Goal: Task Accomplishment & Management: Use online tool/utility

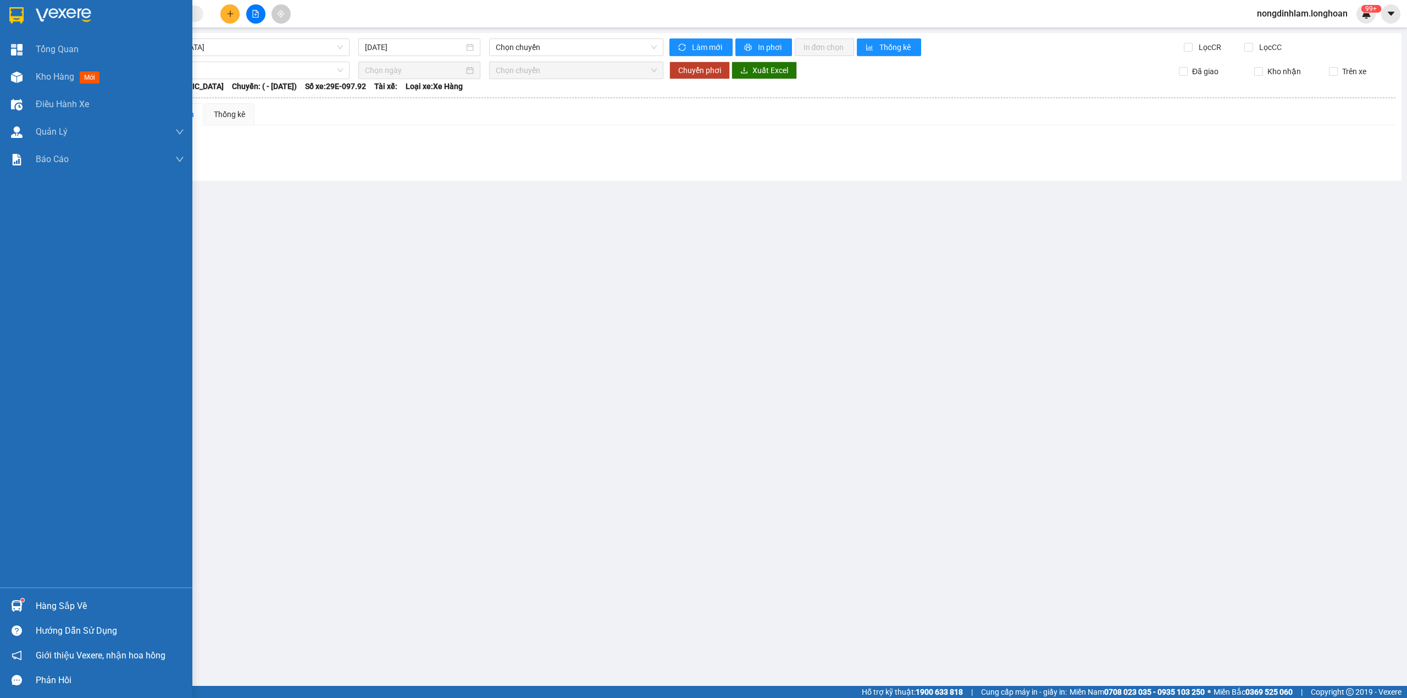
click at [18, 14] on img at bounding box center [16, 15] width 14 height 16
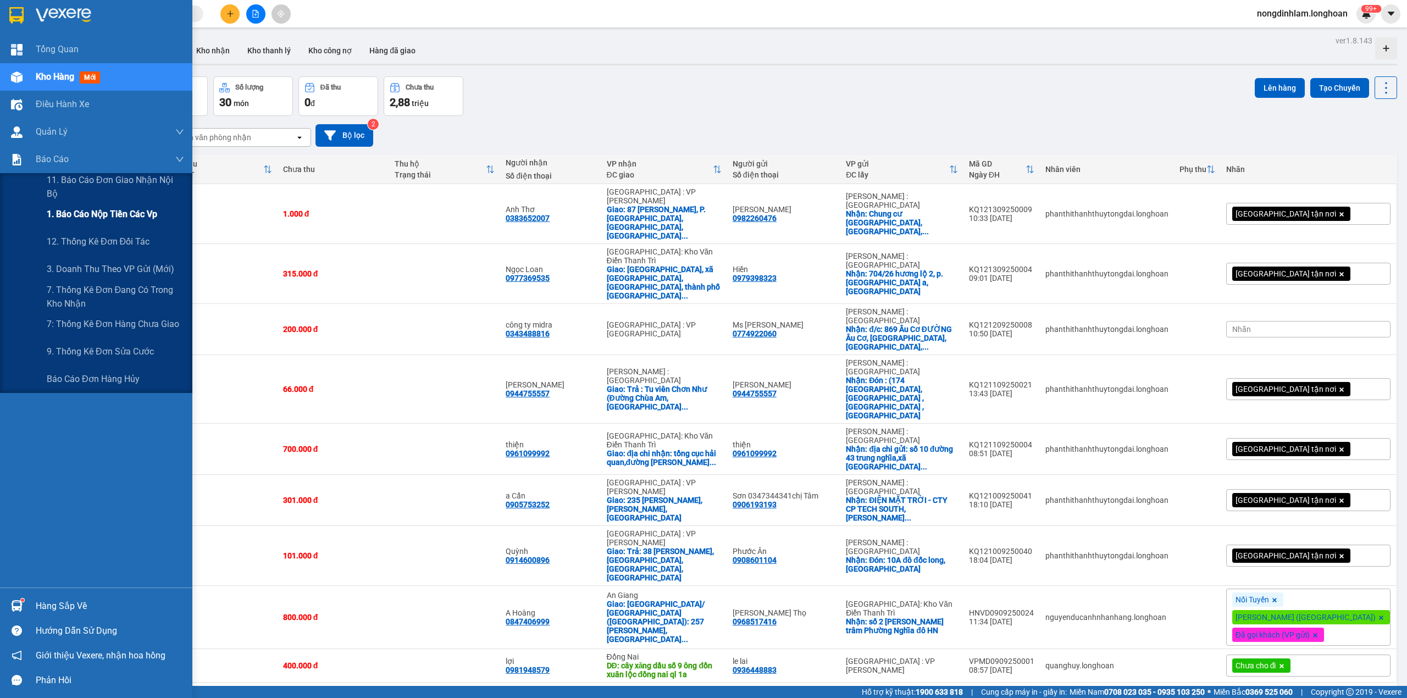
click at [81, 216] on span "1. Báo cáo nộp tiền các vp" at bounding box center [102, 214] width 110 height 14
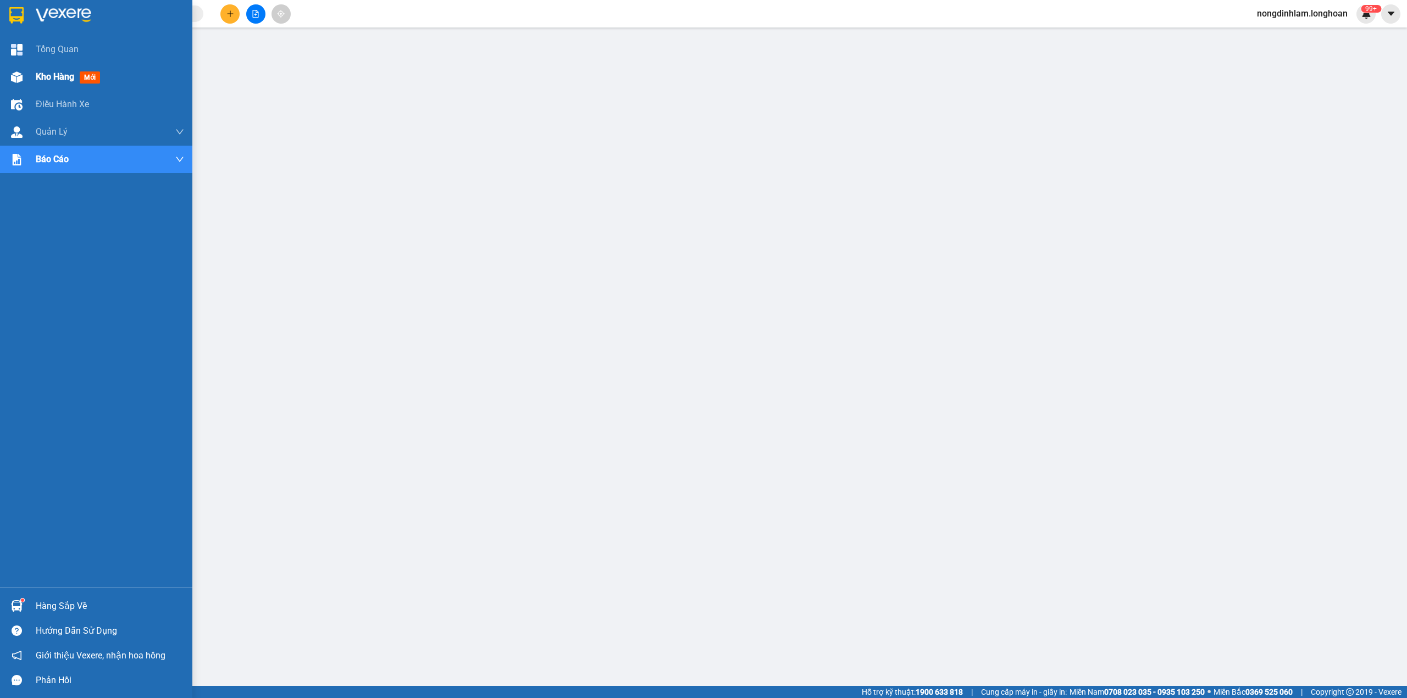
click at [40, 75] on span "Kho hàng" at bounding box center [55, 76] width 38 height 10
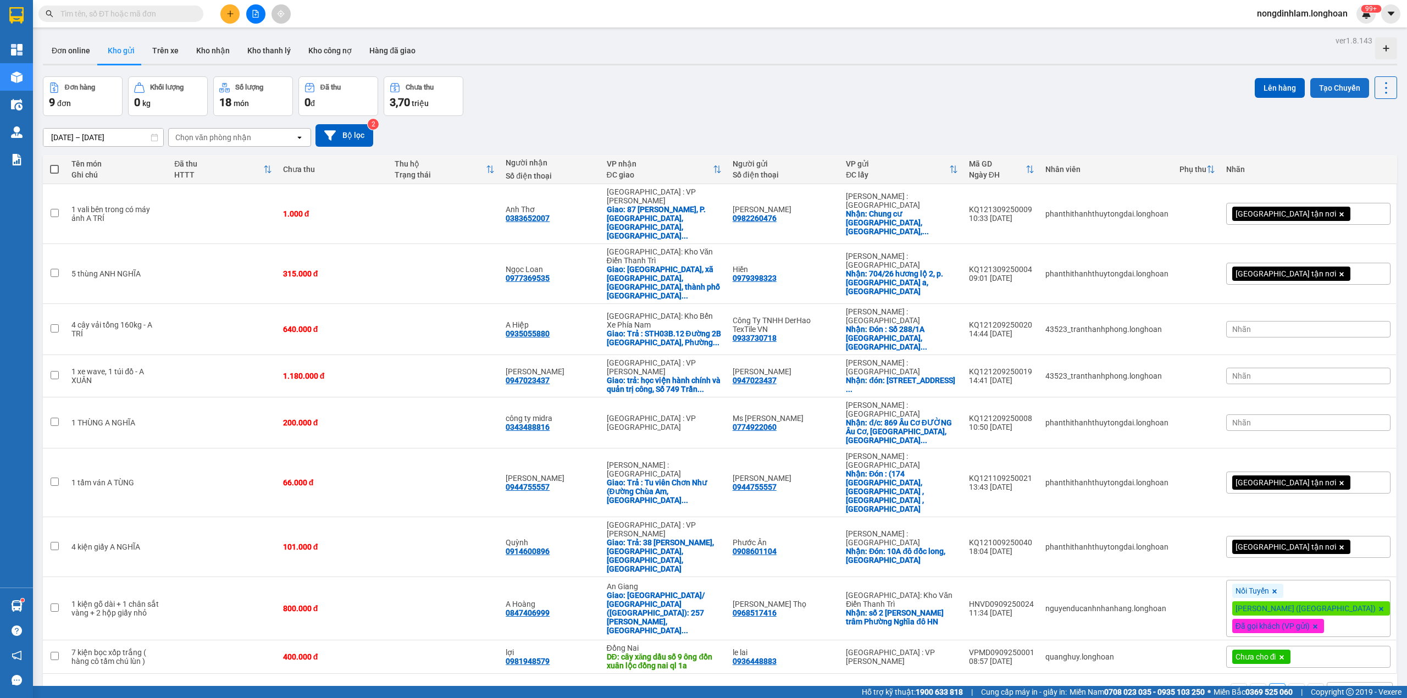
click at [1331, 88] on button "Tạo Chuyến" at bounding box center [1339, 88] width 59 height 20
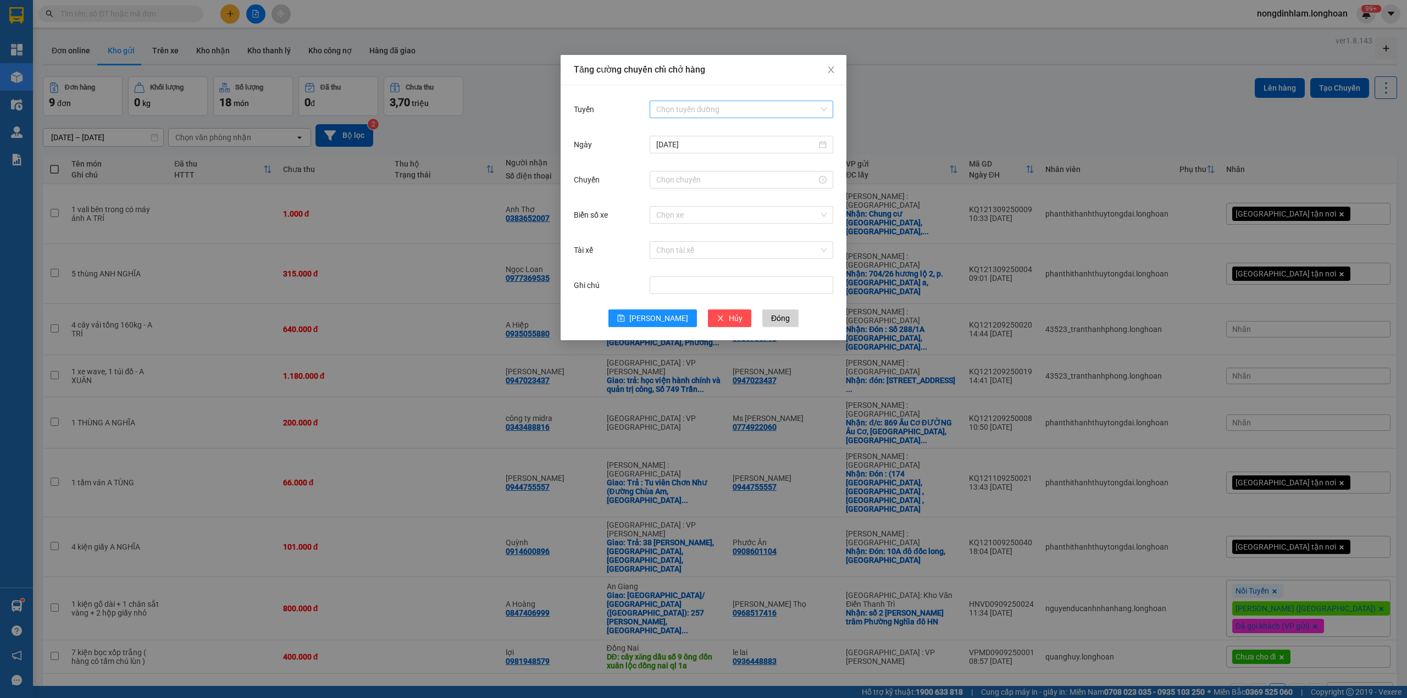
click at [731, 108] on input "Tuyến" at bounding box center [737, 109] width 163 height 16
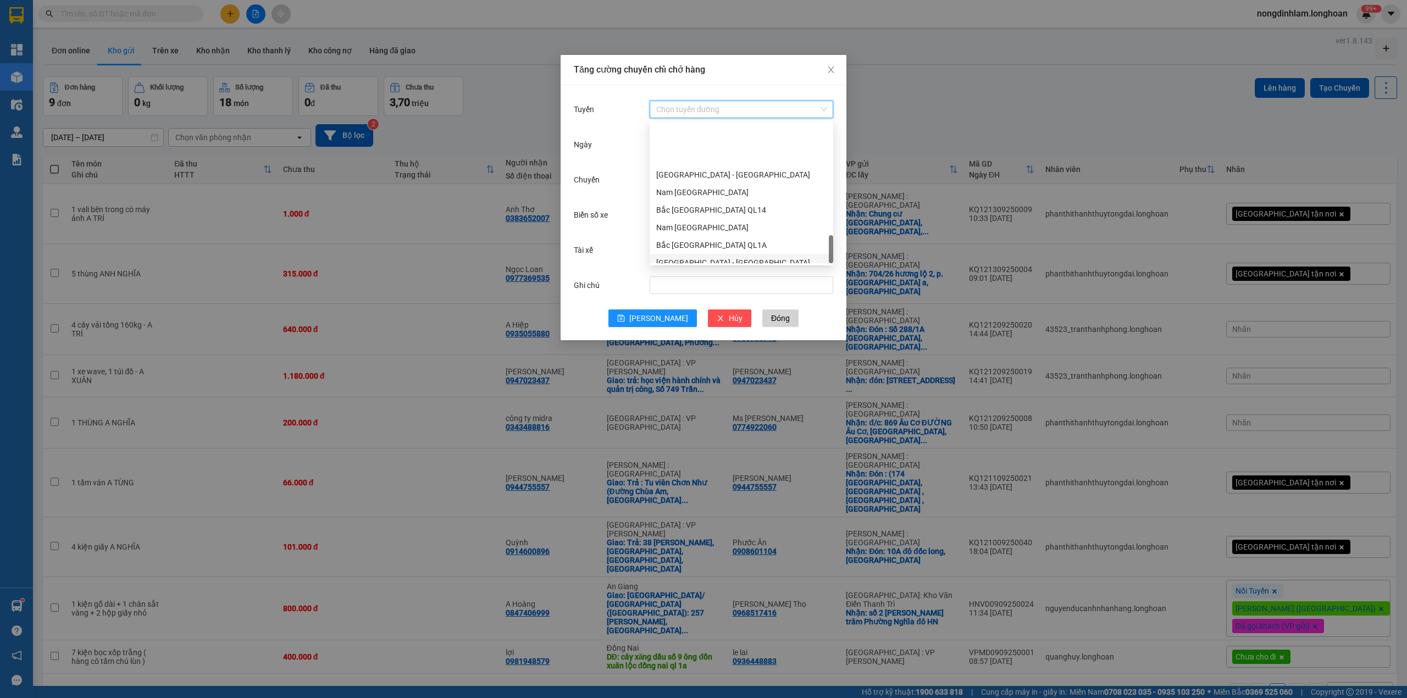
scroll to position [739, 0]
click at [692, 165] on div "Nam [GEOGRAPHIC_DATA]" at bounding box center [741, 167] width 170 height 12
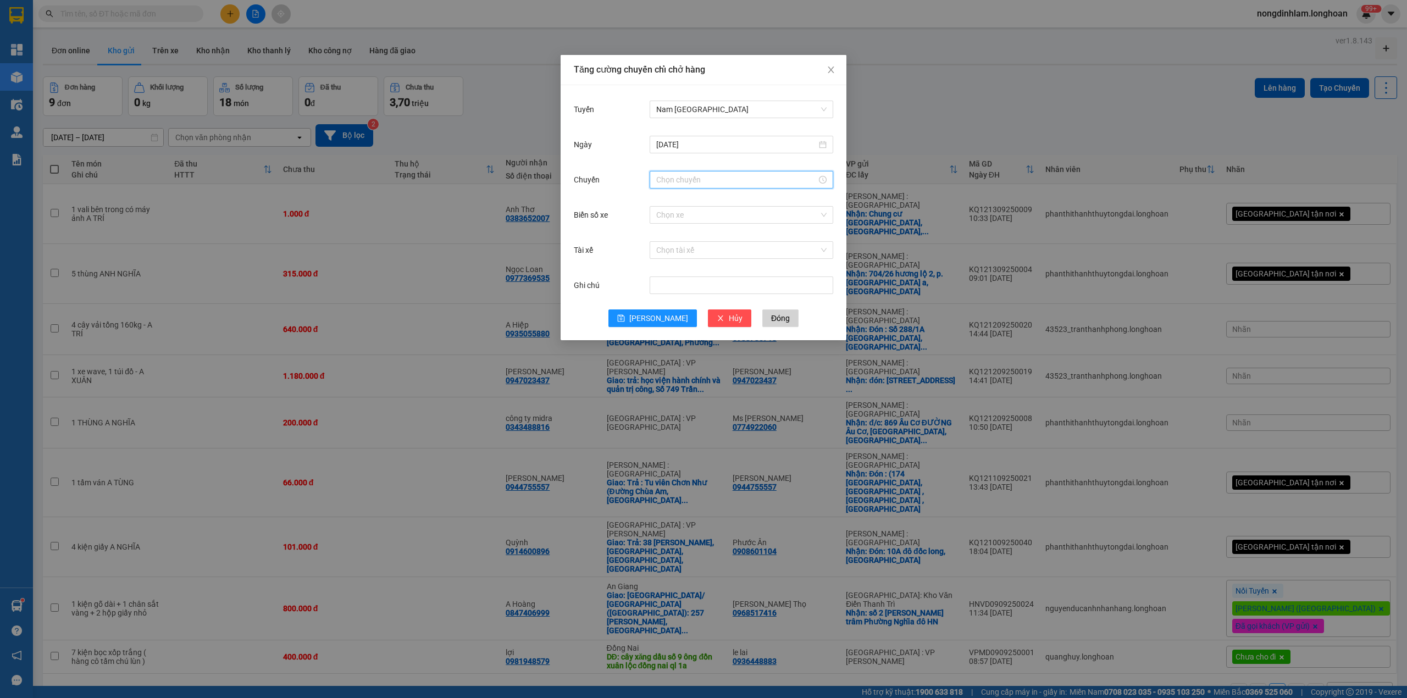
click at [695, 181] on input "Chuyến" at bounding box center [736, 180] width 161 height 12
click at [659, 254] on div "21" at bounding box center [665, 255] width 31 height 15
type input "21:00"
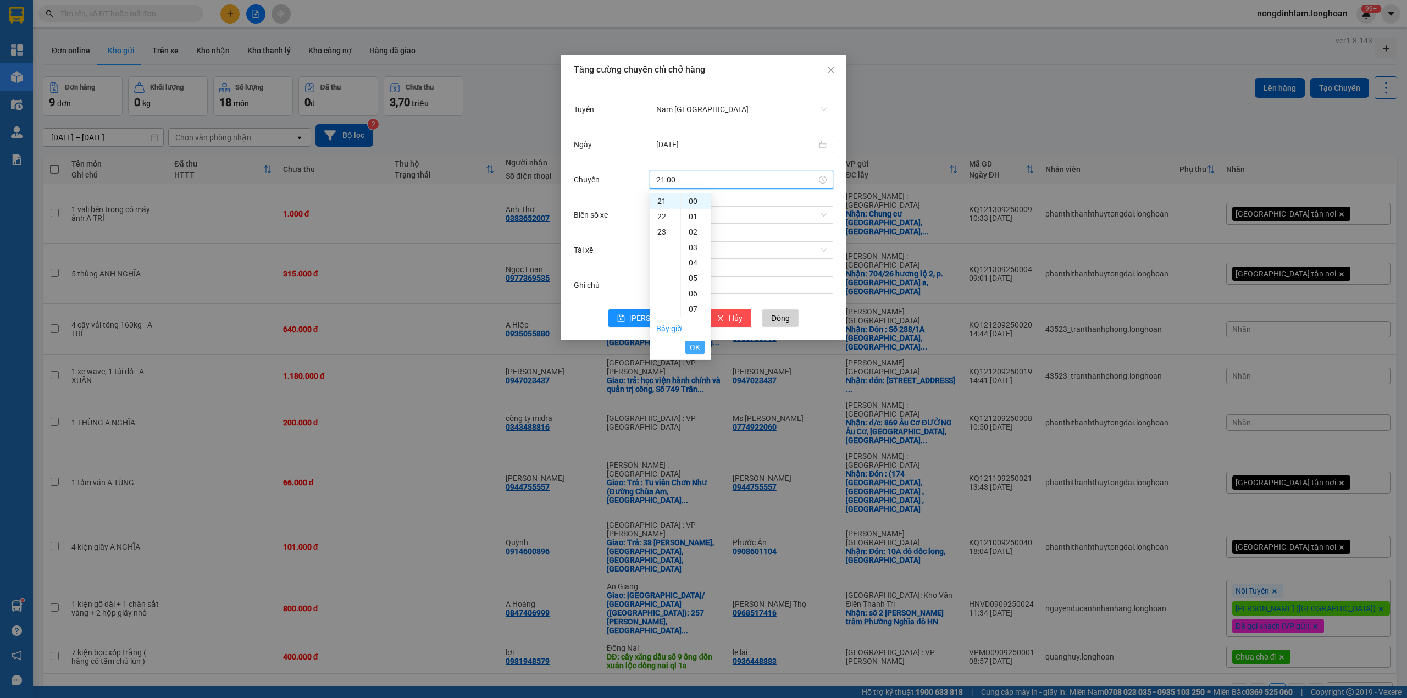
click at [694, 347] on span "OK" at bounding box center [695, 347] width 10 height 12
click at [681, 220] on input "Biển số xe" at bounding box center [737, 215] width 163 height 16
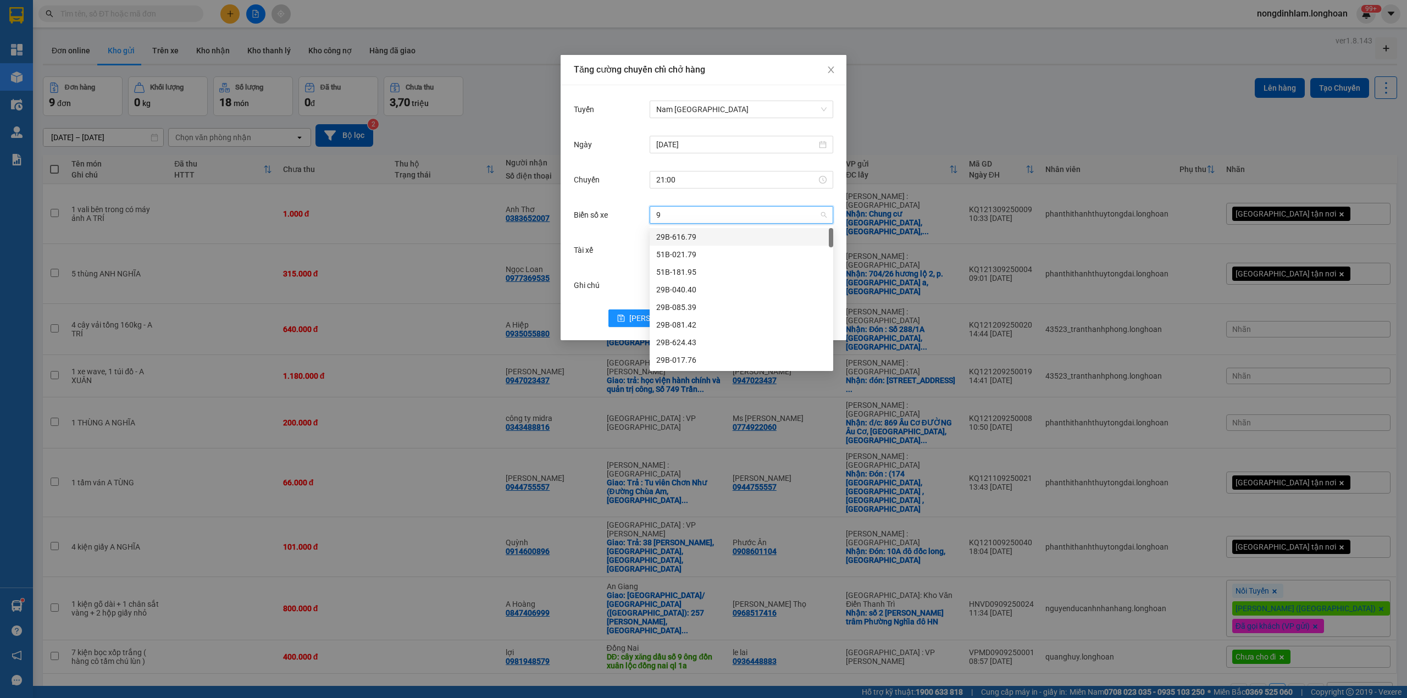
type input "92"
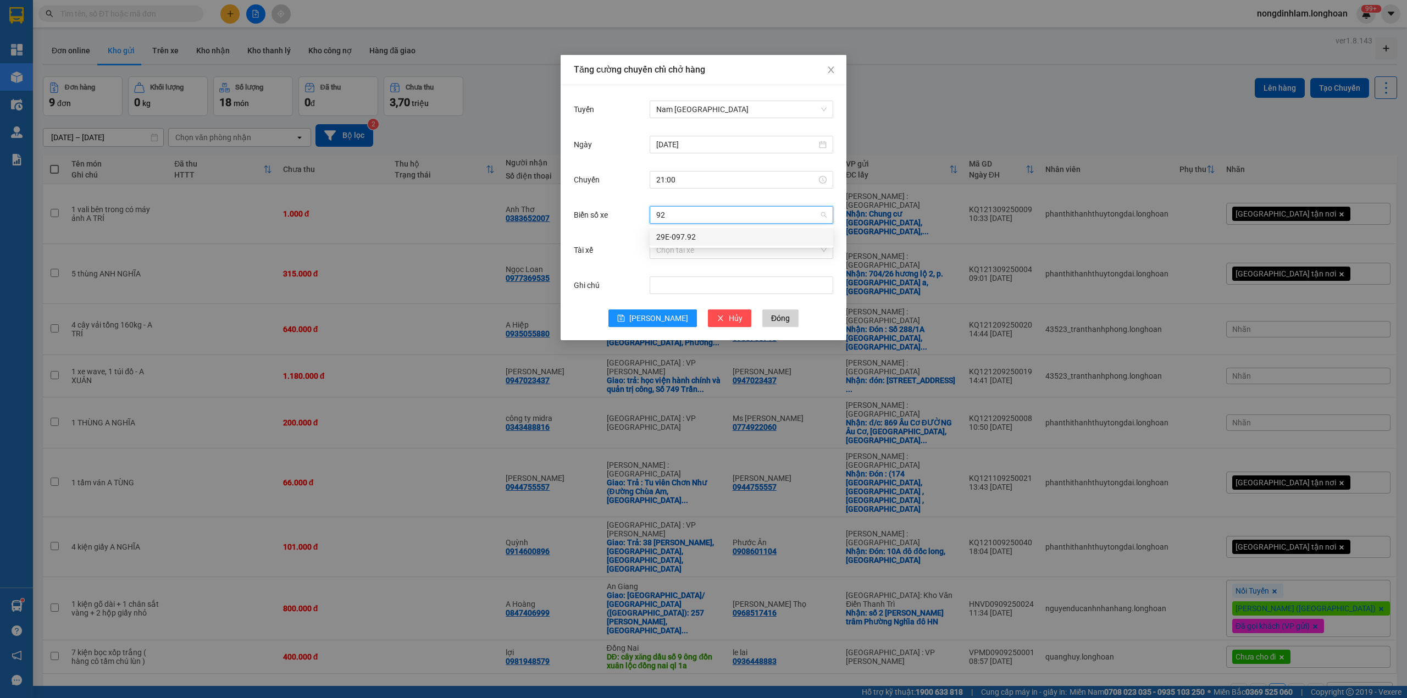
click at [700, 236] on div "29E-097.92" at bounding box center [741, 237] width 170 height 12
click at [684, 253] on input "Tài xế" at bounding box center [737, 250] width 163 height 16
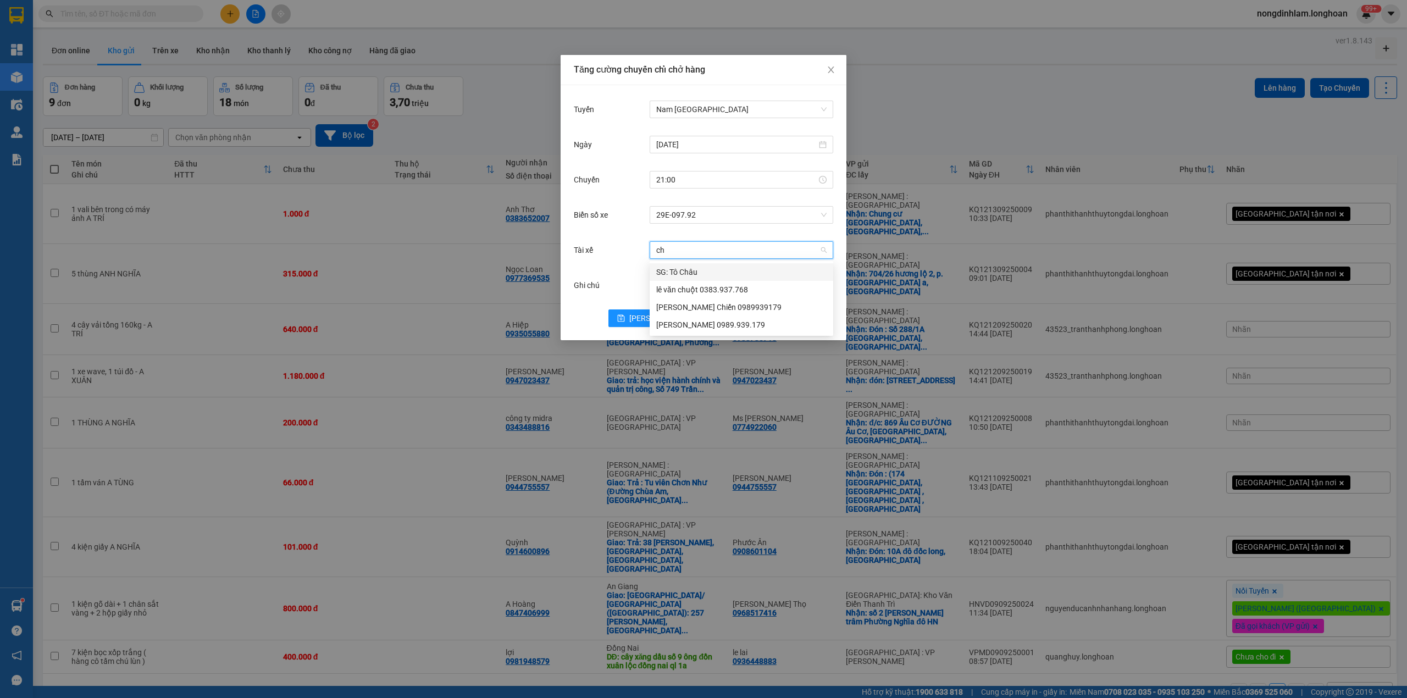
type input "chi"
click at [736, 288] on div "Nguyễn Khánh Chiến 0989.939.179" at bounding box center [741, 290] width 170 height 12
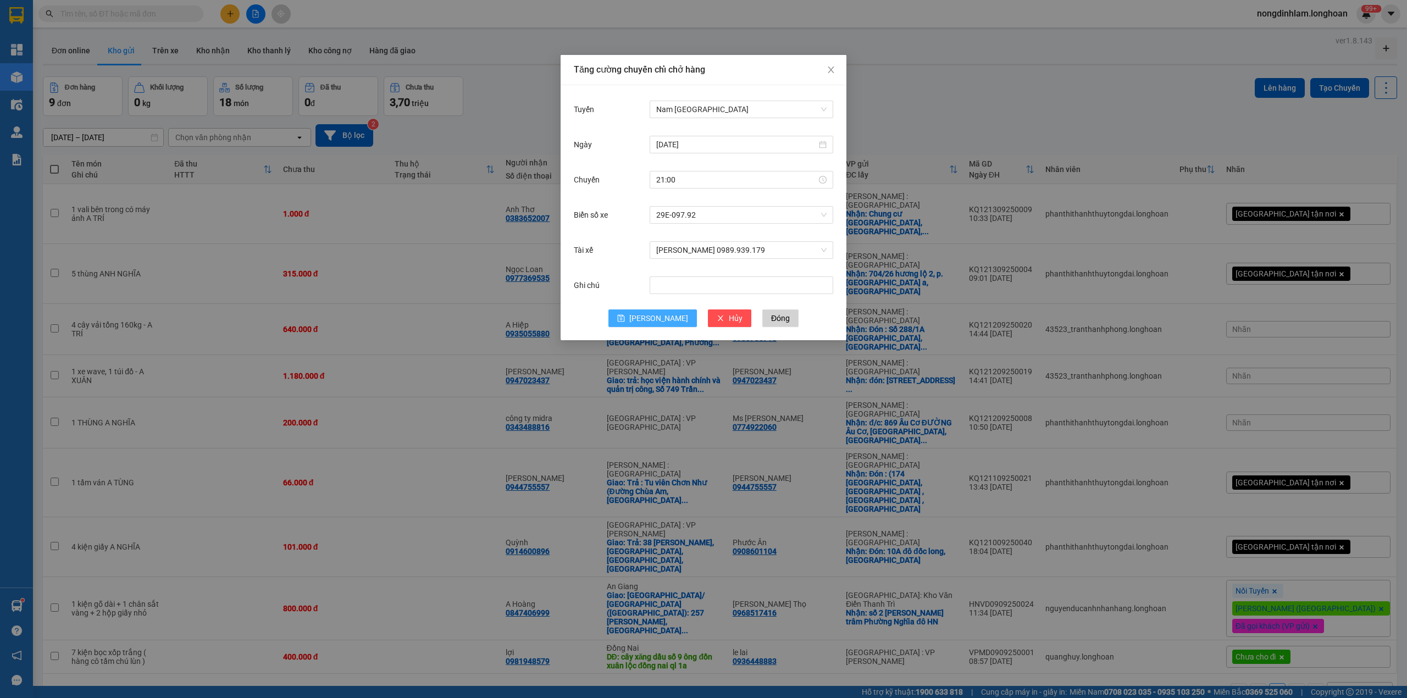
click at [659, 319] on span "Lưu" at bounding box center [658, 318] width 59 height 12
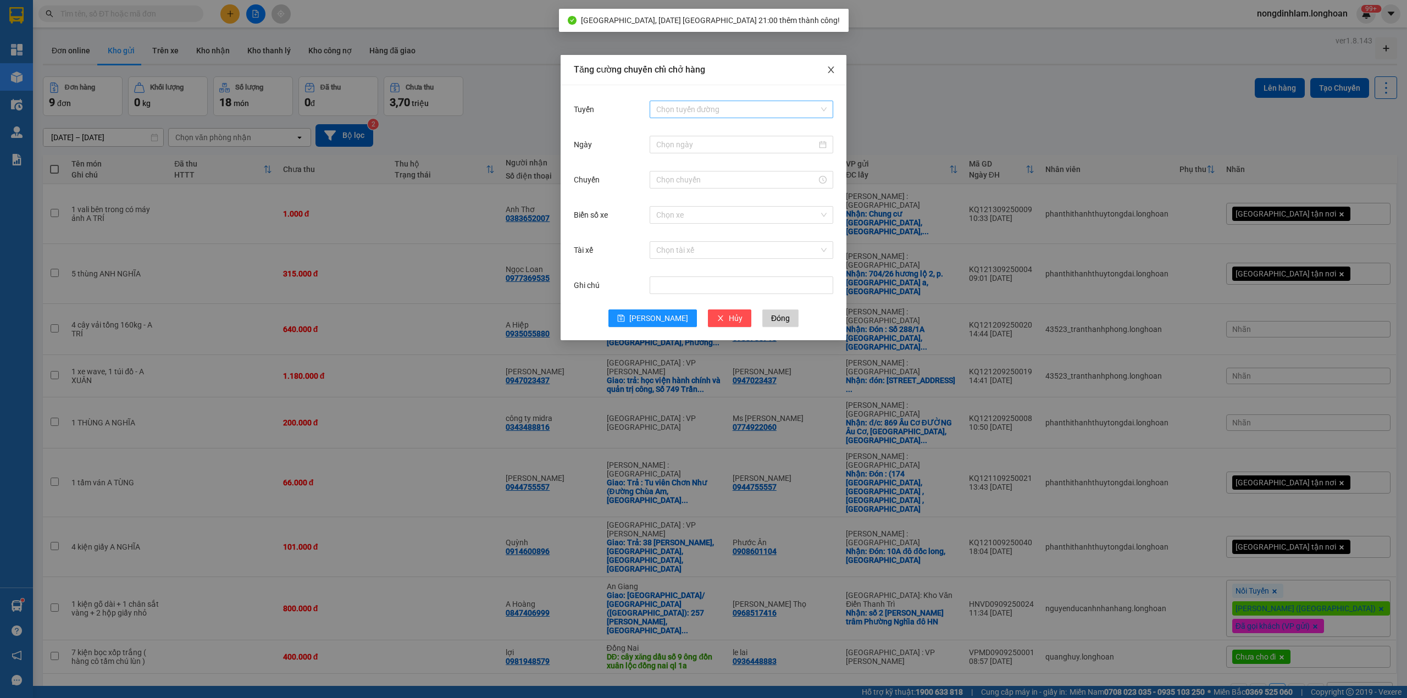
drag, startPoint x: 831, startPoint y: 70, endPoint x: 785, endPoint y: 102, distance: 55.8
click at [830, 71] on icon "close" at bounding box center [831, 69] width 9 height 9
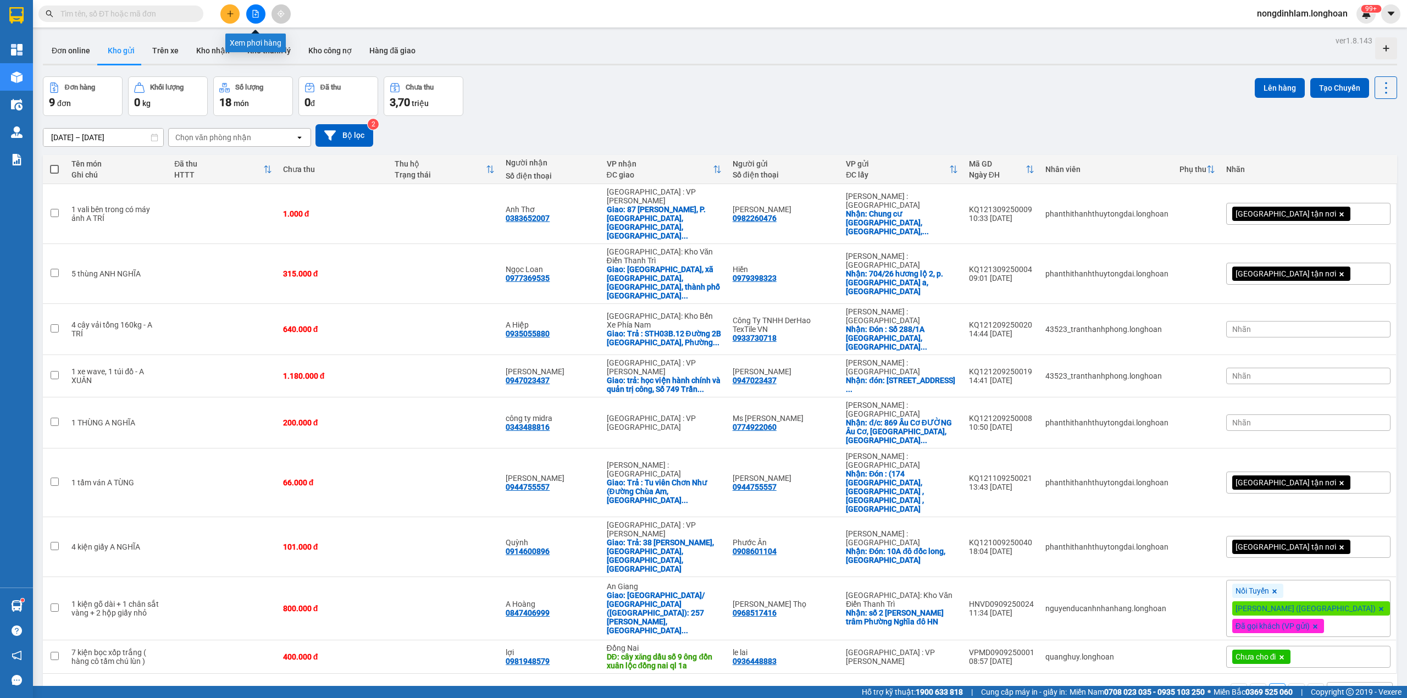
drag, startPoint x: 257, startPoint y: 15, endPoint x: 267, endPoint y: 31, distance: 18.8
click at [256, 15] on icon "file-add" at bounding box center [256, 14] width 8 height 8
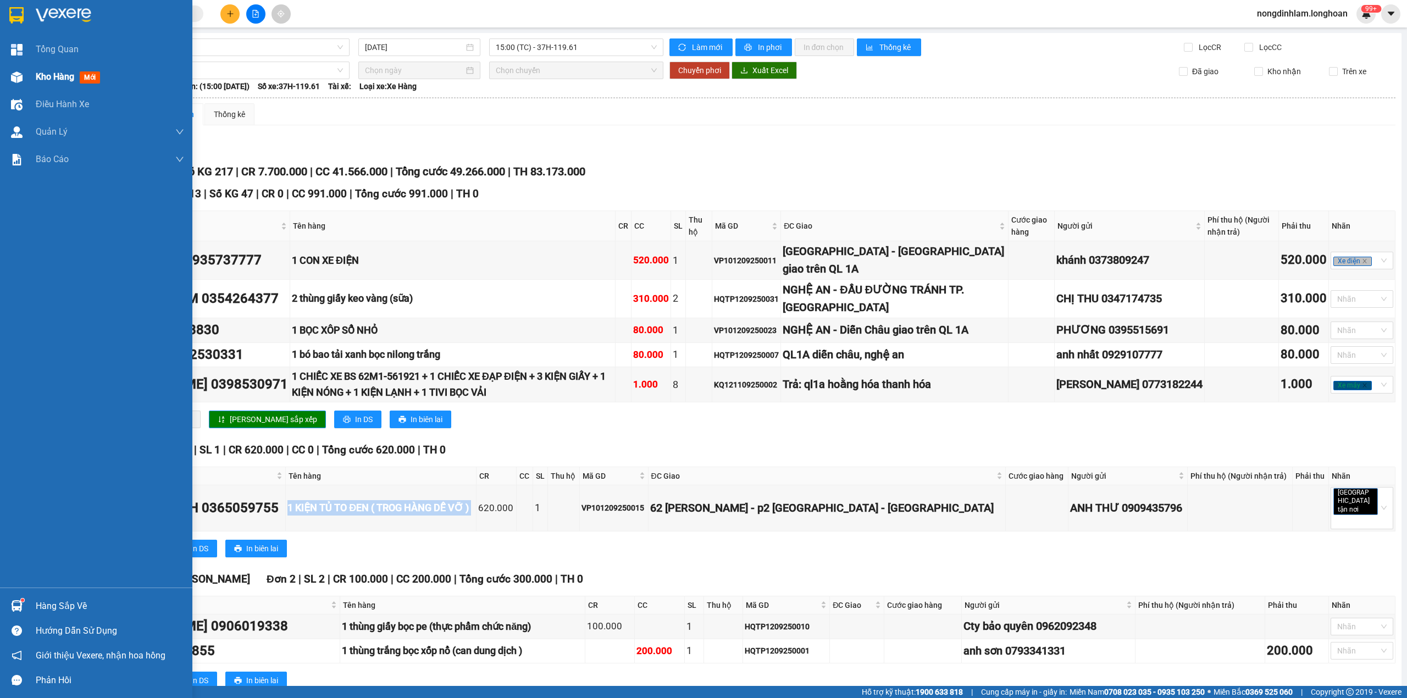
click at [20, 78] on img at bounding box center [17, 77] width 12 height 12
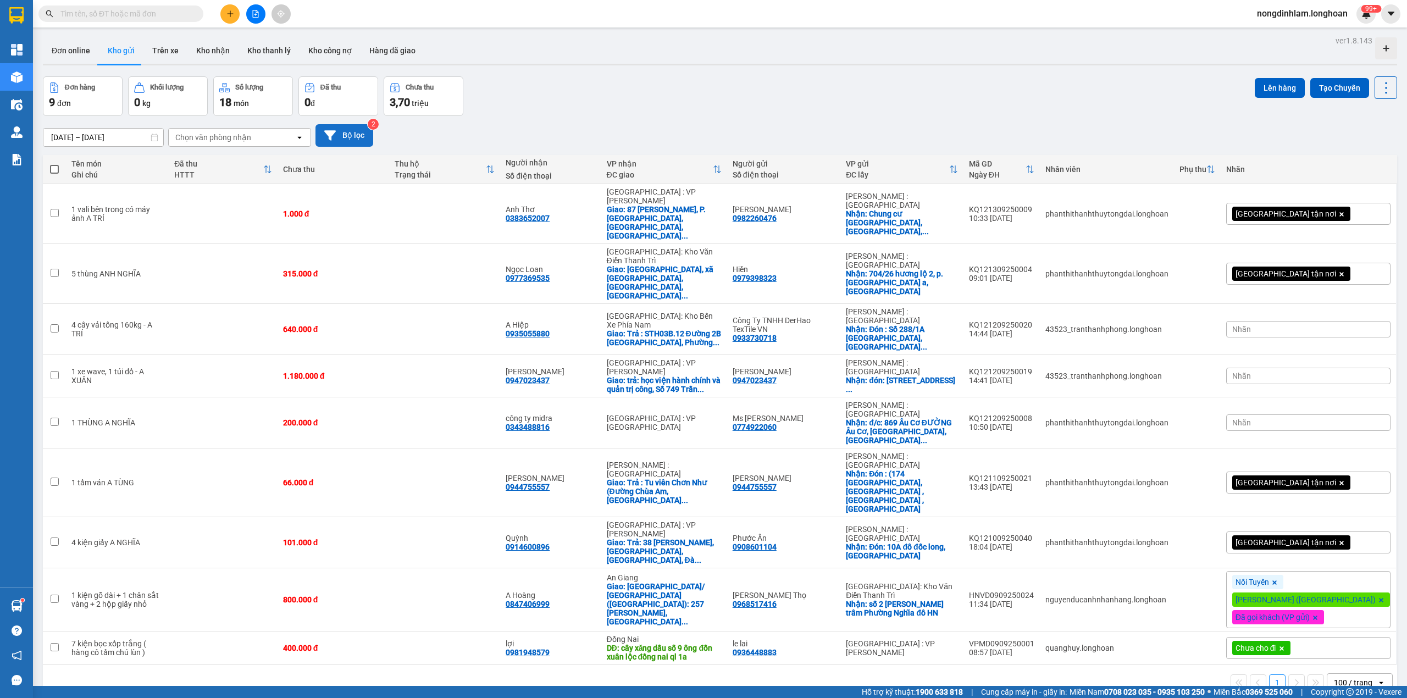
click at [349, 132] on button "Bộ lọc" at bounding box center [345, 135] width 58 height 23
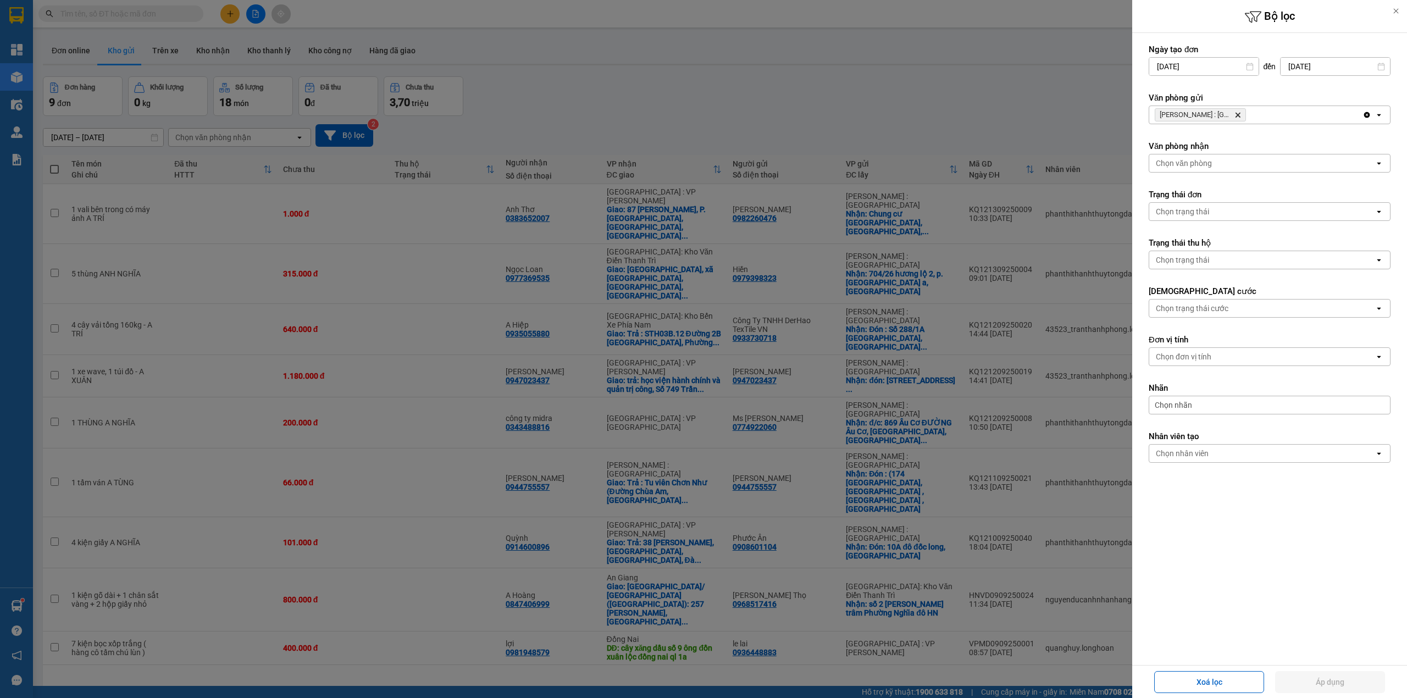
click at [1237, 115] on icon "Delete" at bounding box center [1238, 115] width 7 height 7
click at [1242, 117] on div "Chọn văn phòng" at bounding box center [1261, 115] width 225 height 18
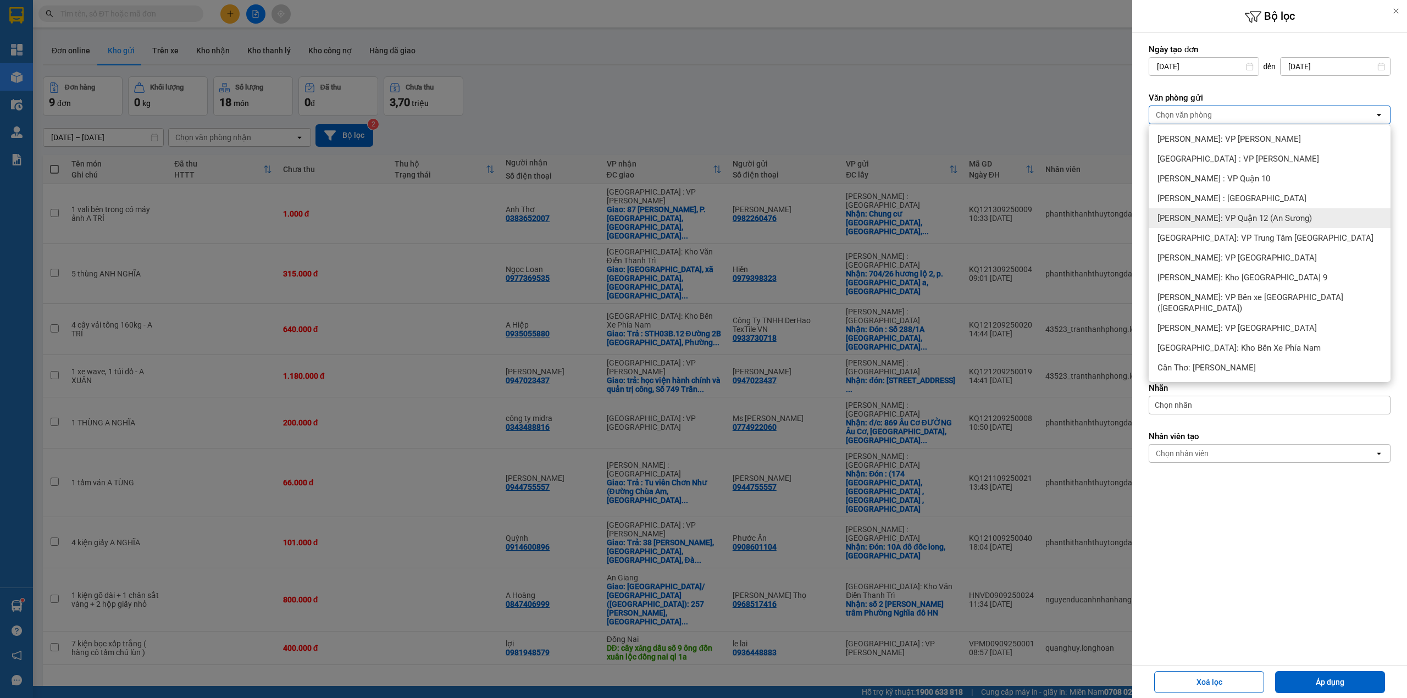
click at [1274, 217] on span "[PERSON_NAME]: VP Quận 12 (An Sương)" at bounding box center [1235, 218] width 154 height 11
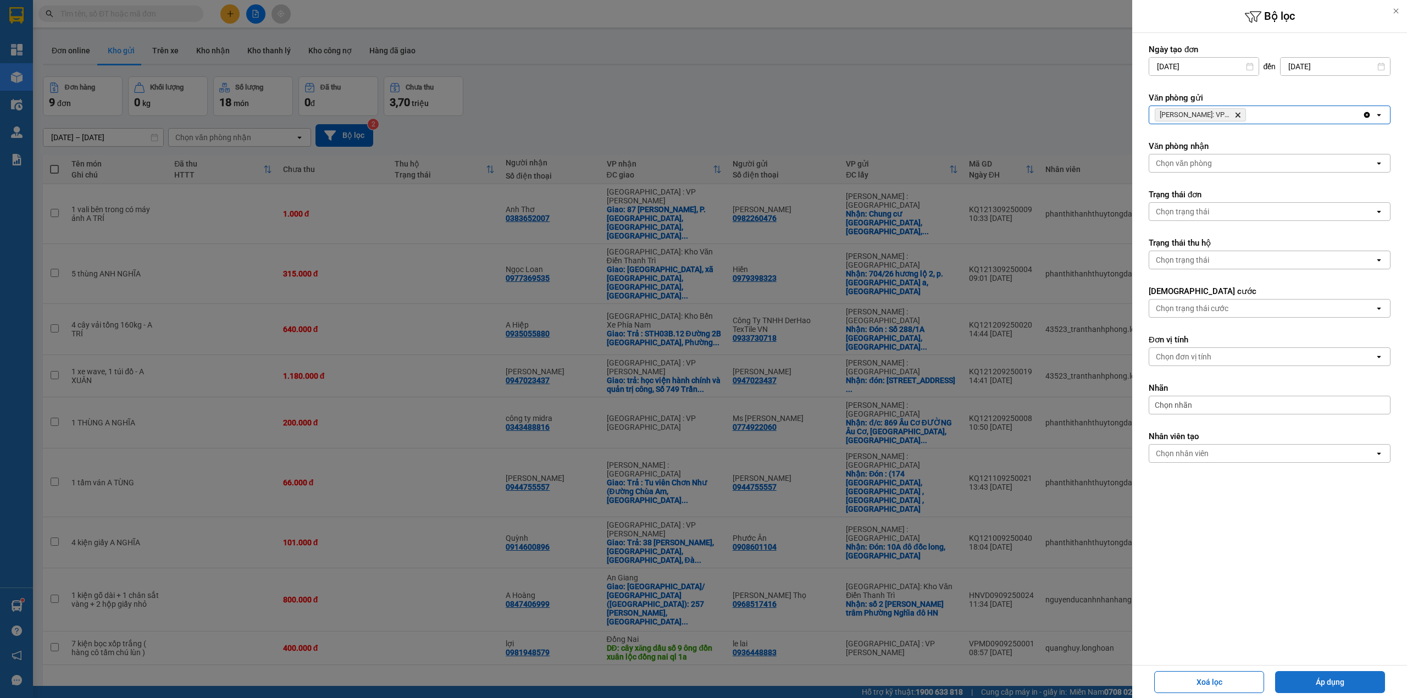
click at [1320, 675] on button "Áp dụng" at bounding box center [1330, 682] width 110 height 22
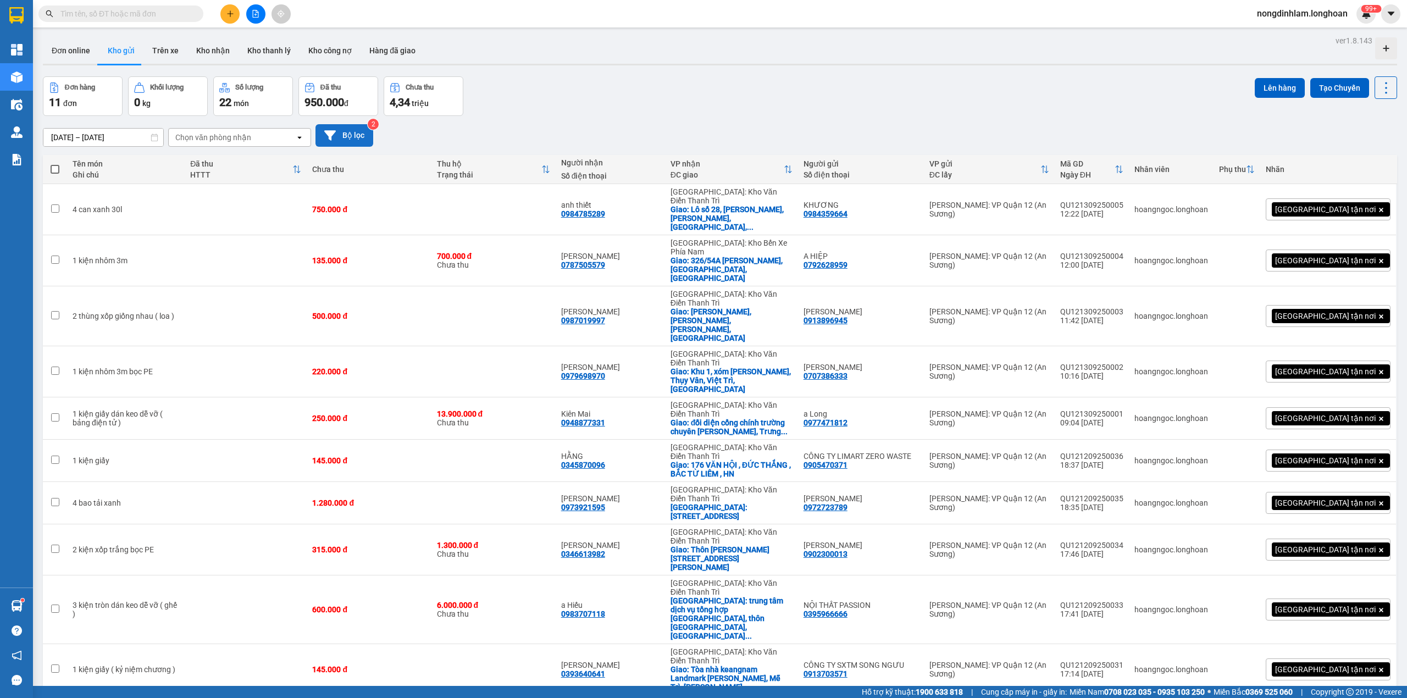
click at [342, 133] on button "Bộ lọc" at bounding box center [345, 135] width 58 height 23
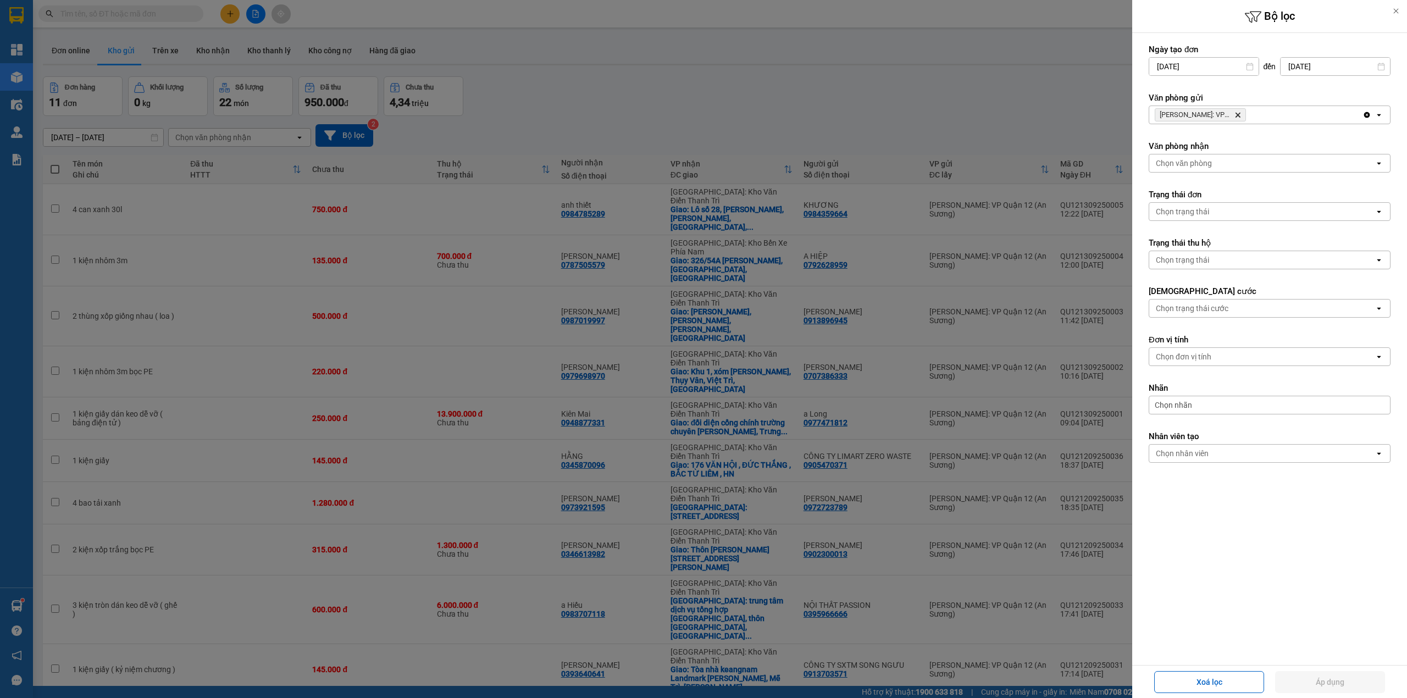
click at [1240, 114] on icon "Hồ Chí Minh: VP Quận 12 (An Sương), close by backspace" at bounding box center [1238, 115] width 5 height 5
click at [1239, 117] on div "Chọn văn phòng" at bounding box center [1261, 115] width 225 height 18
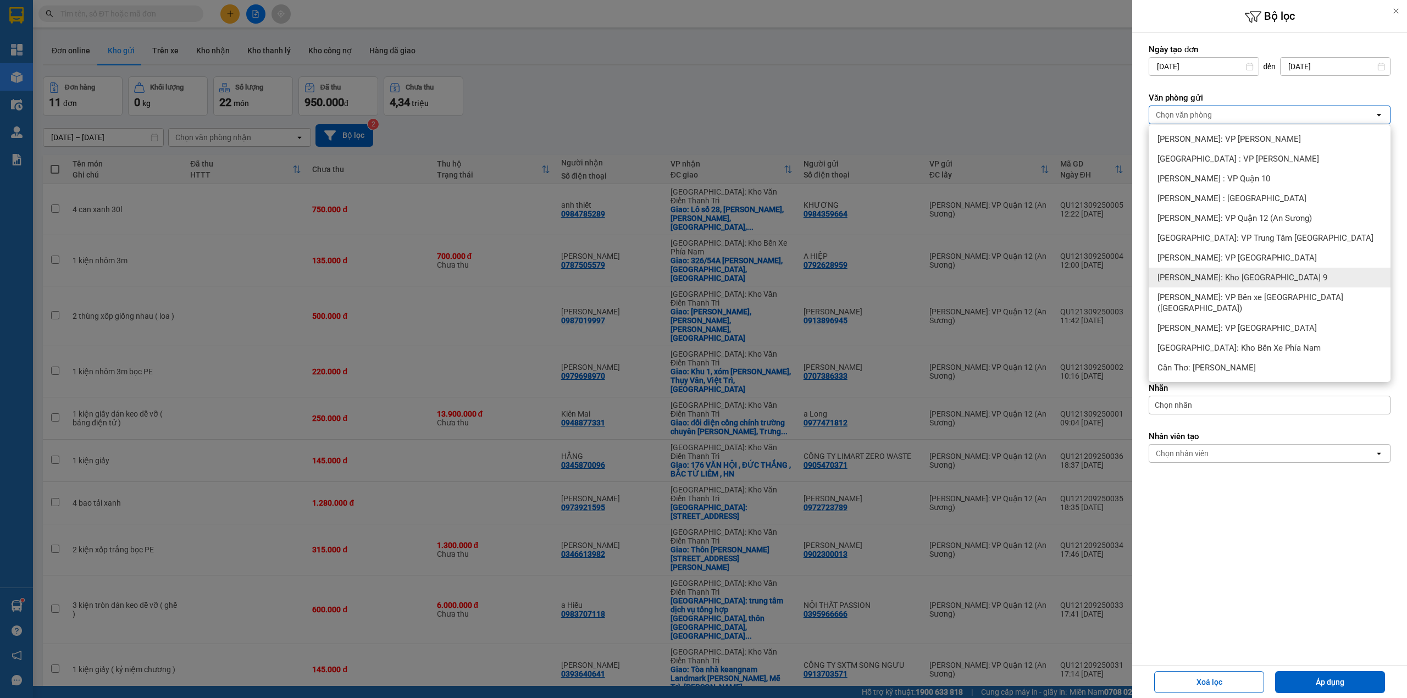
click at [1281, 280] on span "[PERSON_NAME]: Kho [GEOGRAPHIC_DATA] 9" at bounding box center [1243, 277] width 170 height 11
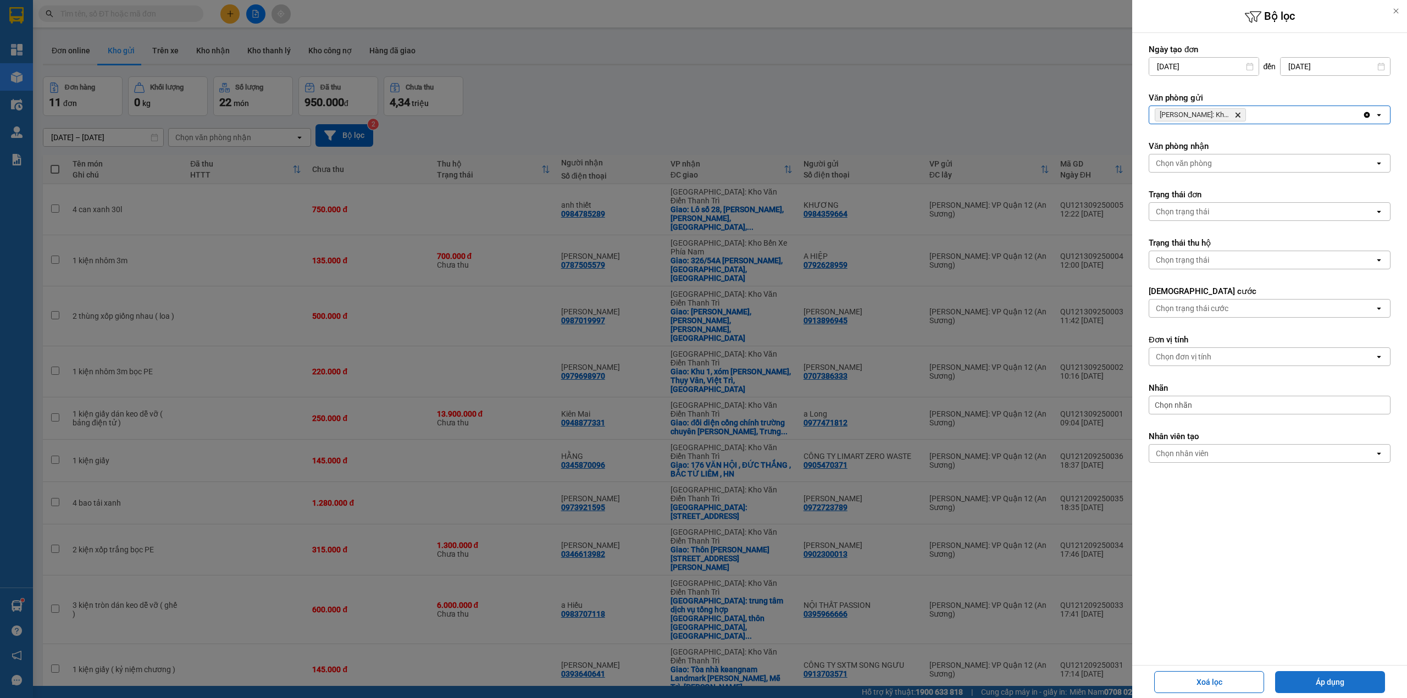
click at [1327, 680] on button "Áp dụng" at bounding box center [1330, 682] width 110 height 22
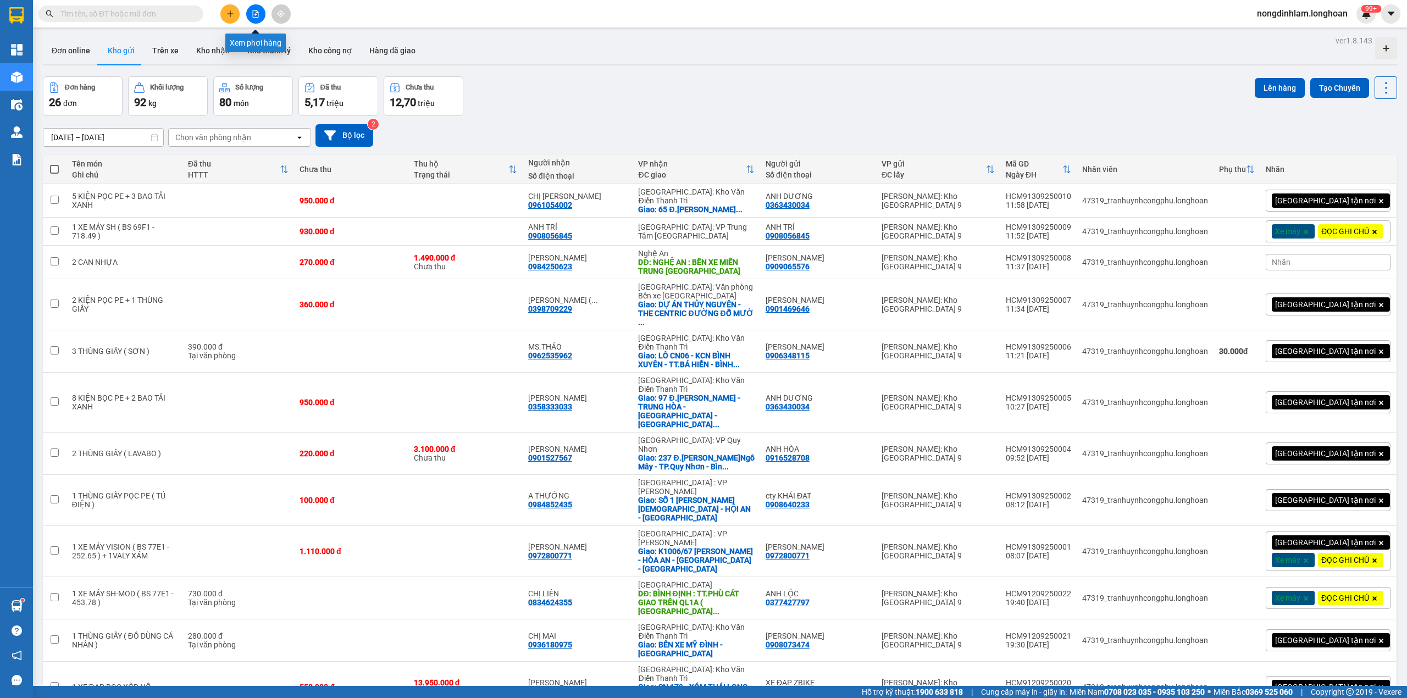
click at [257, 14] on icon "file-add" at bounding box center [256, 14] width 8 height 8
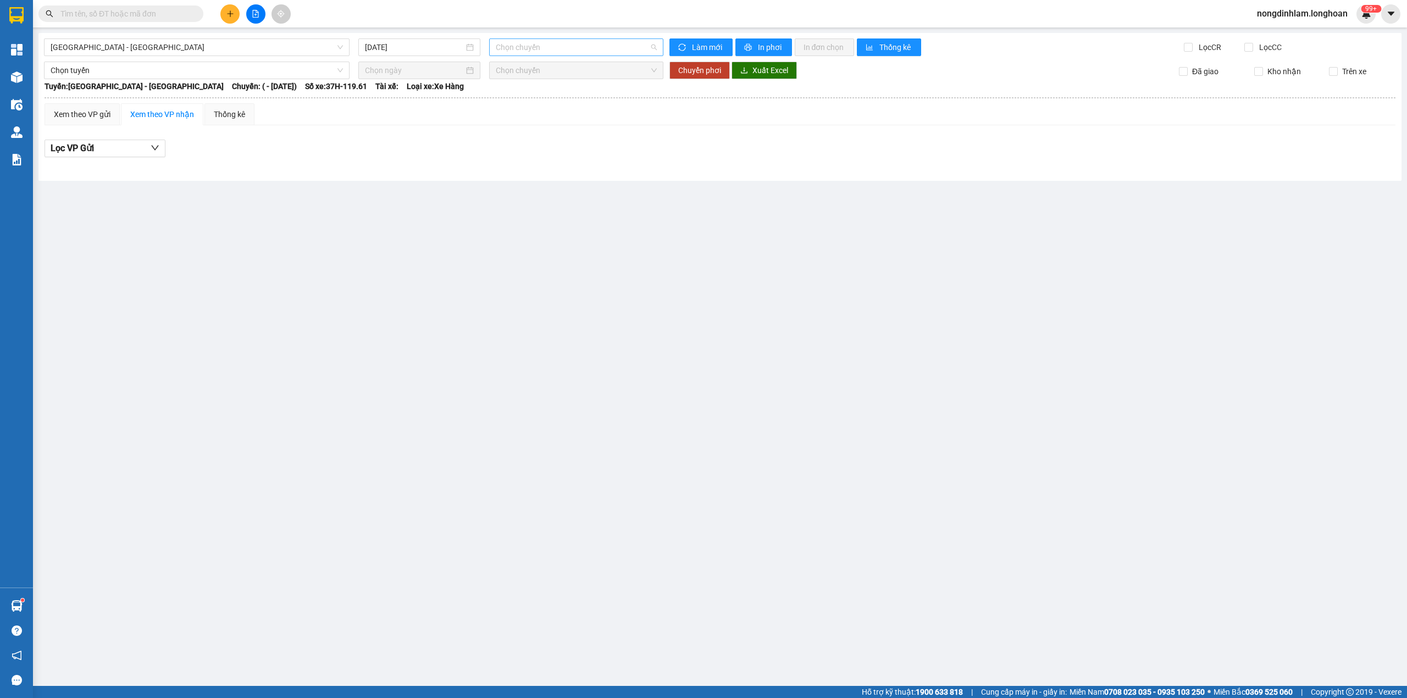
click at [563, 47] on span "Chọn chuyến" at bounding box center [577, 47] width 162 height 16
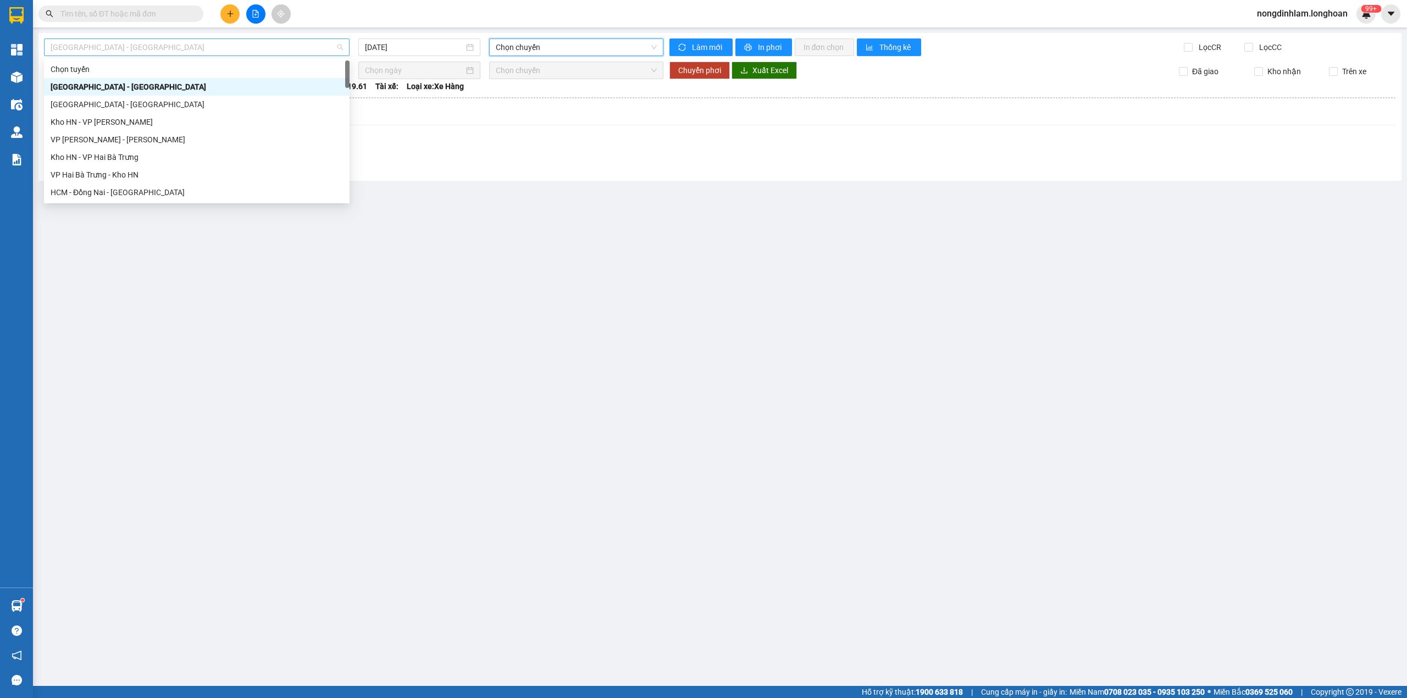
click at [256, 51] on span "[GEOGRAPHIC_DATA] - [GEOGRAPHIC_DATA]" at bounding box center [197, 47] width 292 height 16
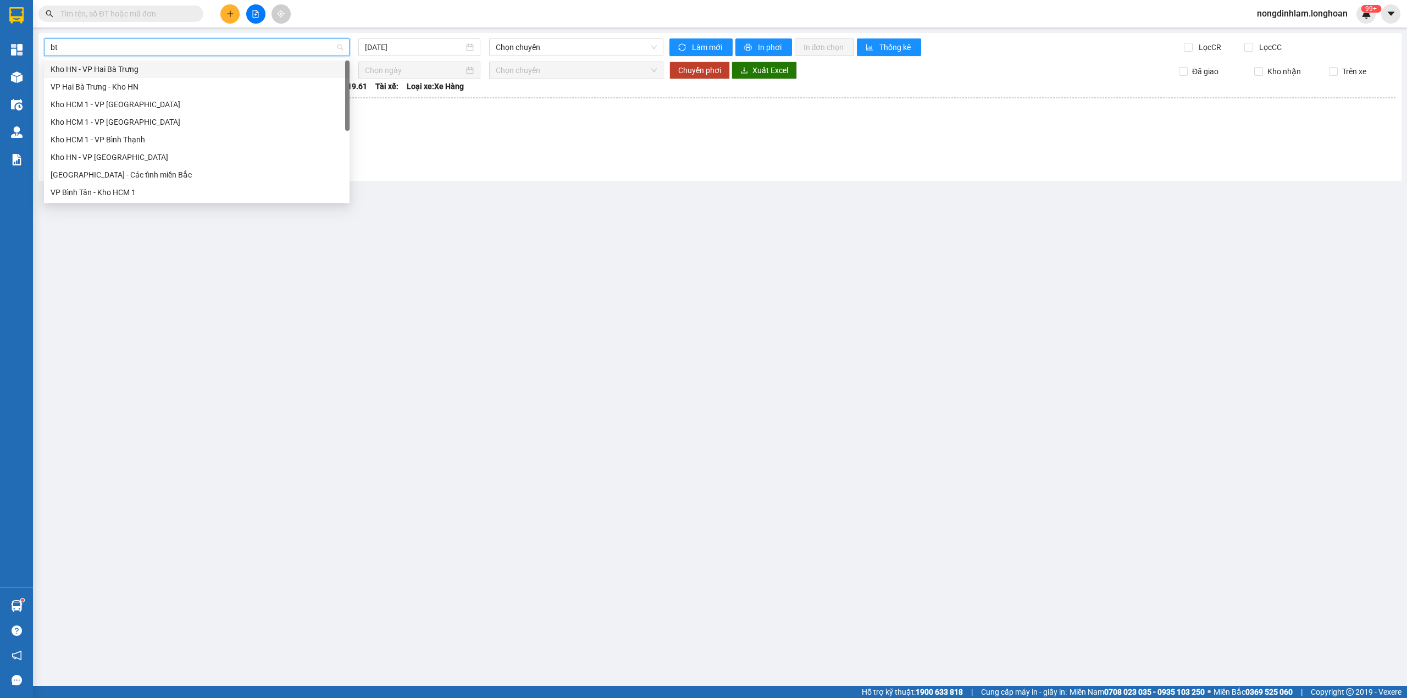
type input "btn"
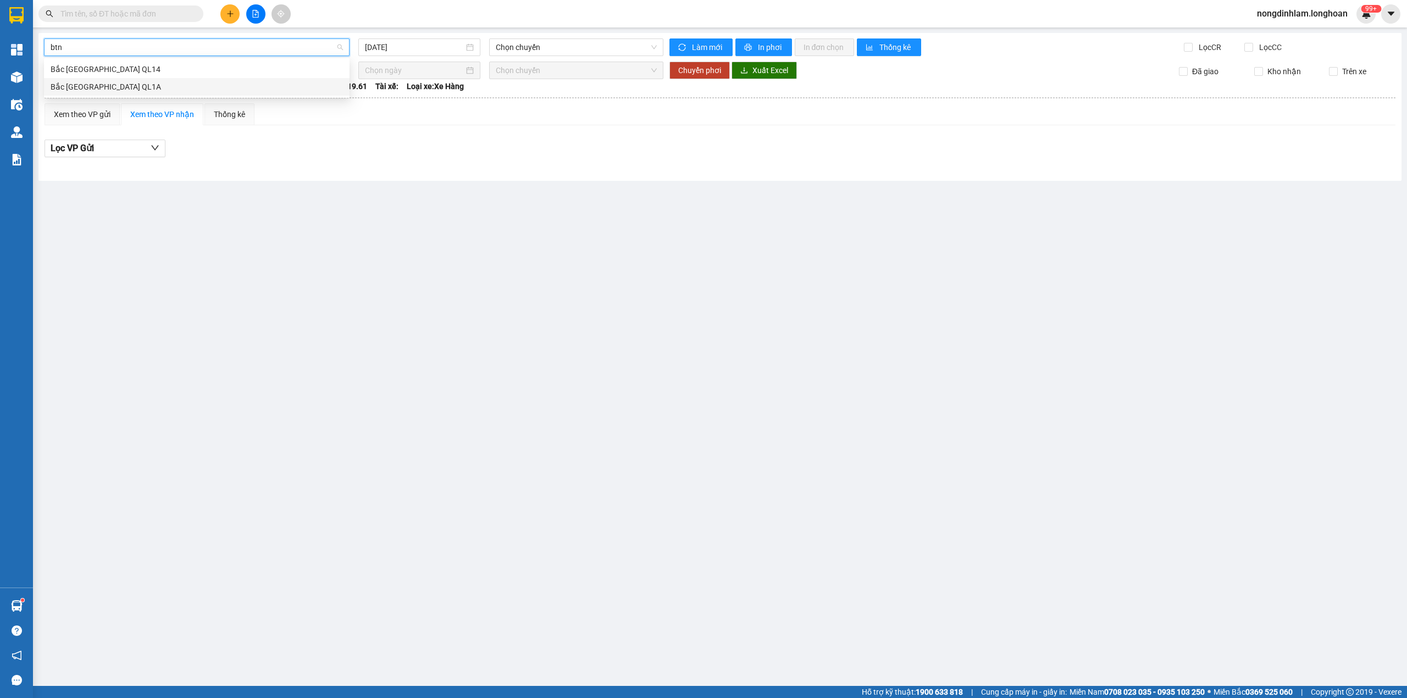
click at [146, 84] on div "Bắc [GEOGRAPHIC_DATA] QL1A" at bounding box center [197, 87] width 292 height 12
click at [422, 45] on input "[DATE]" at bounding box center [414, 47] width 99 height 12
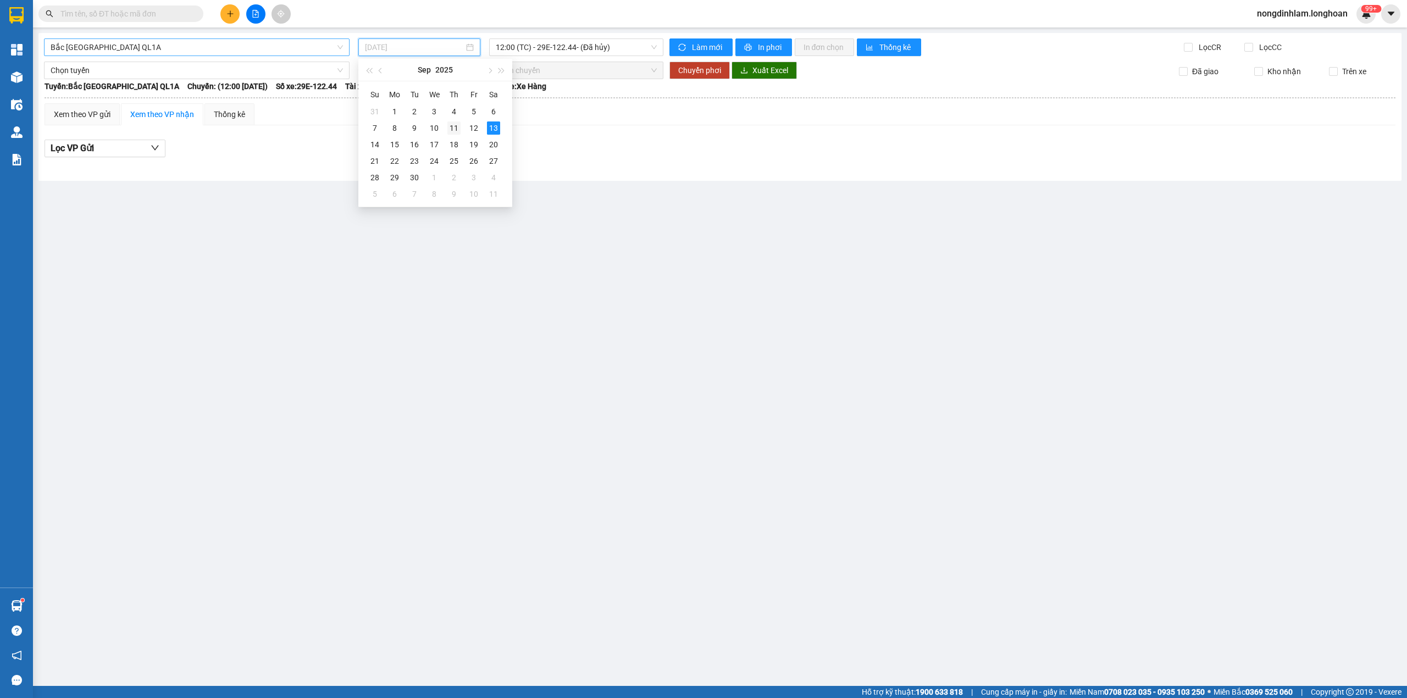
click at [453, 130] on div "11" at bounding box center [453, 127] width 13 height 13
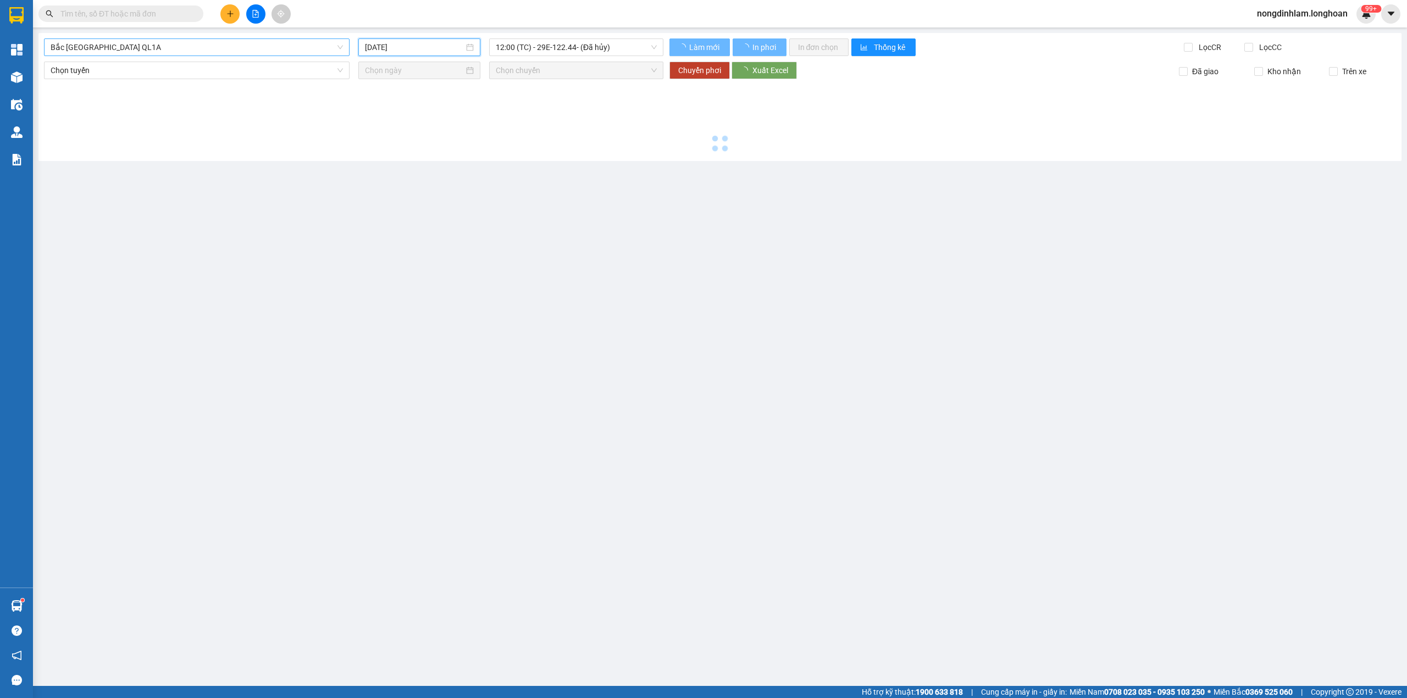
type input "[DATE]"
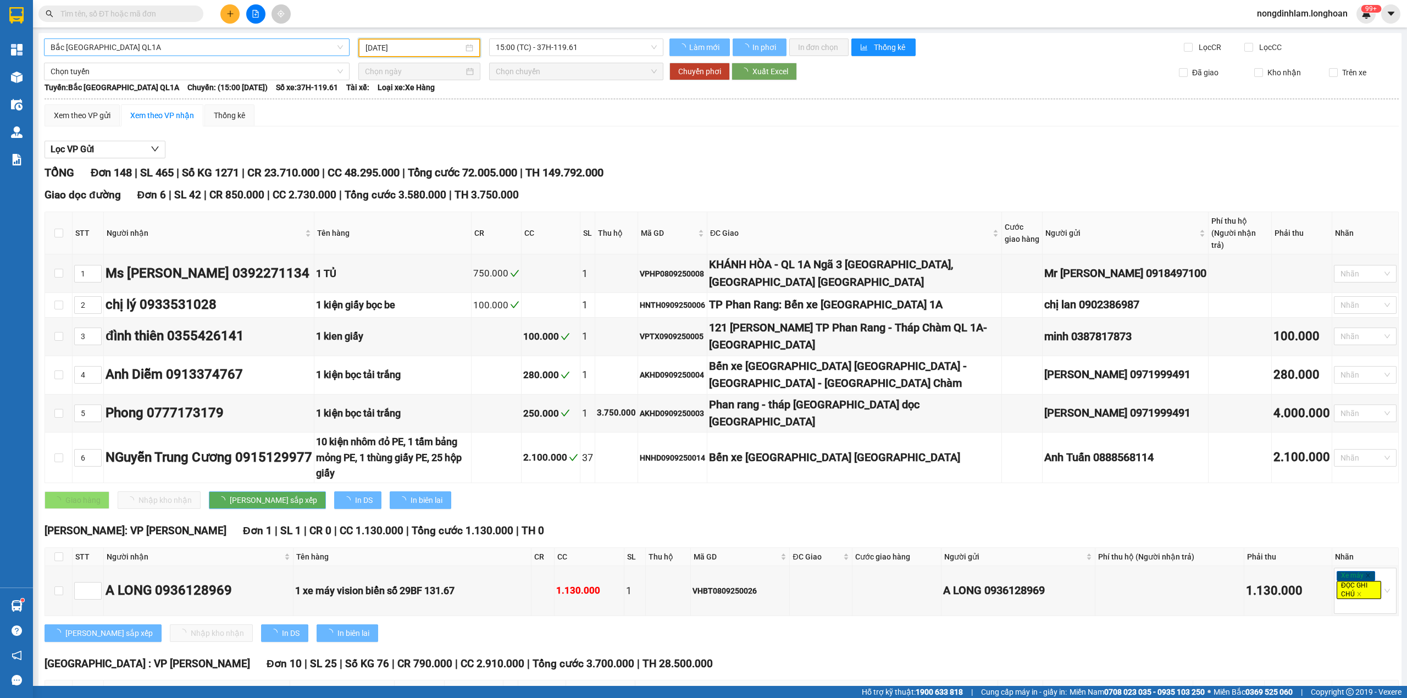
click at [620, 47] on span "15:00 (TC) - 37H-119.61" at bounding box center [577, 47] width 162 height 16
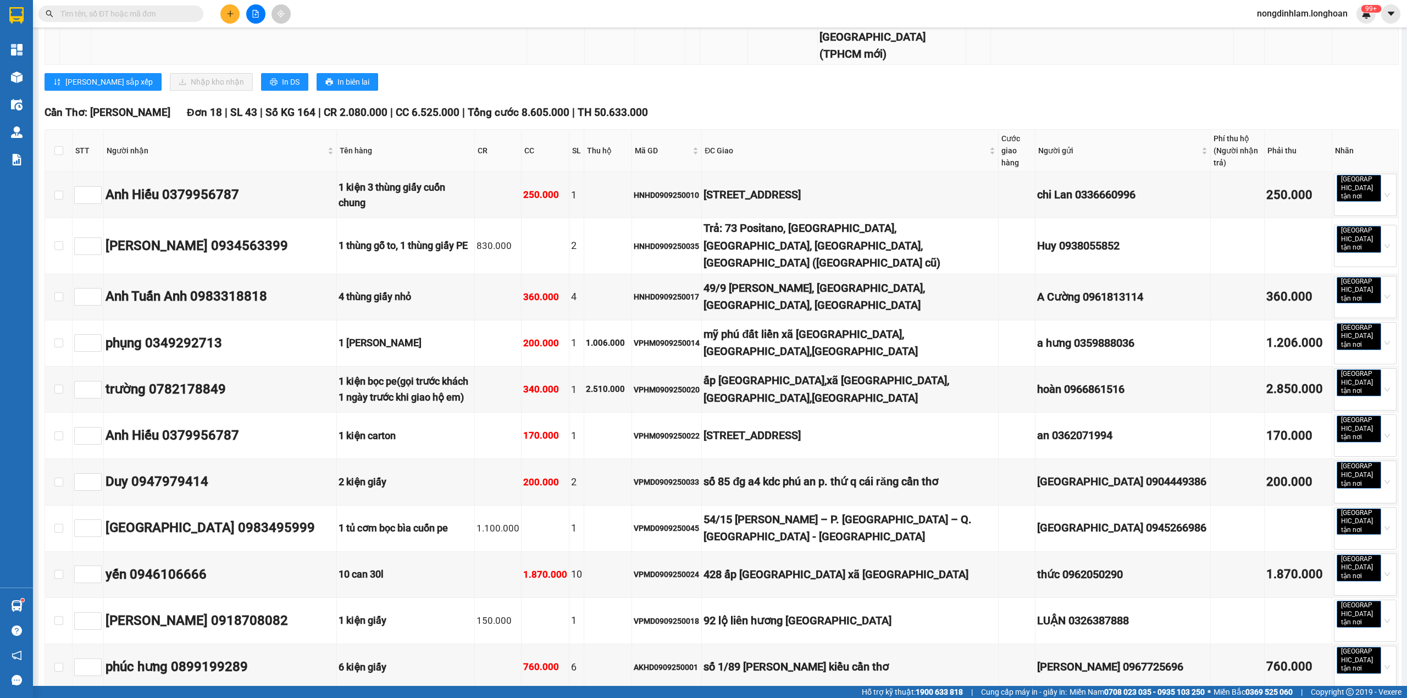
scroll to position [7793, 0]
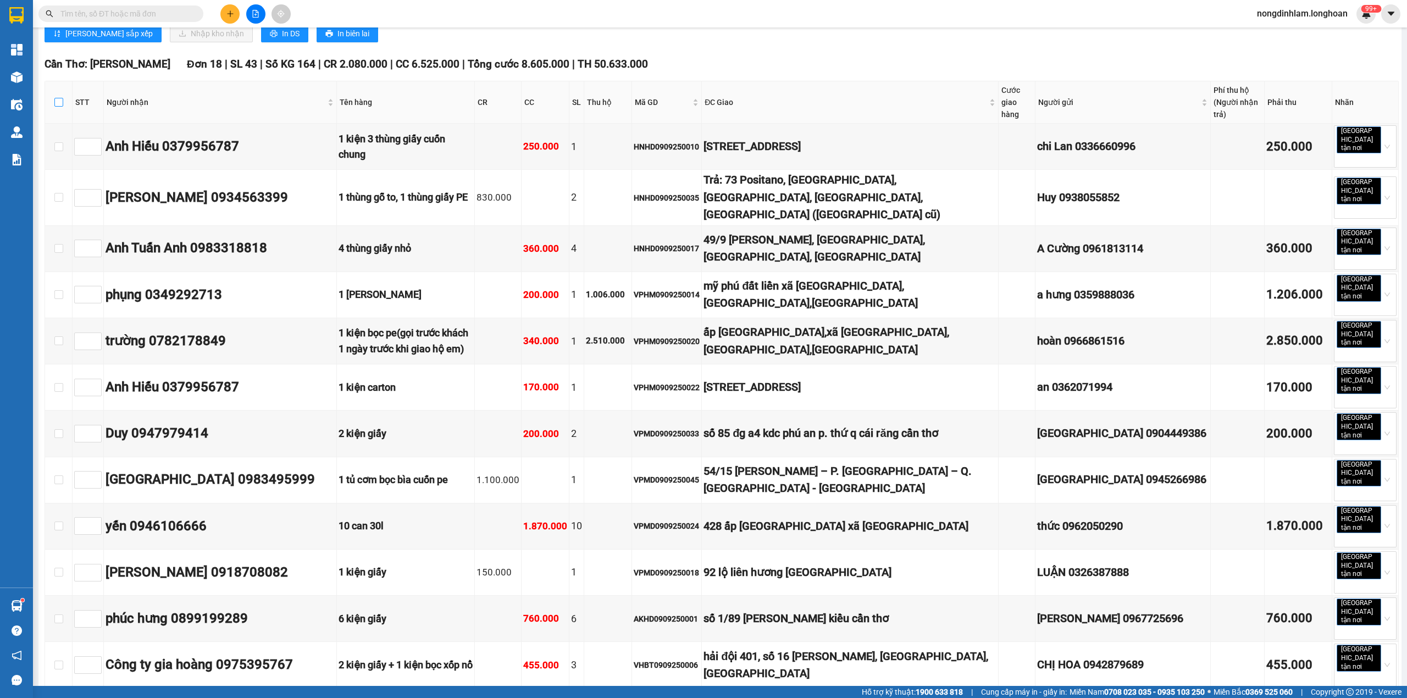
drag, startPoint x: 59, startPoint y: 537, endPoint x: 473, endPoint y: 545, distance: 413.5
click at [58, 107] on input "checkbox" at bounding box center [58, 102] width 9 height 9
checkbox input "true"
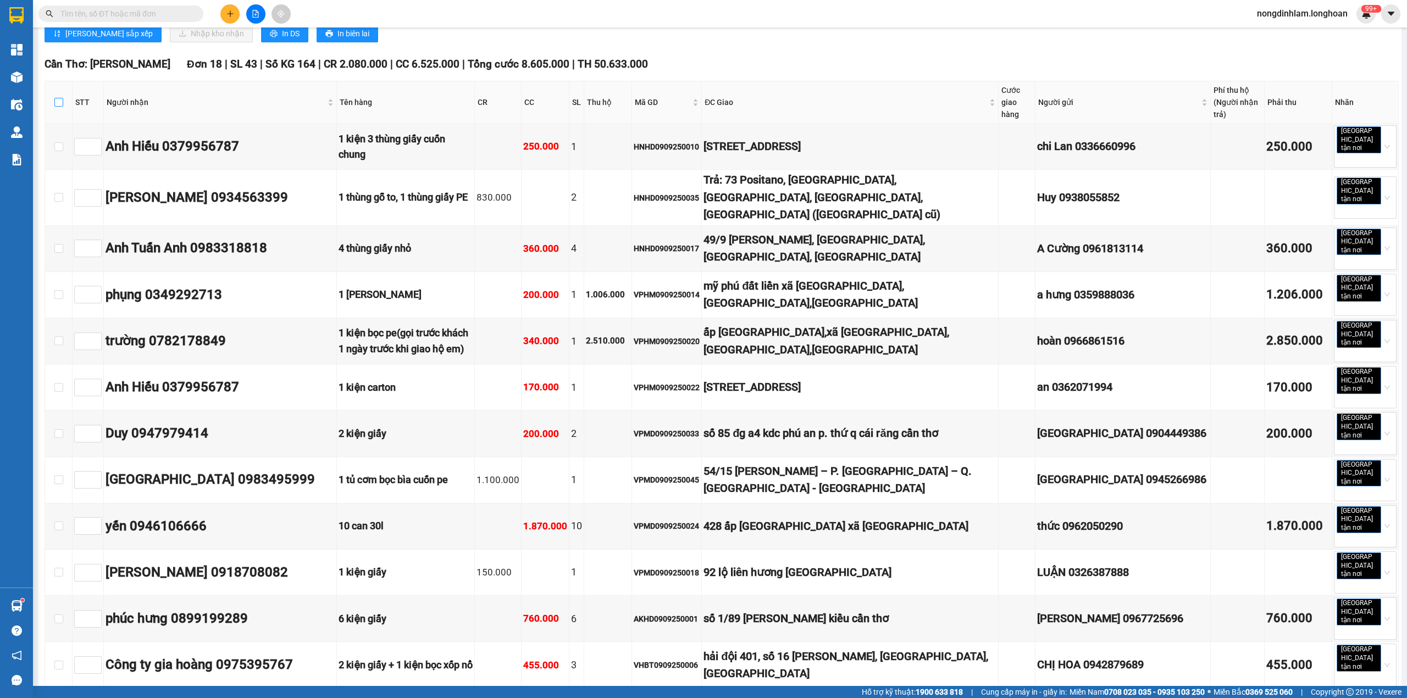
checkbox input "true"
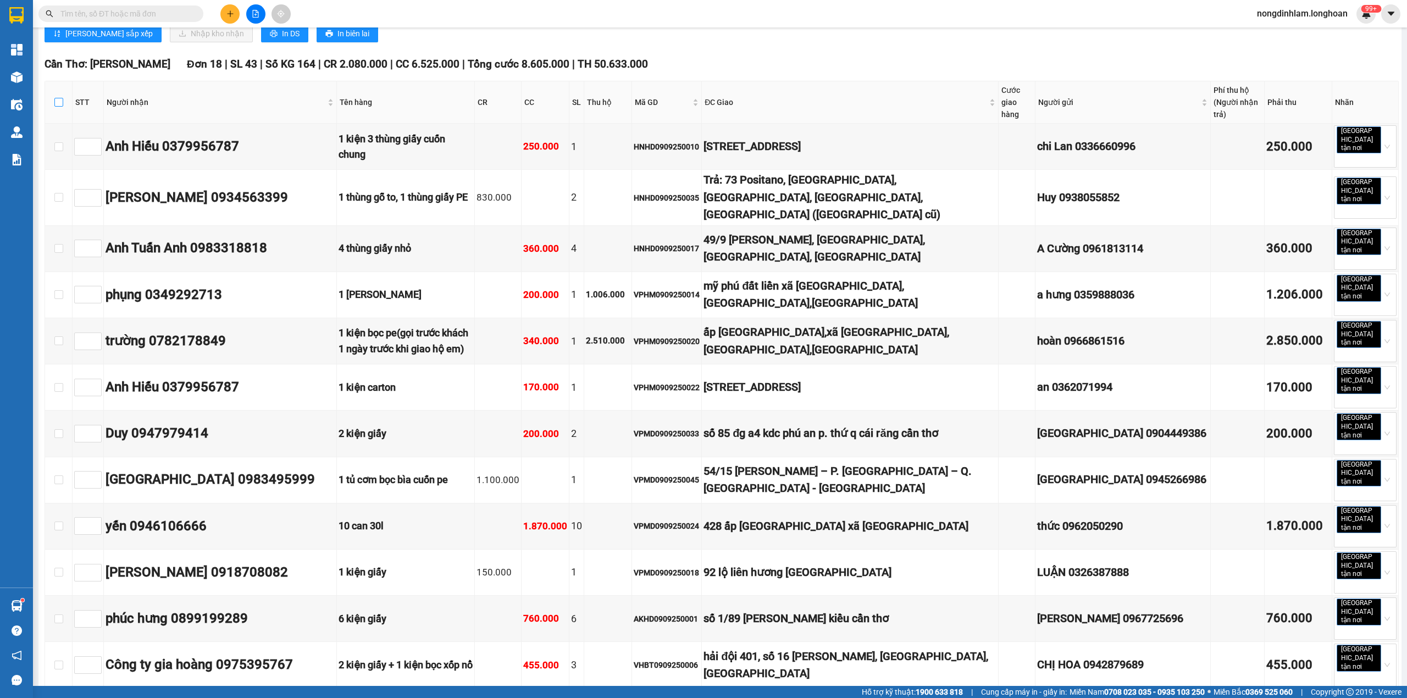
checkbox input "true"
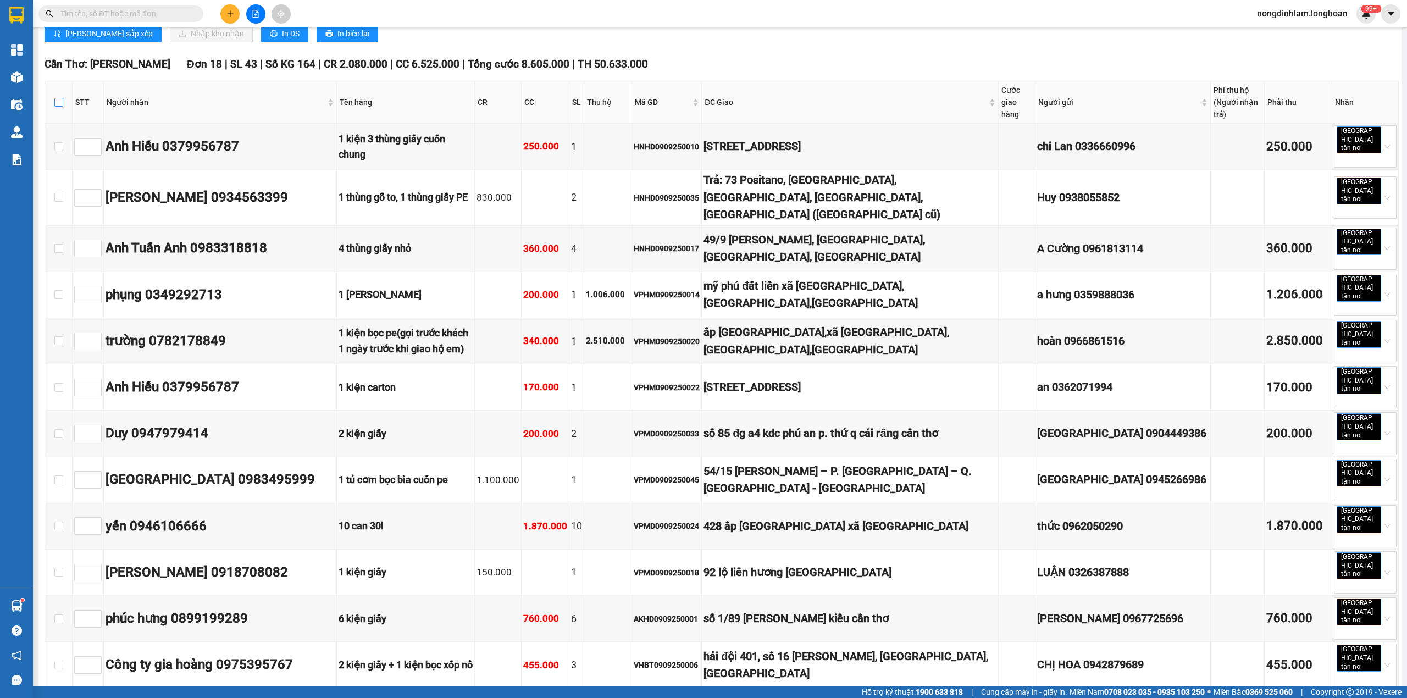
checkbox input "true"
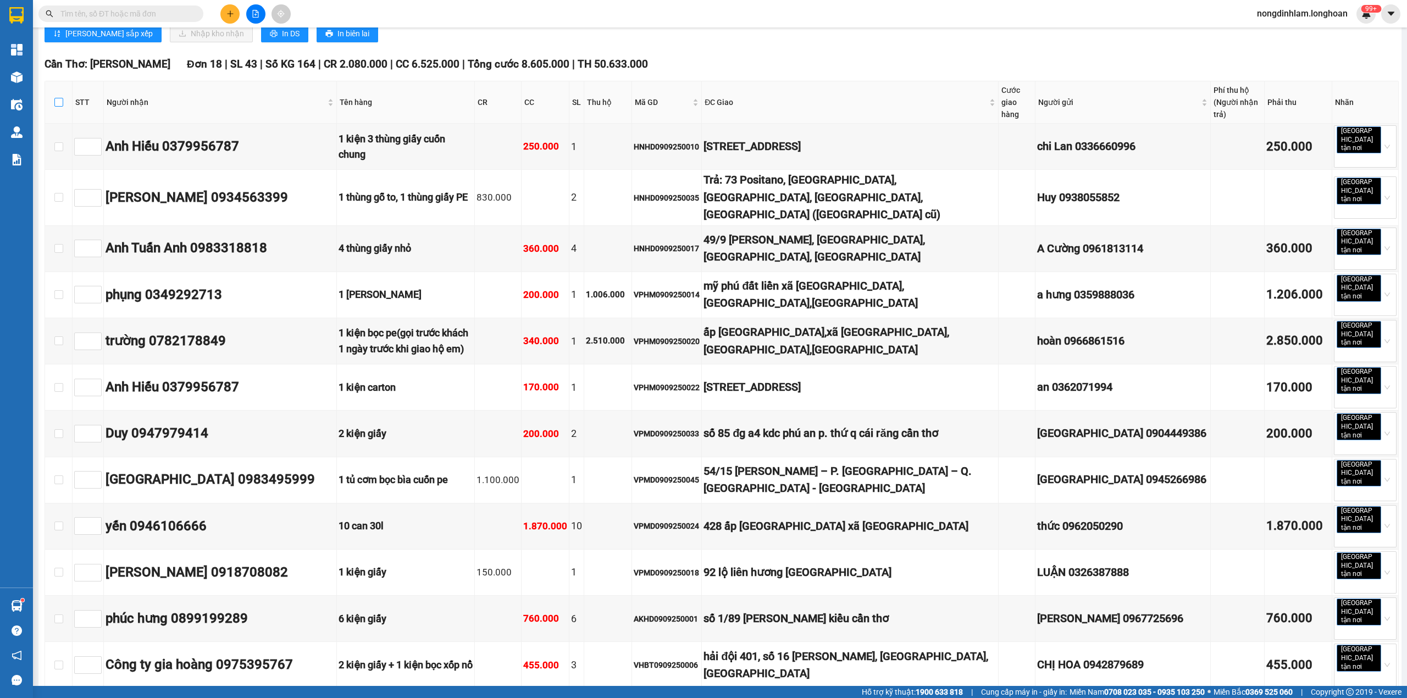
checkbox input "true"
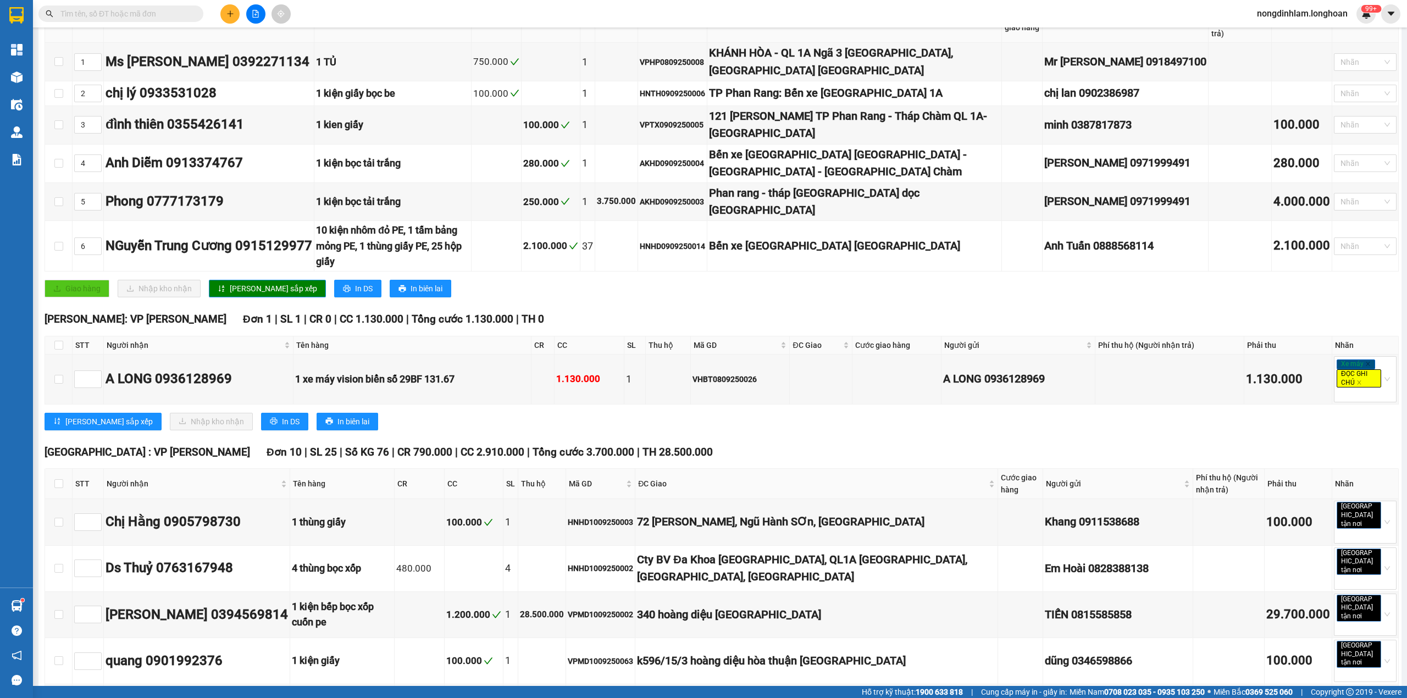
scroll to position [0, 0]
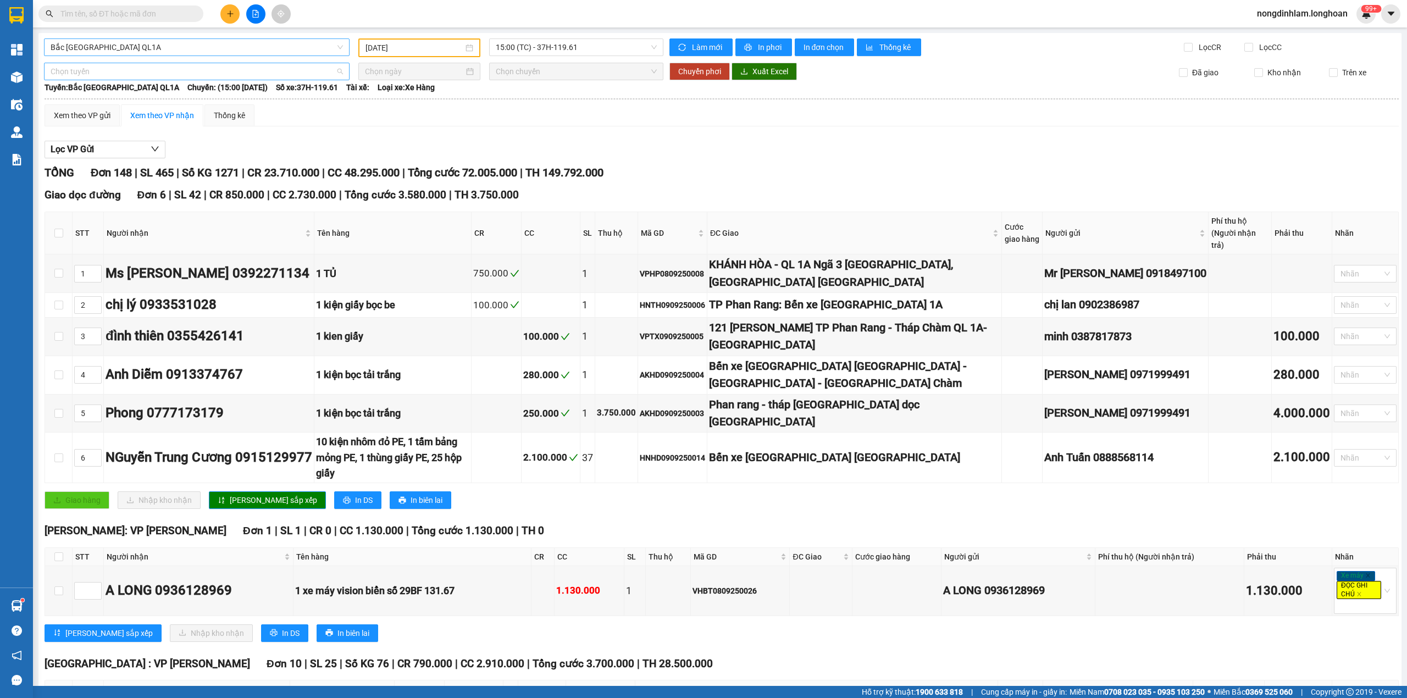
click at [161, 71] on span "Chọn tuyến" at bounding box center [197, 71] width 292 height 16
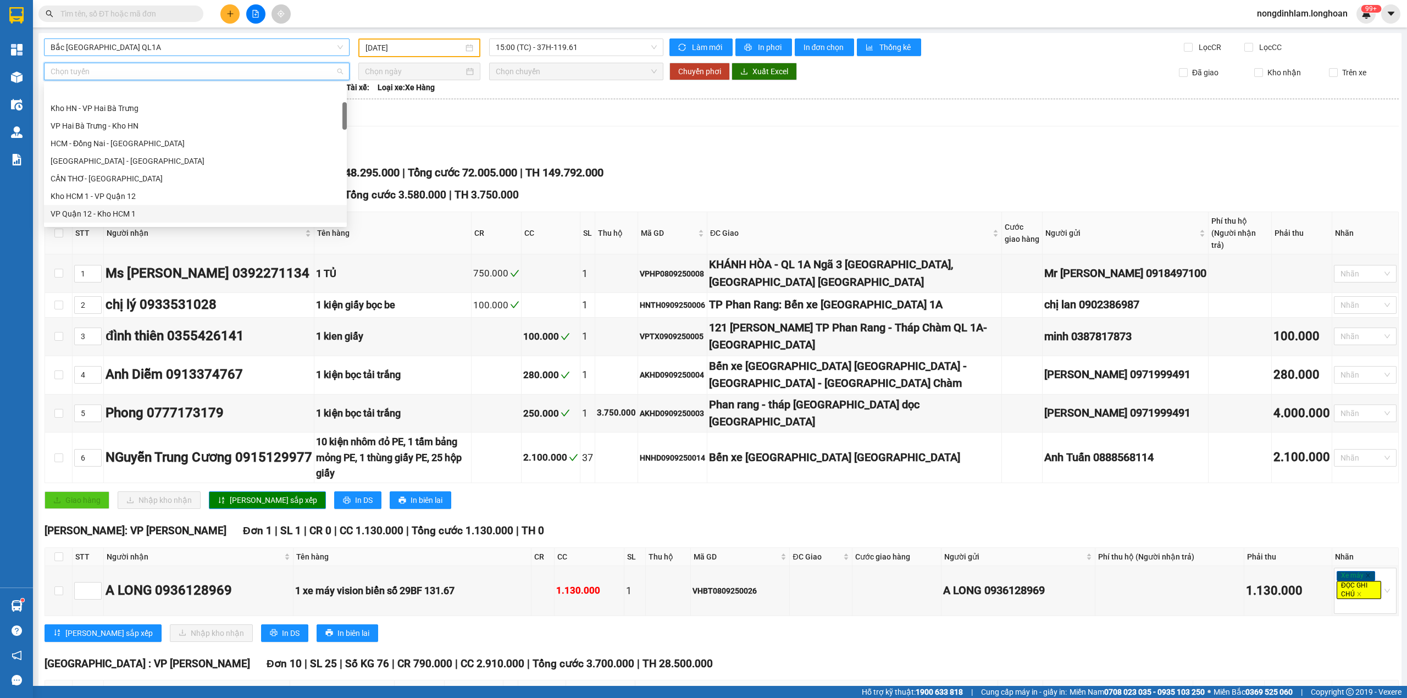
scroll to position [97, 0]
click at [142, 209] on div "Kho HCM - Kho Cần Thơ" at bounding box center [196, 207] width 290 height 12
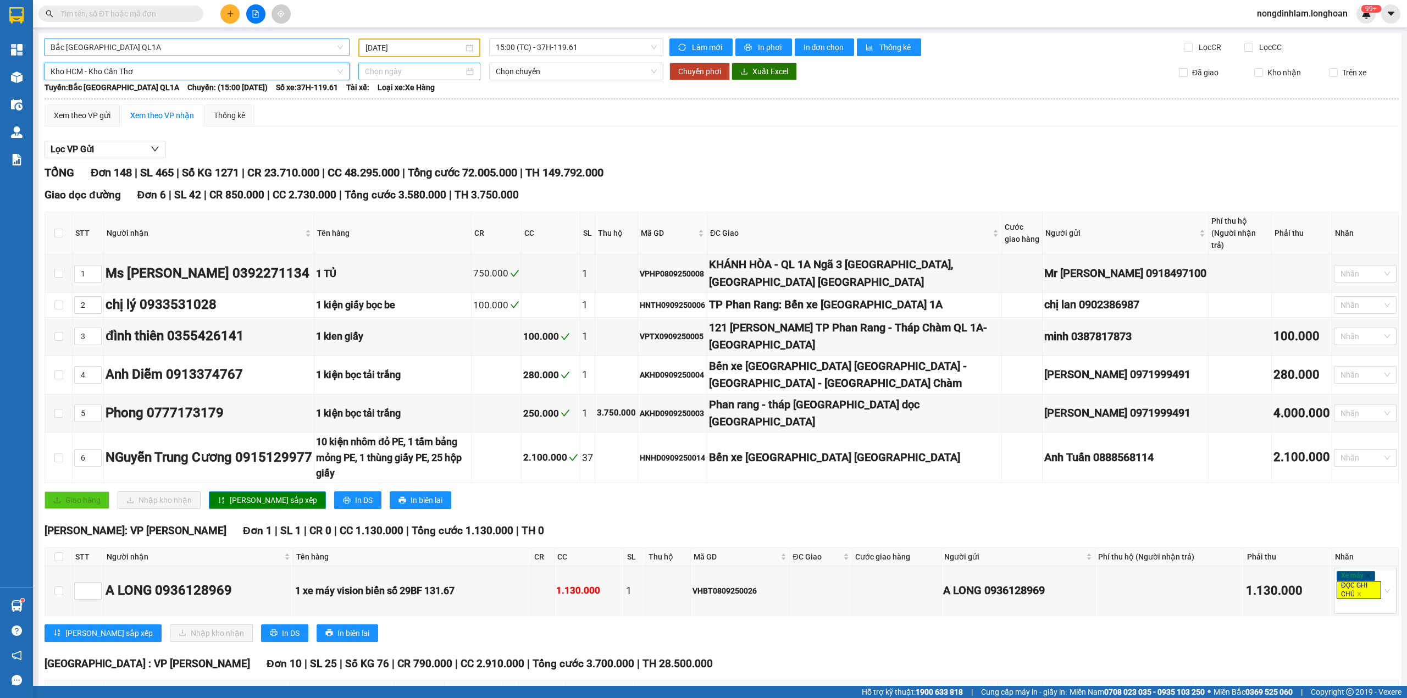
click at [445, 69] on input at bounding box center [414, 71] width 99 height 12
type input "[DATE]"
click at [490, 154] on div "13" at bounding box center [490, 151] width 13 height 13
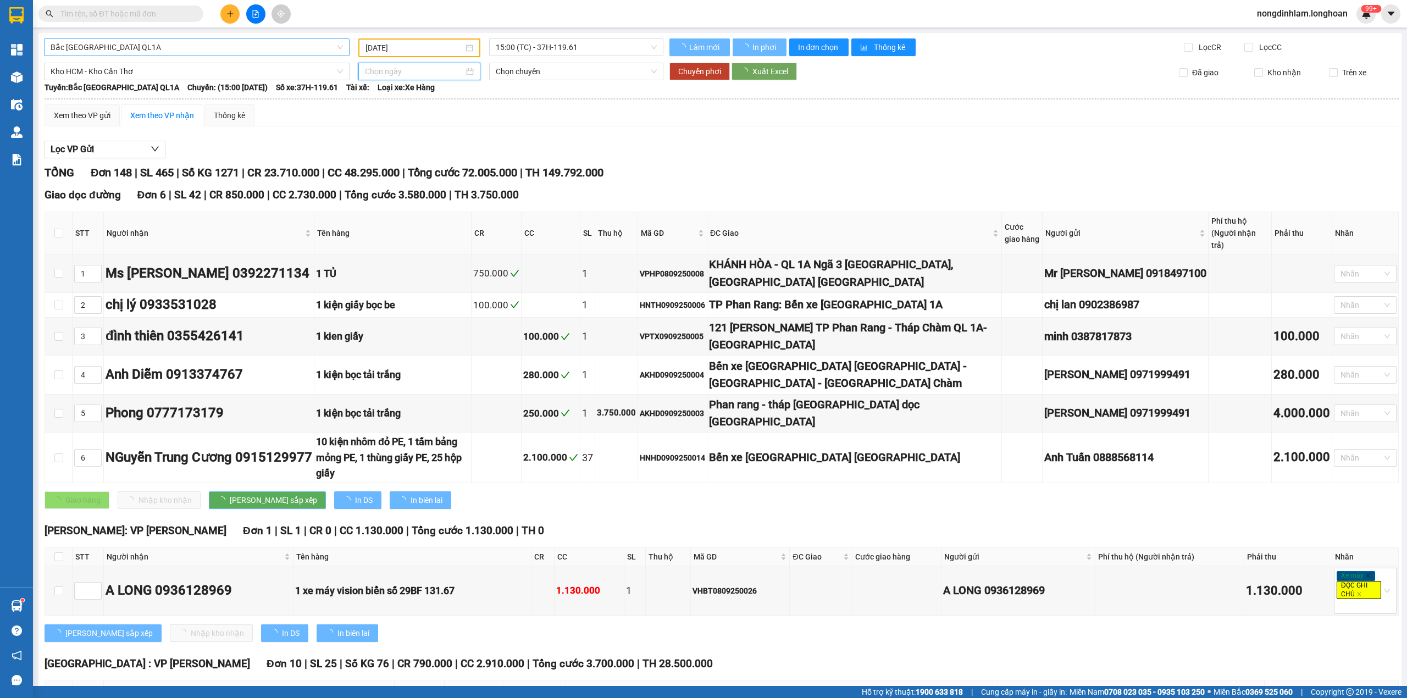
click at [588, 73] on span "Chọn chuyến" at bounding box center [577, 71] width 162 height 16
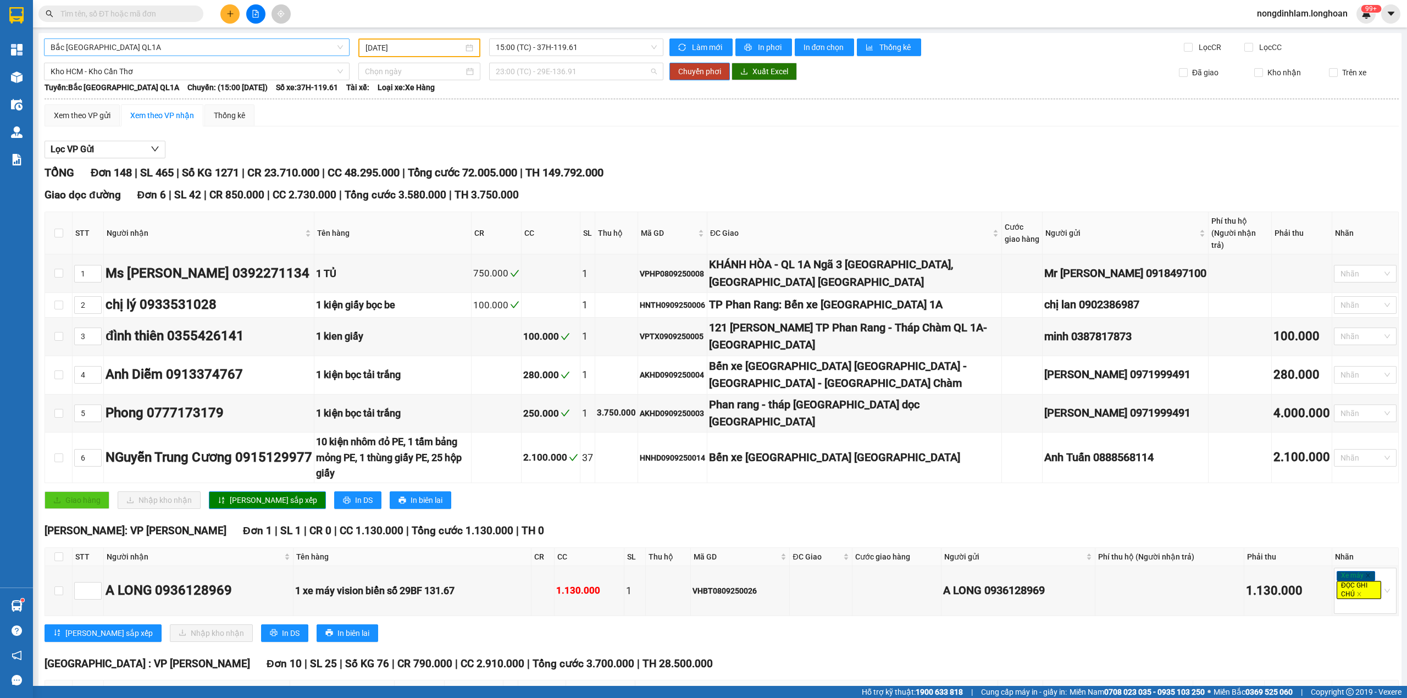
type input "[DATE]"
drag, startPoint x: 549, startPoint y: 115, endPoint x: 689, endPoint y: 108, distance: 140.4
click at [550, 115] on div "23:00 (TC) - 29E-136.91" at bounding box center [535, 110] width 86 height 12
click at [701, 71] on span "Chuyển phơi" at bounding box center [699, 71] width 43 height 12
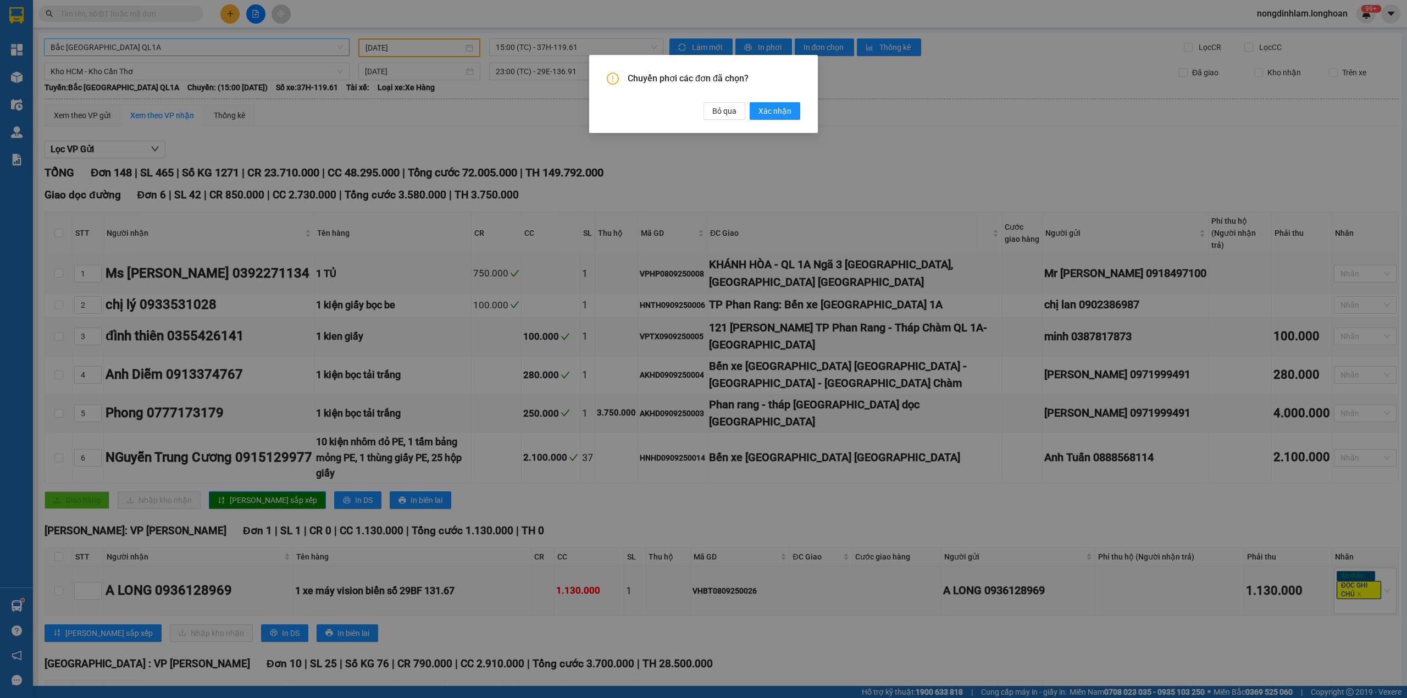
drag, startPoint x: 786, startPoint y: 109, endPoint x: 718, endPoint y: 154, distance: 81.7
click at [786, 110] on span "Xác nhận" at bounding box center [775, 111] width 33 height 12
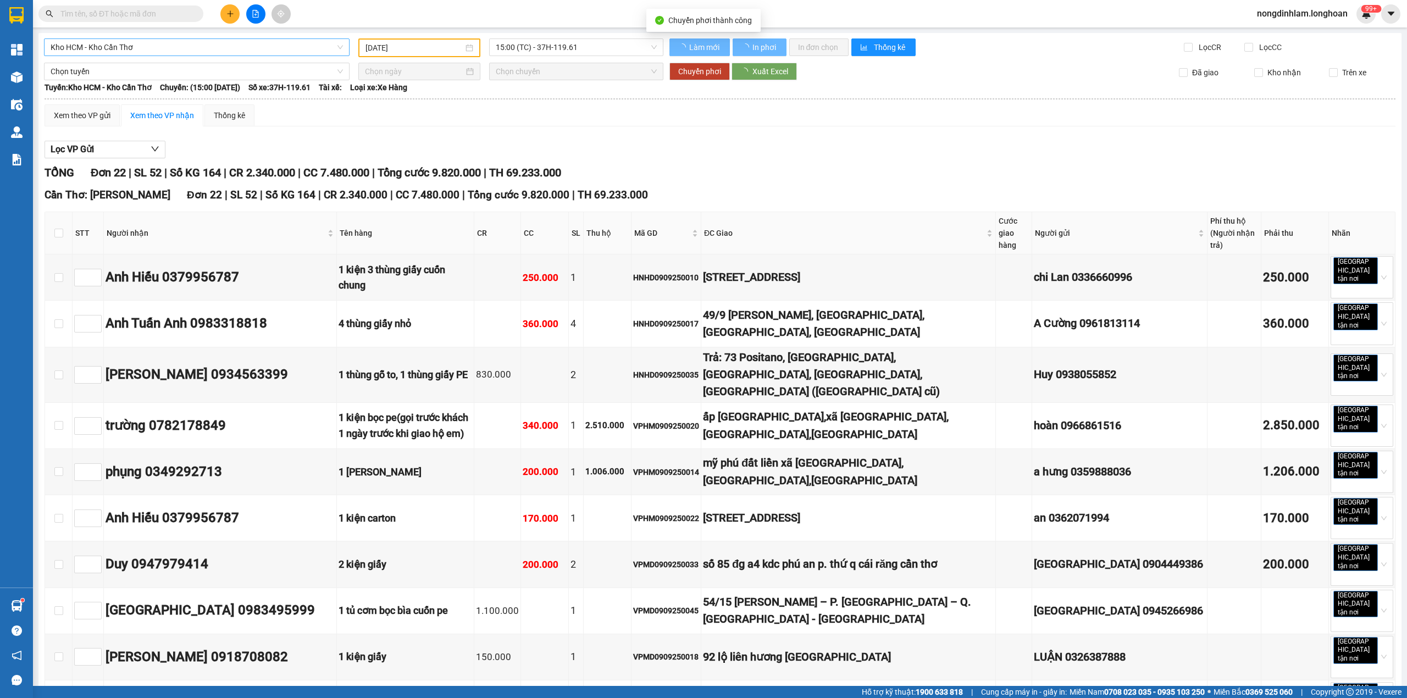
type input "[DATE]"
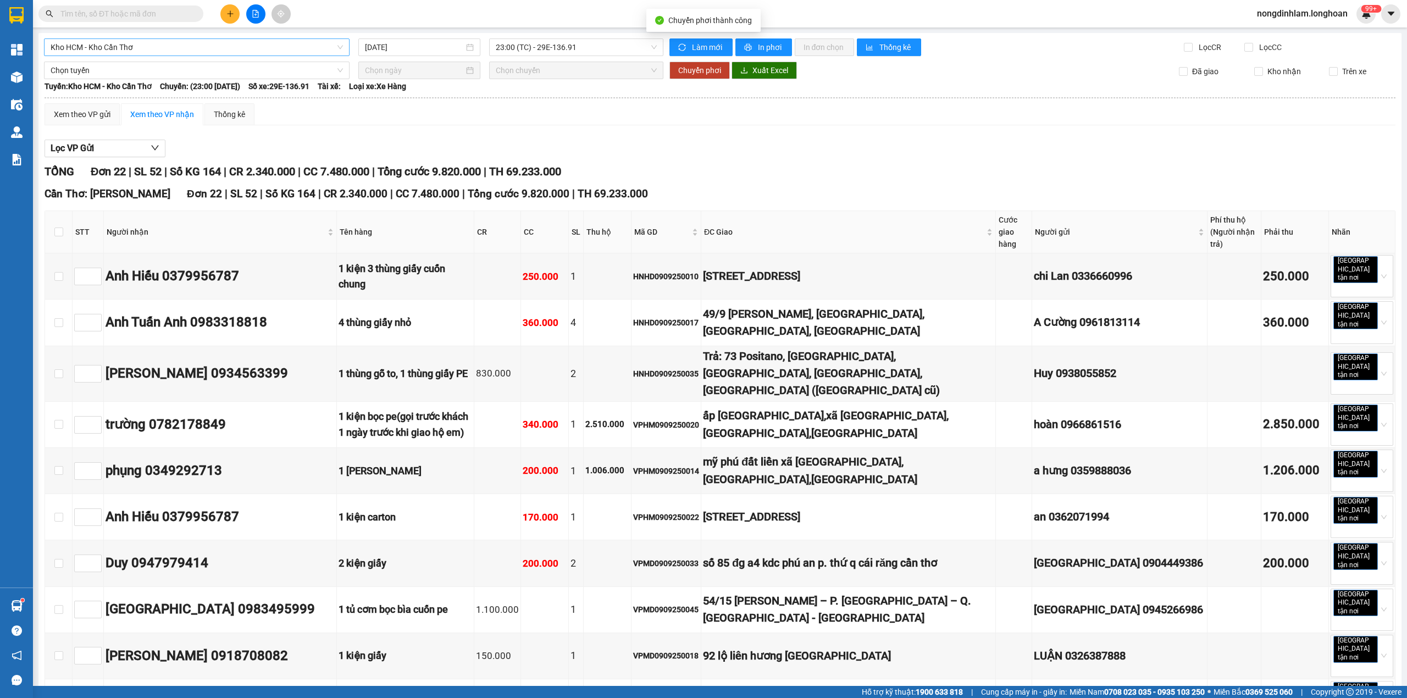
click at [240, 47] on span "Kho HCM - Kho Cần Thơ" at bounding box center [197, 47] width 292 height 16
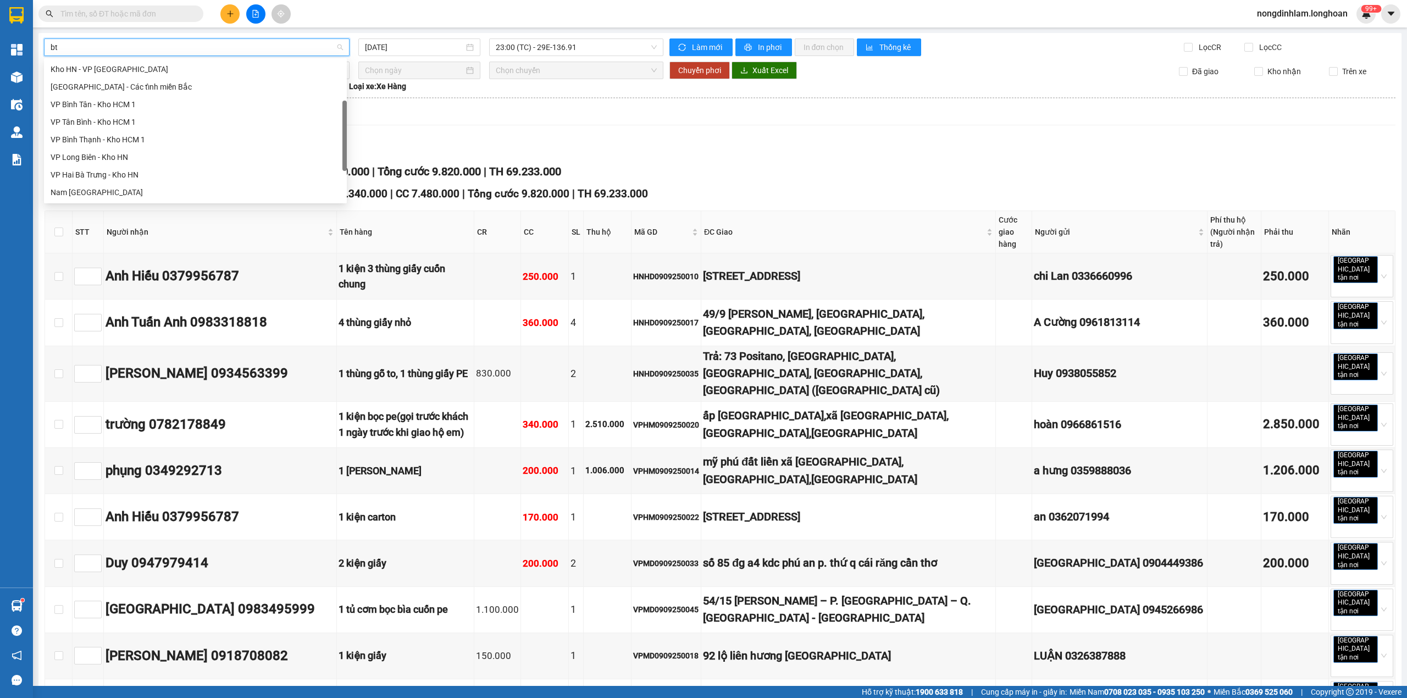
scroll to position [18, 0]
type input "btn"
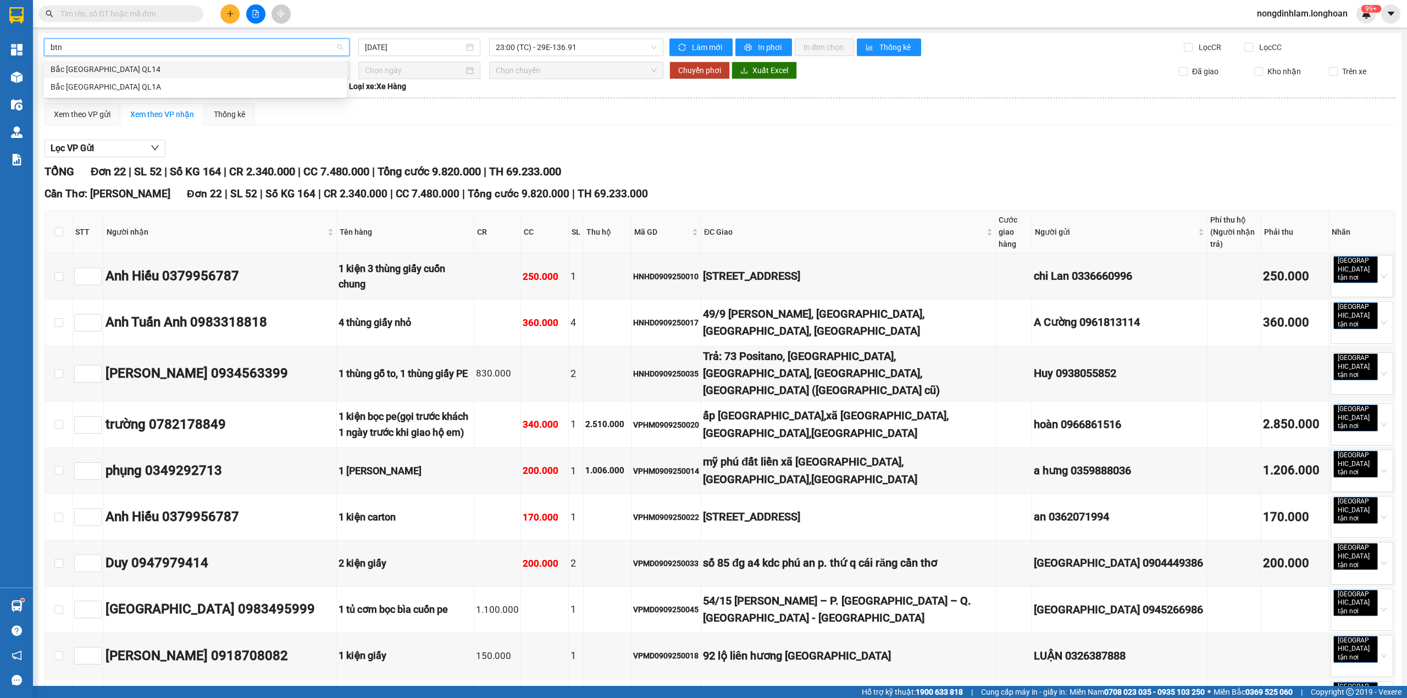
scroll to position [0, 0]
click at [186, 89] on div "Bắc [GEOGRAPHIC_DATA] QL1A" at bounding box center [196, 87] width 290 height 12
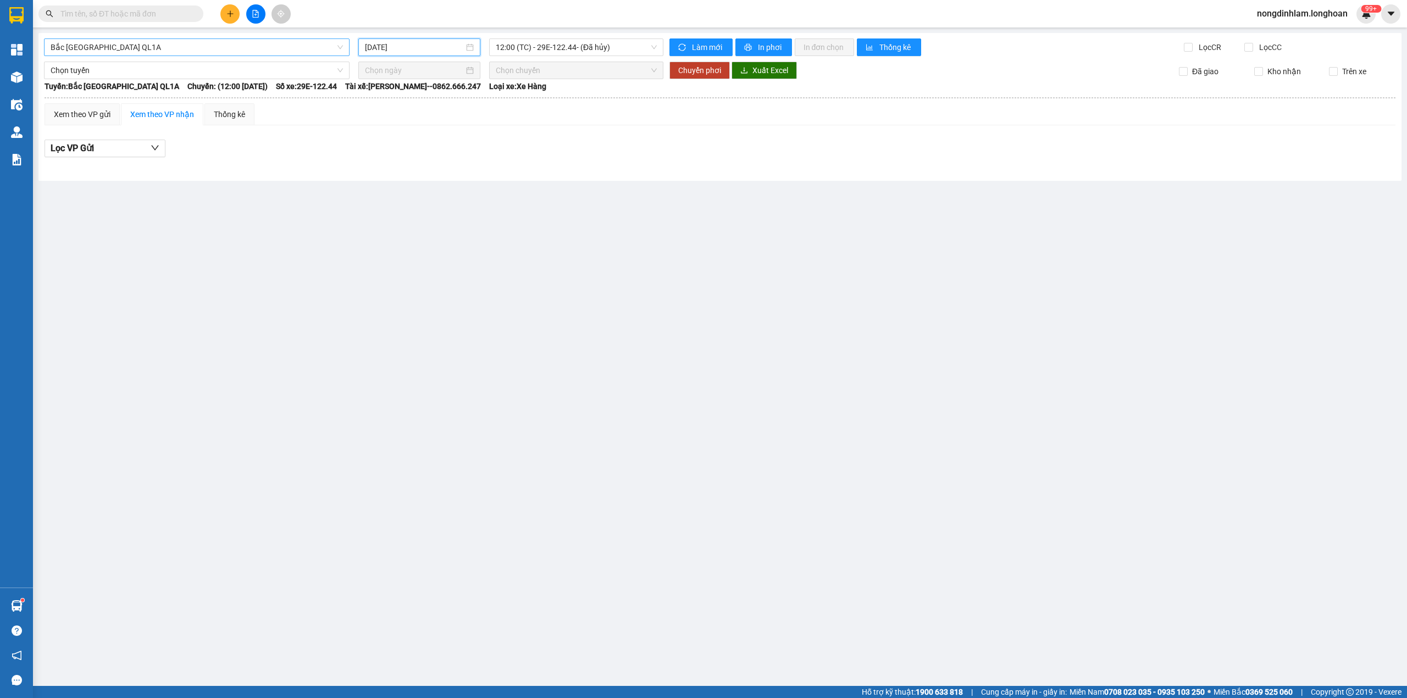
drag, startPoint x: 442, startPoint y: 51, endPoint x: 444, endPoint y: 117, distance: 66.0
click at [441, 52] on input "[DATE]" at bounding box center [414, 47] width 99 height 12
click at [451, 128] on div "11" at bounding box center [453, 127] width 13 height 13
type input "[DATE]"
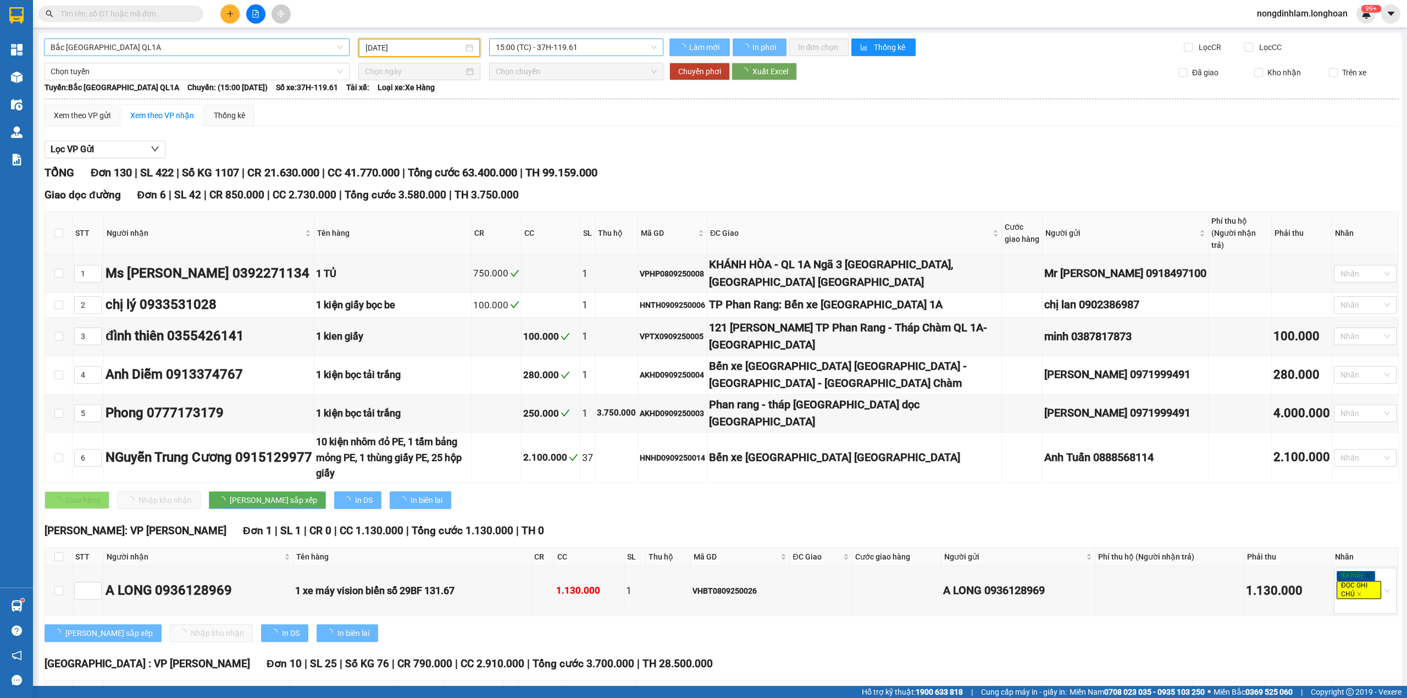
click at [612, 47] on span "15:00 (TC) - 37H-119.61" at bounding box center [577, 47] width 162 height 16
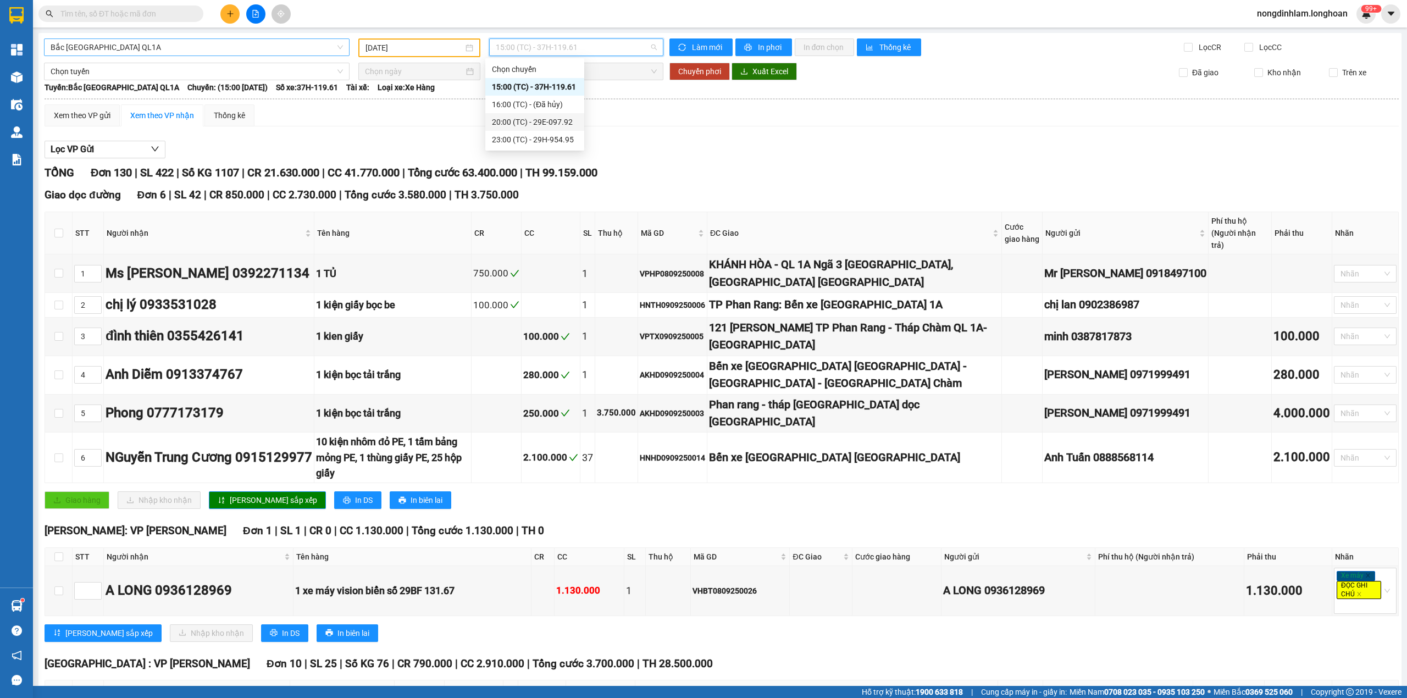
click at [550, 119] on div "20:00 (TC) - 29E-097.92" at bounding box center [535, 122] width 86 height 12
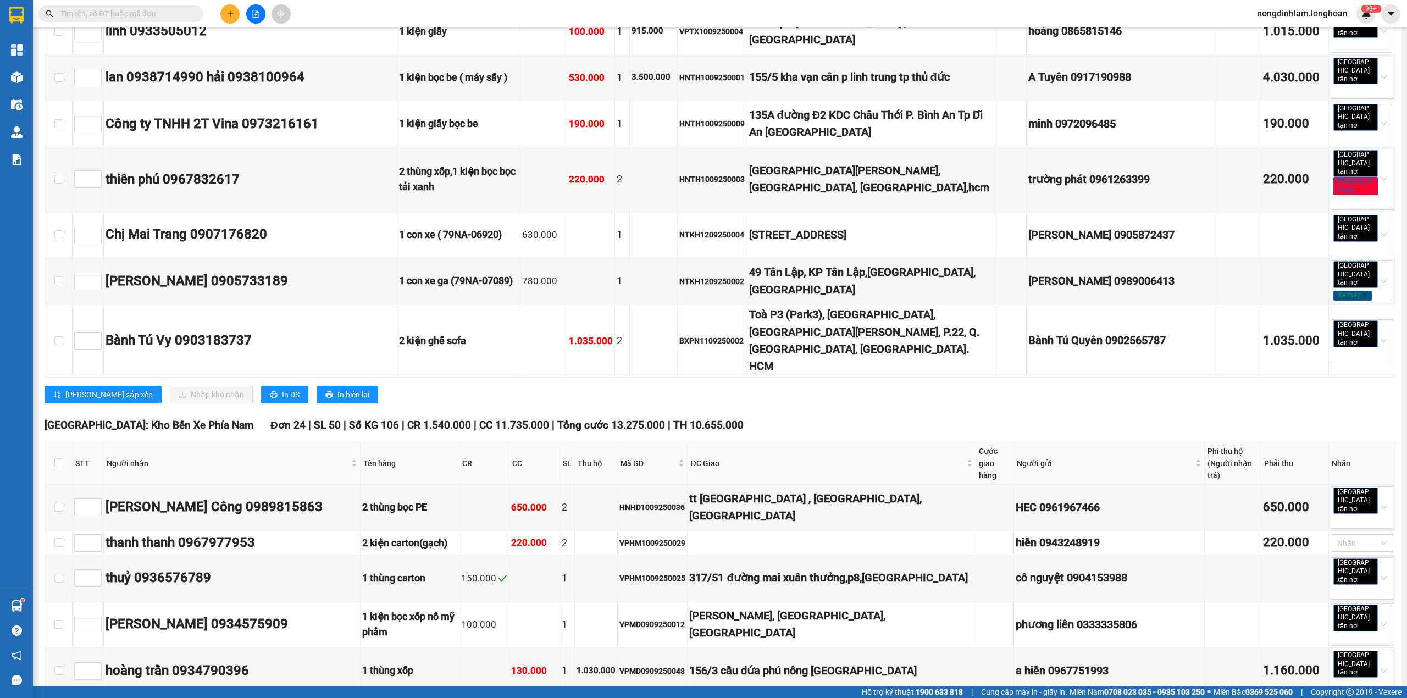
scroll to position [6306, 0]
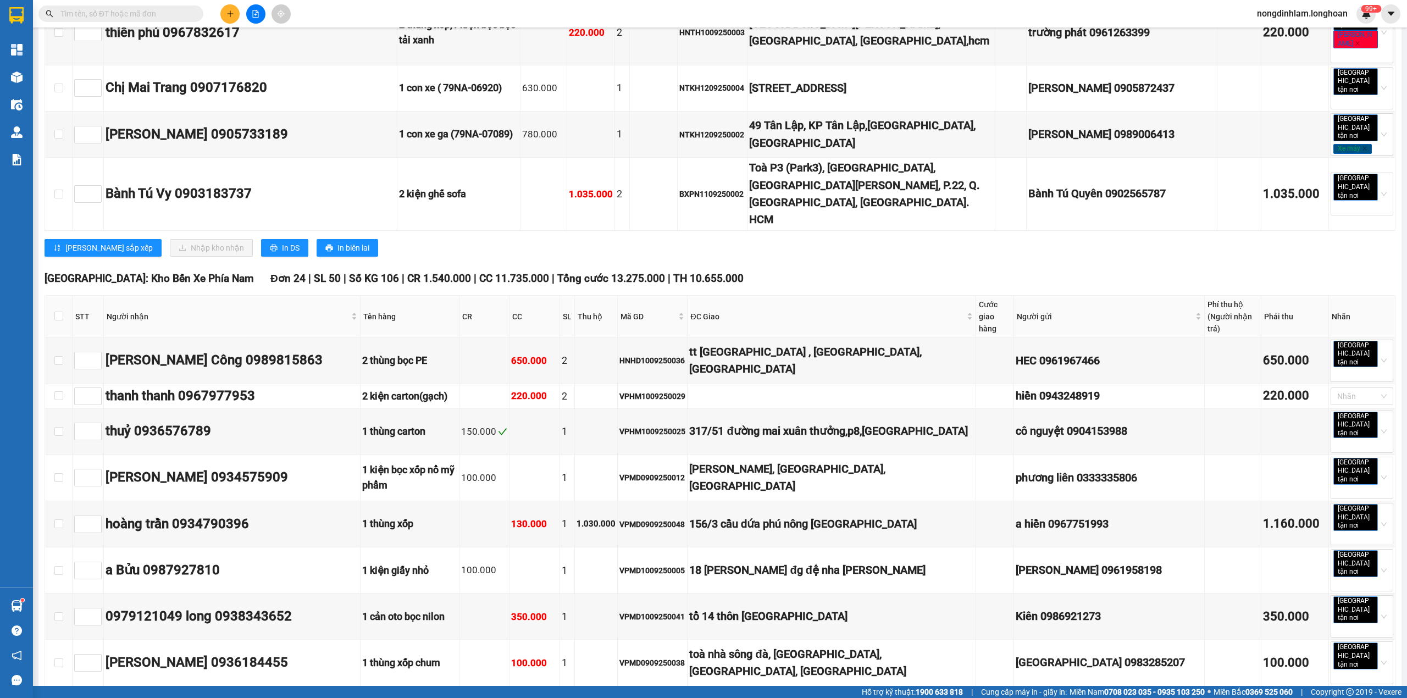
checkbox input "true"
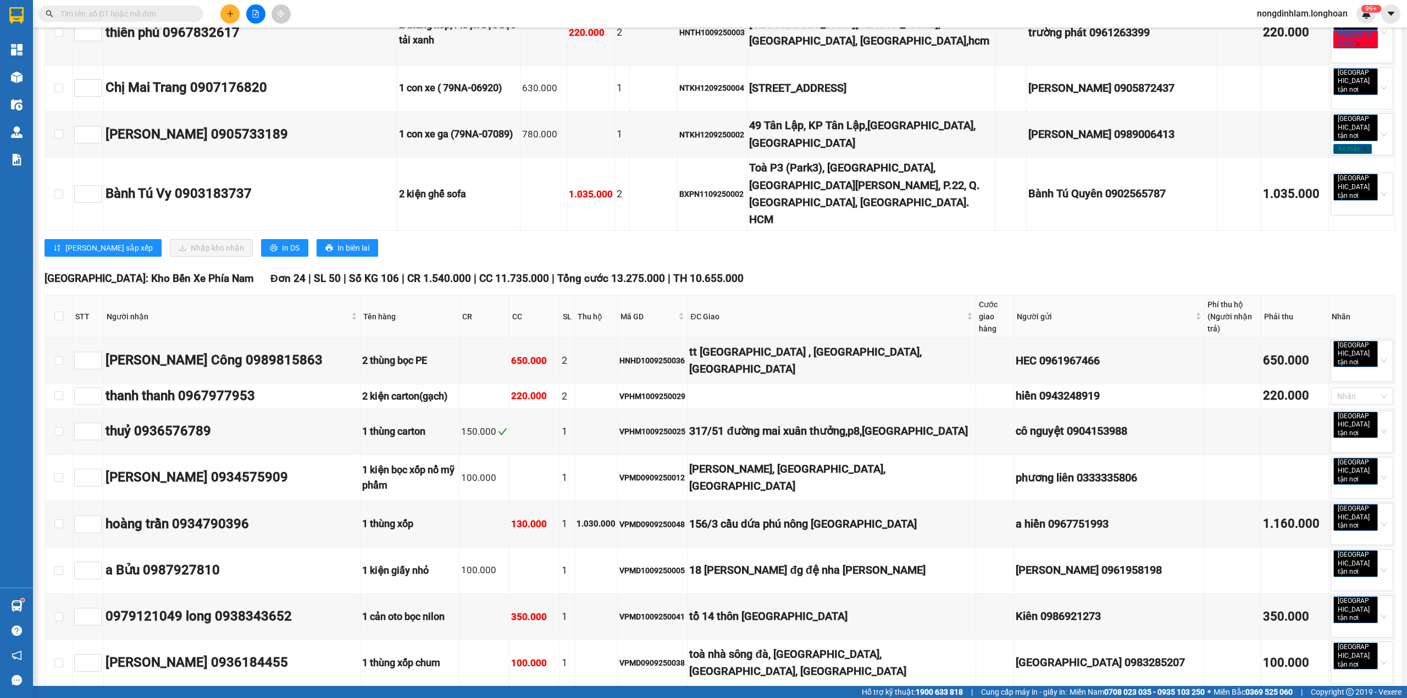
checkbox input "true"
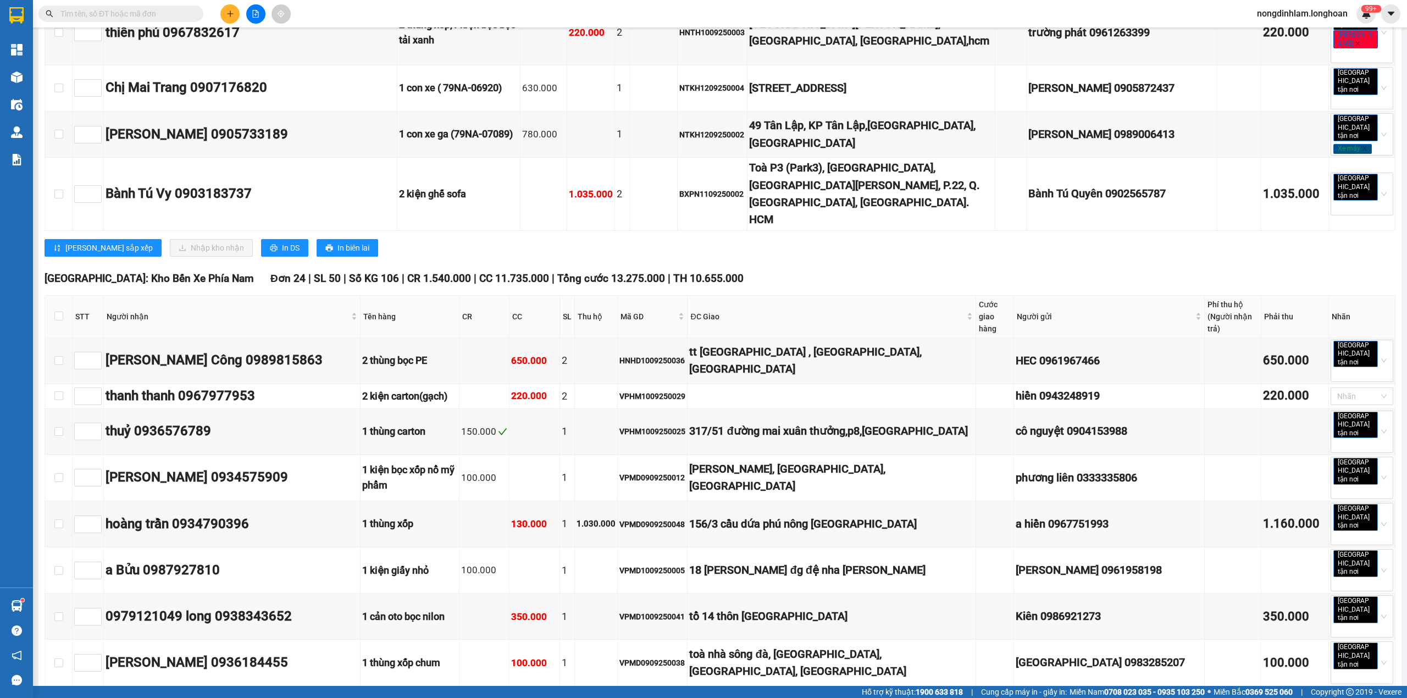
checkbox input "true"
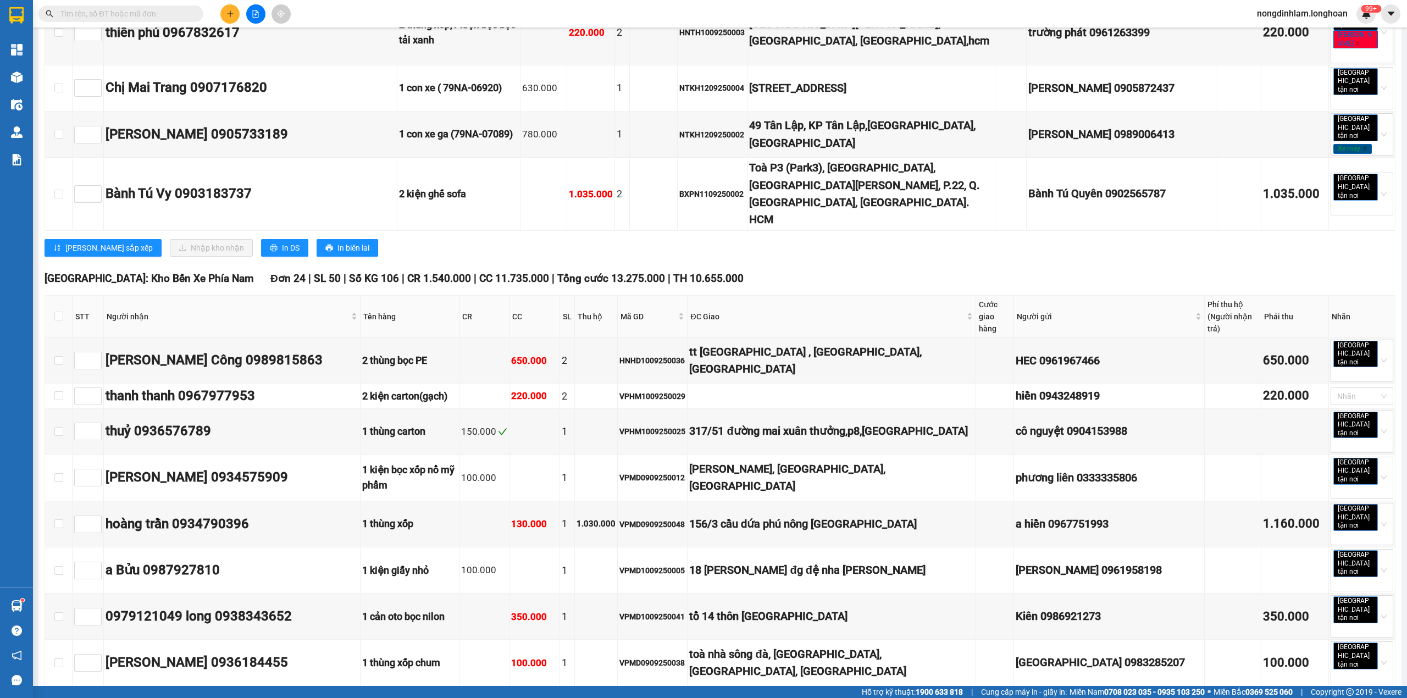
checkbox input "true"
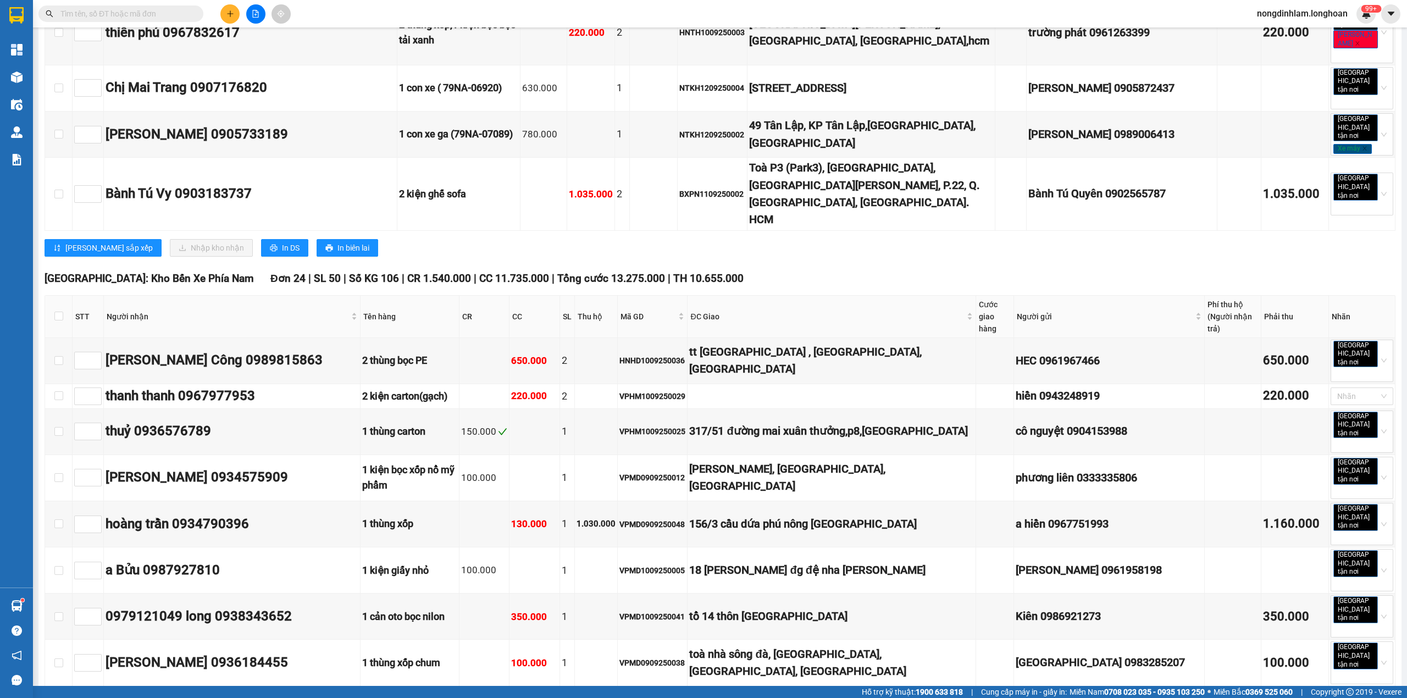
checkbox input "true"
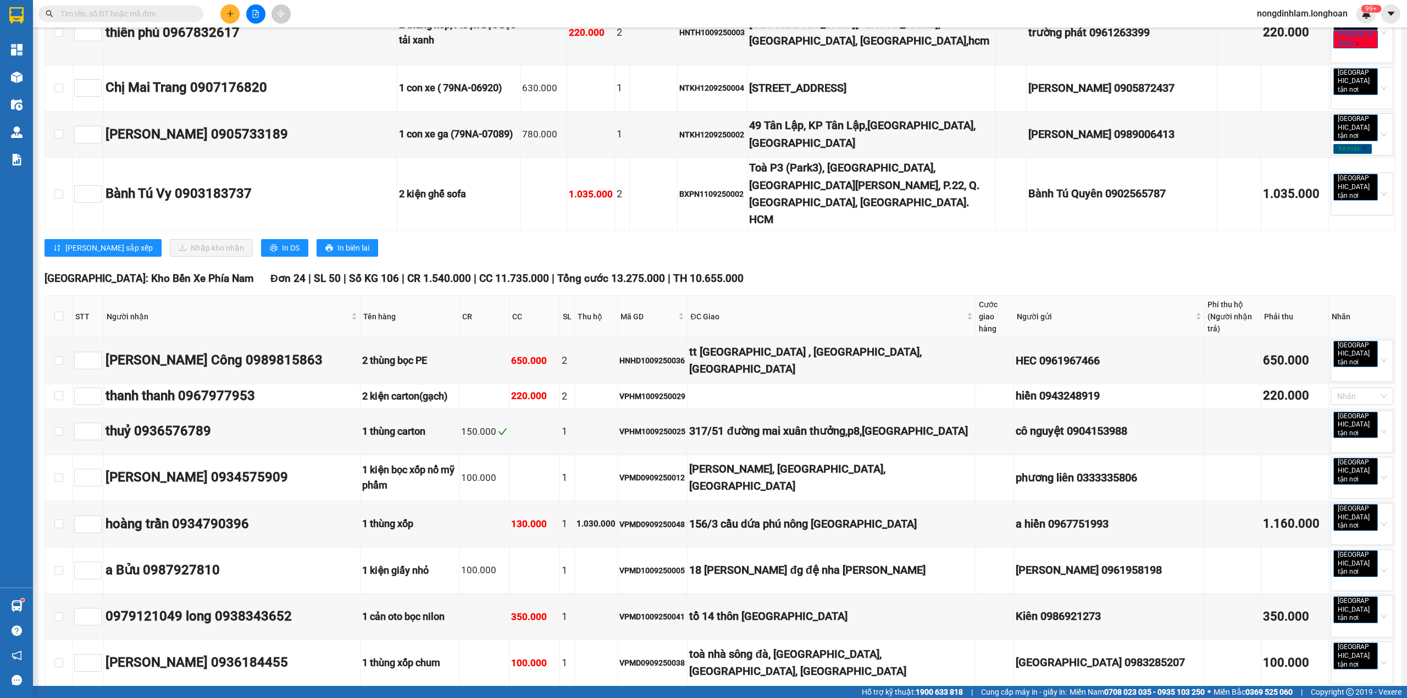
checkbox input "true"
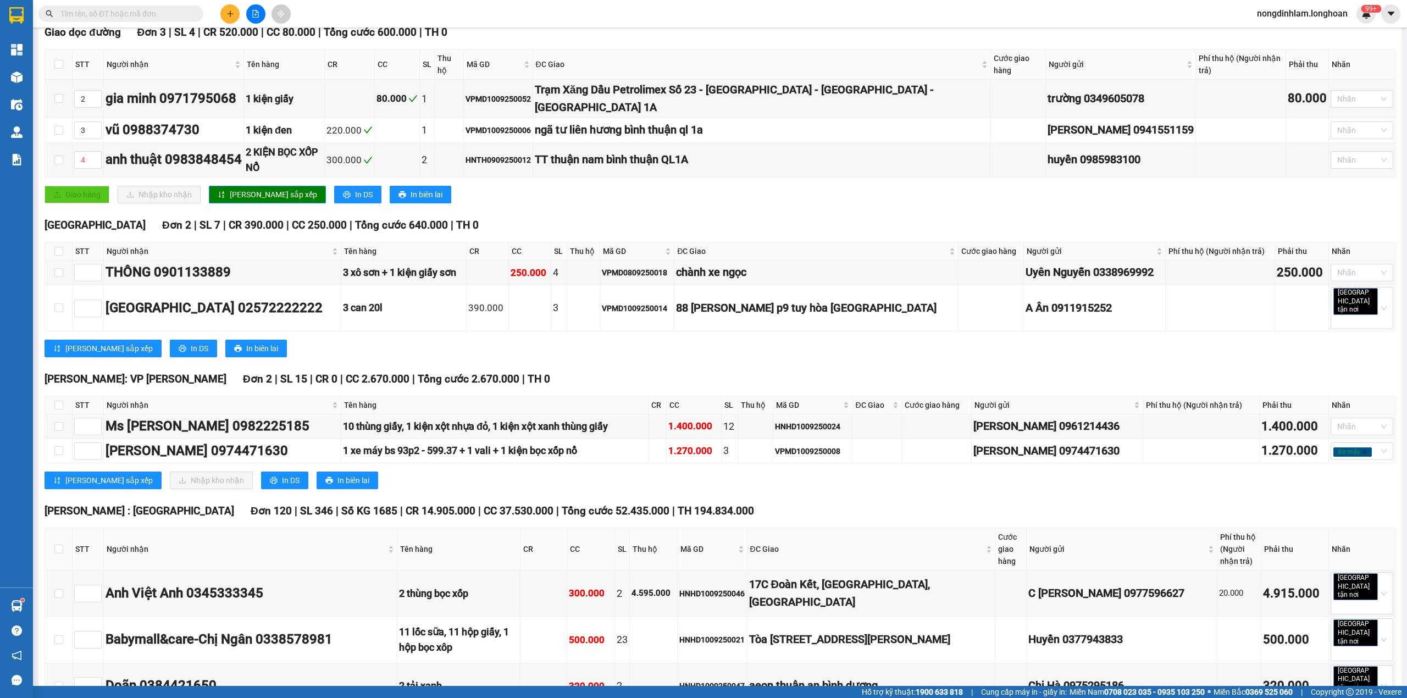
scroll to position [0, 0]
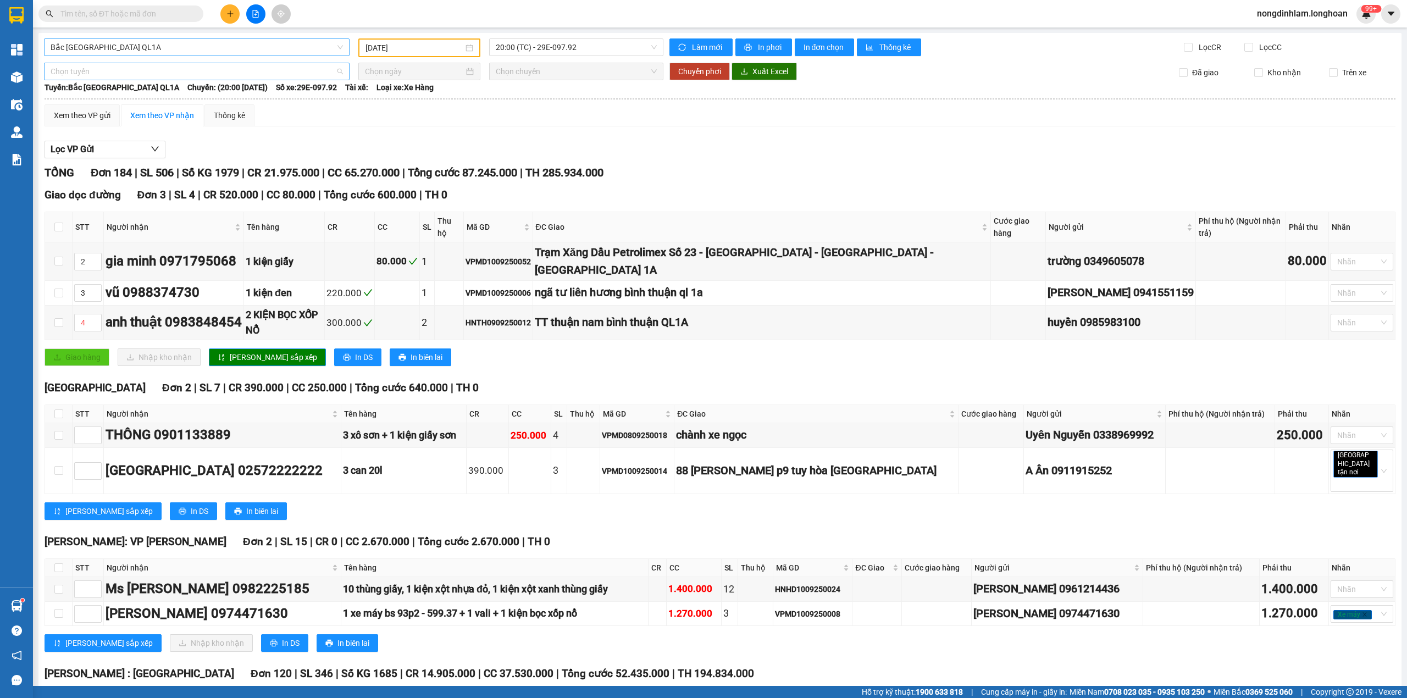
click at [228, 69] on span "Chọn tuyến" at bounding box center [197, 71] width 292 height 16
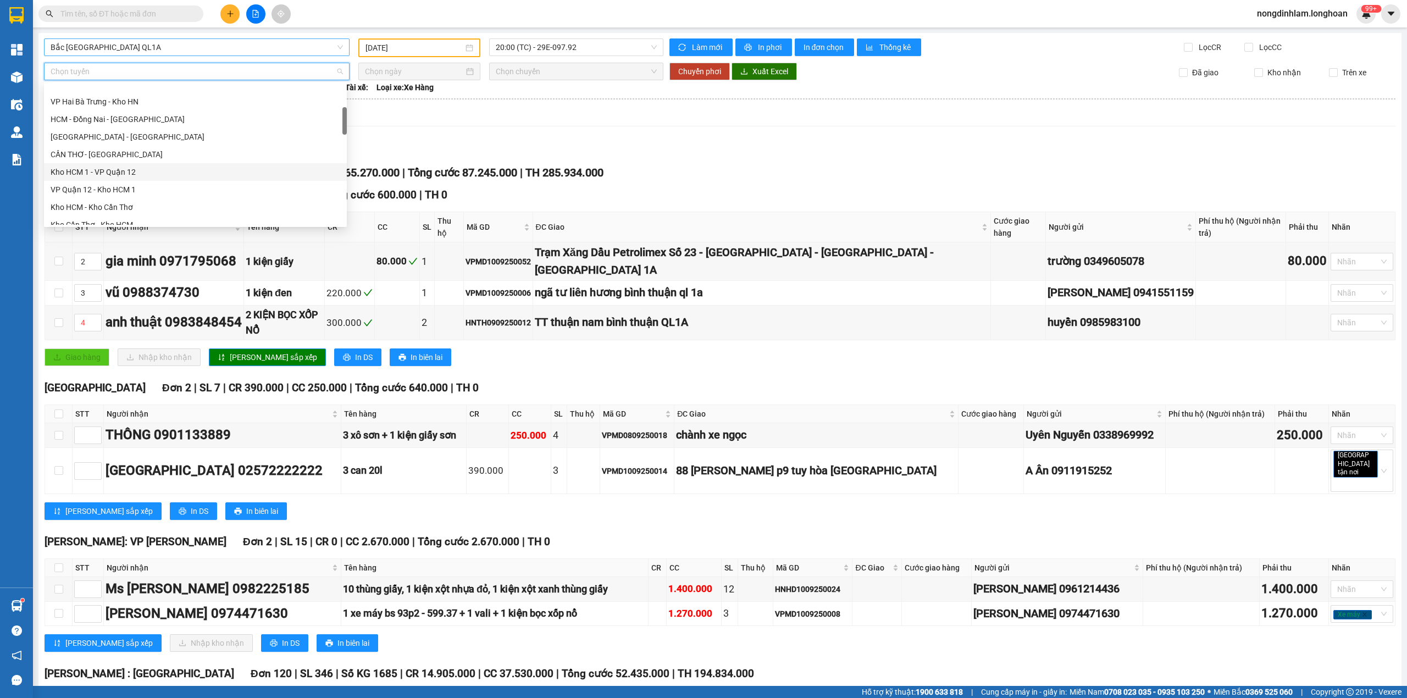
scroll to position [121, 0]
click at [134, 185] on div "Kho HCM - Kho Cần Thơ" at bounding box center [196, 183] width 290 height 12
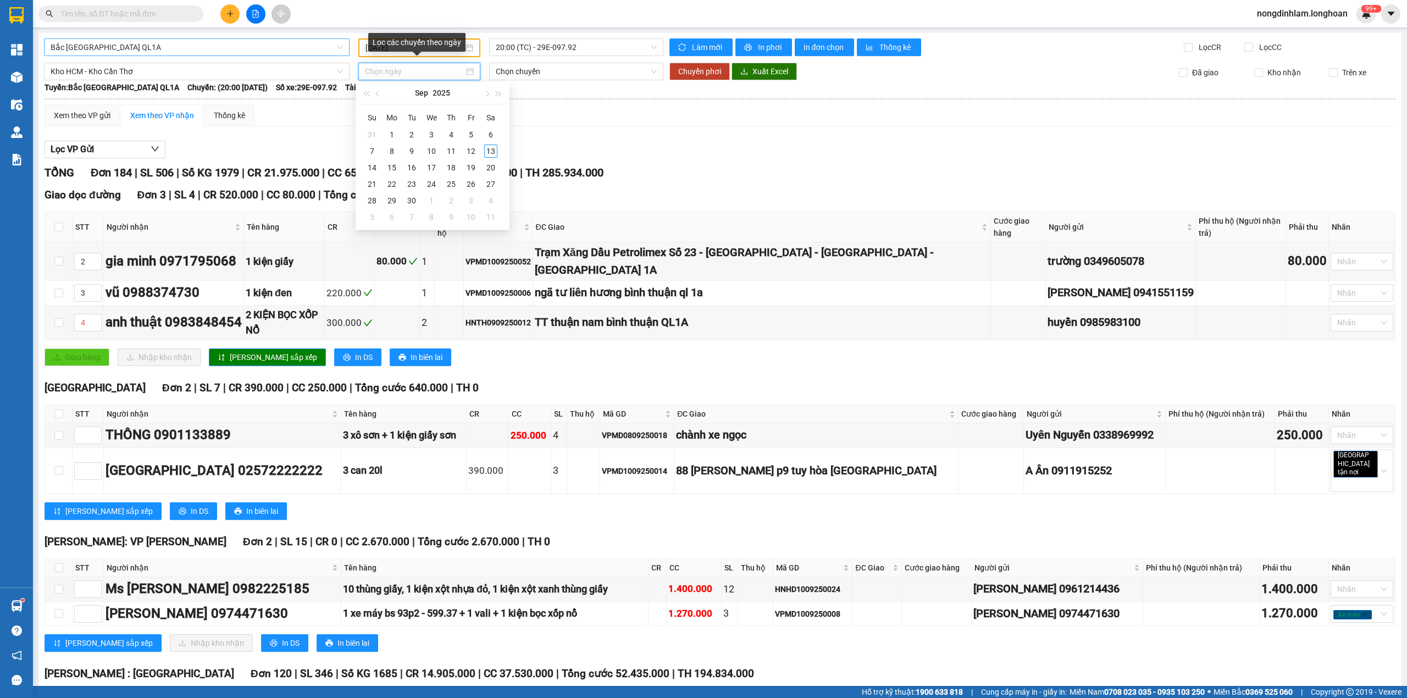
click at [432, 73] on input at bounding box center [414, 71] width 99 height 12
type input "[DATE]"
click at [494, 154] on div "13" at bounding box center [490, 151] width 13 height 13
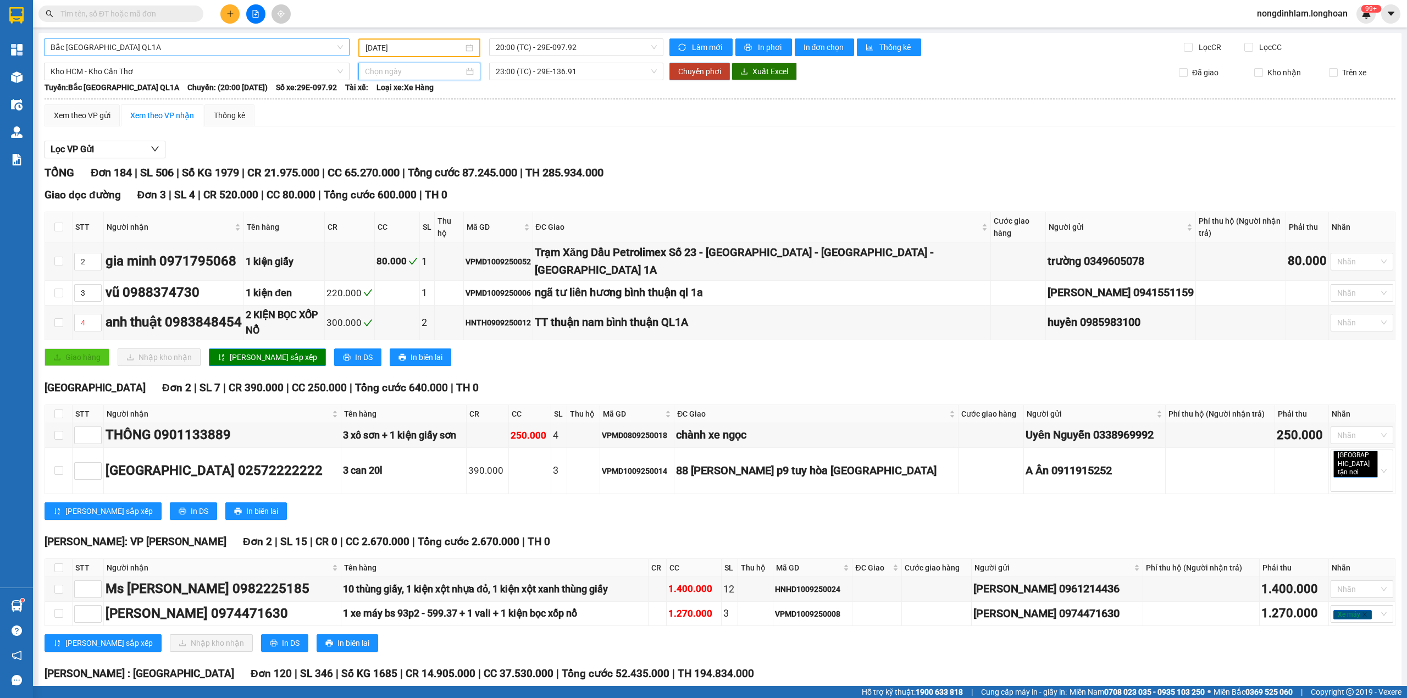
type input "[DATE]"
click at [703, 70] on span "Chuyển phơi" at bounding box center [699, 71] width 43 height 12
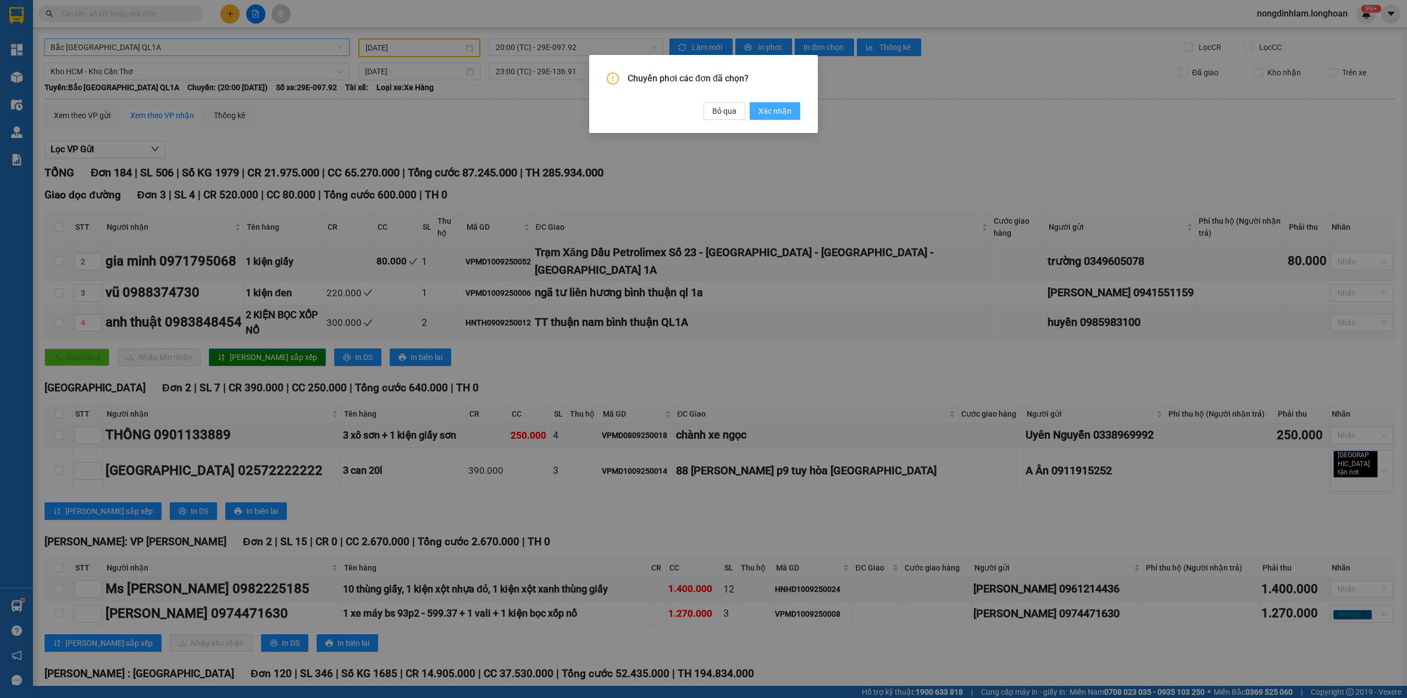
drag, startPoint x: 778, startPoint y: 112, endPoint x: 759, endPoint y: 240, distance: 129.0
click at [779, 113] on span "Xác nhận" at bounding box center [775, 111] width 33 height 12
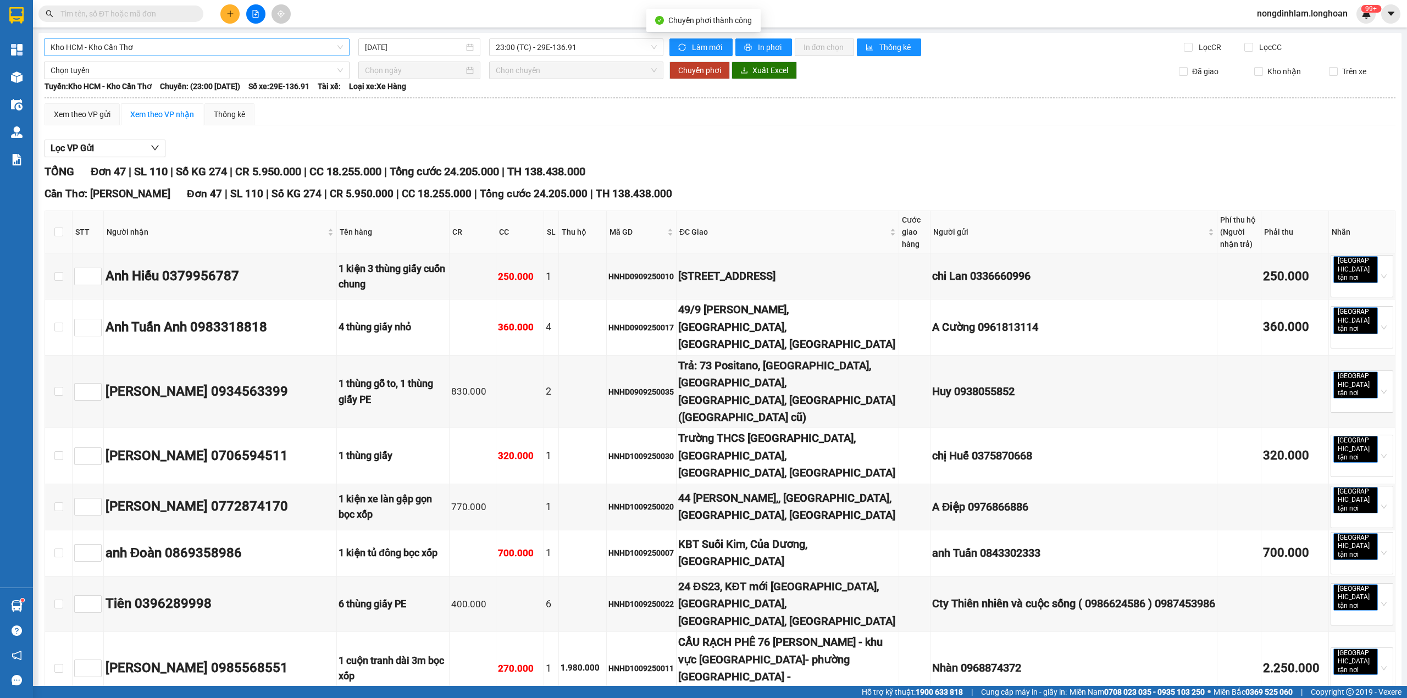
type input "[DATE]"
click at [219, 47] on span "Kho HCM - Kho Cần Thơ" at bounding box center [197, 47] width 292 height 16
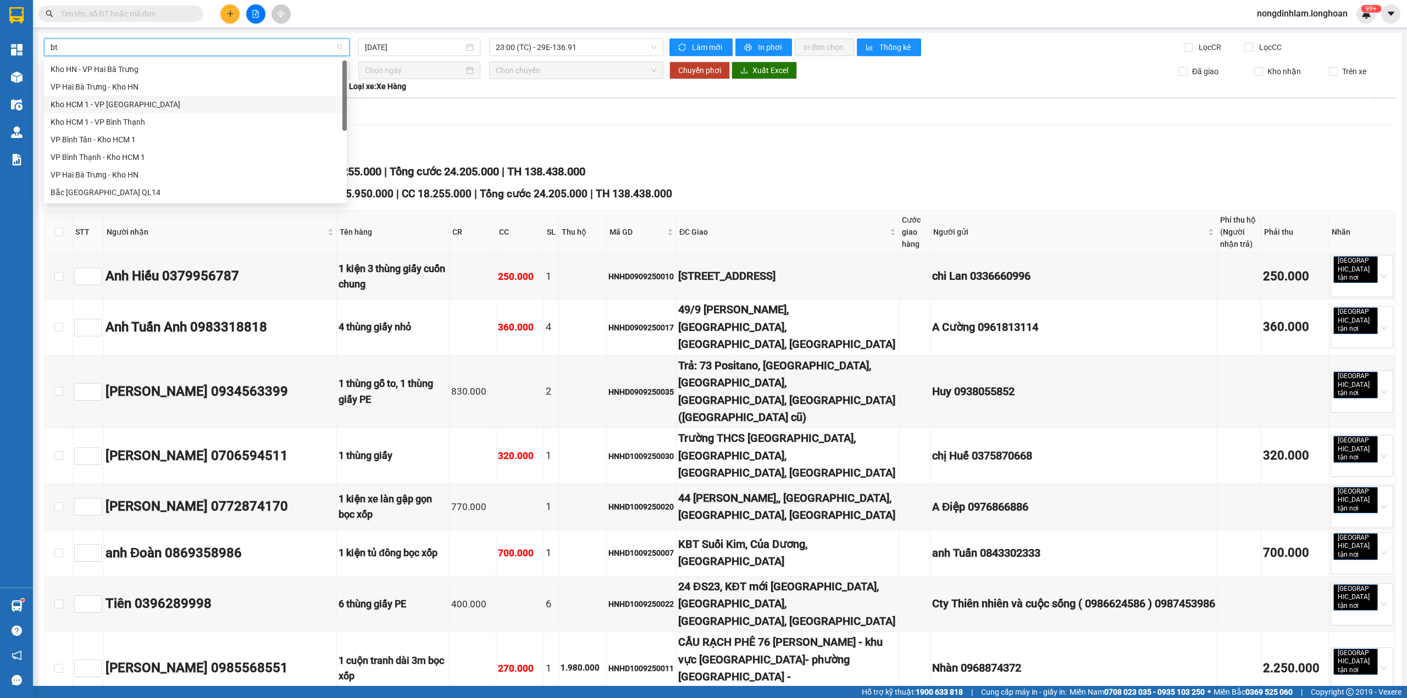
type input "btn"
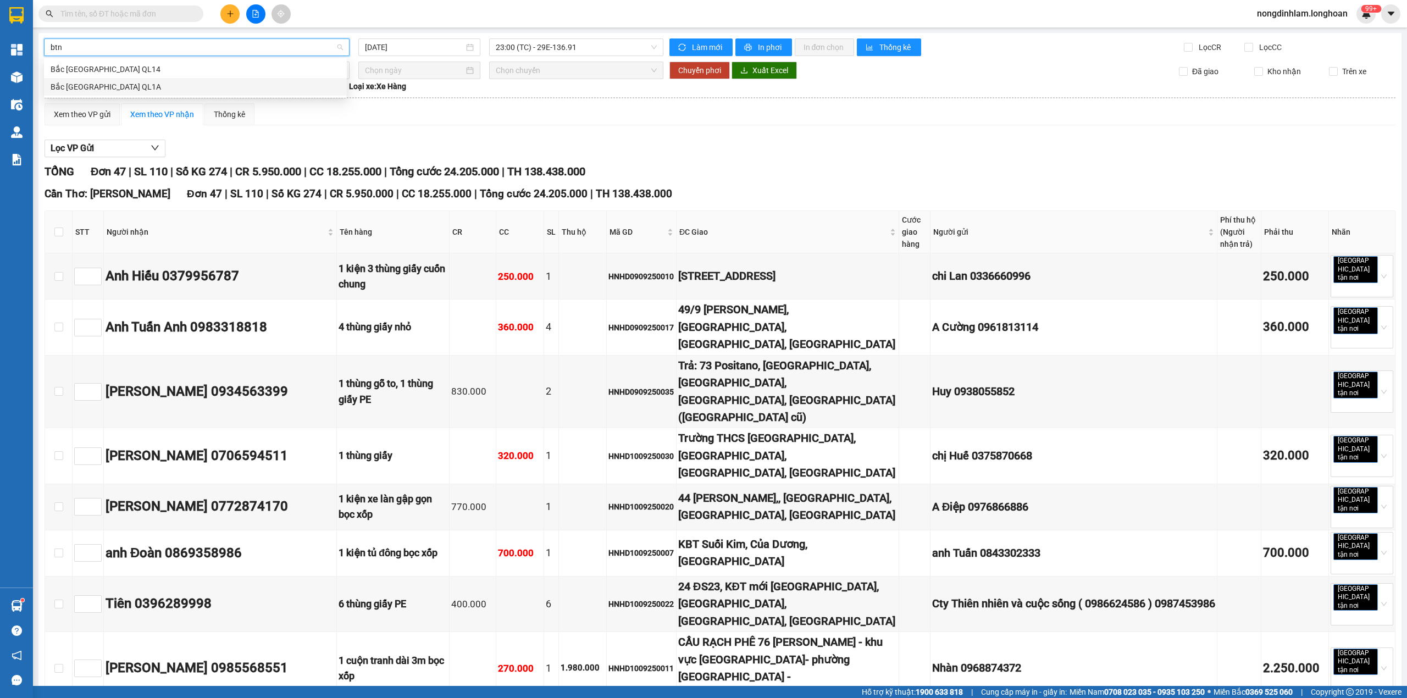
click at [103, 86] on div "Bắc [GEOGRAPHIC_DATA] QL1A" at bounding box center [196, 87] width 290 height 12
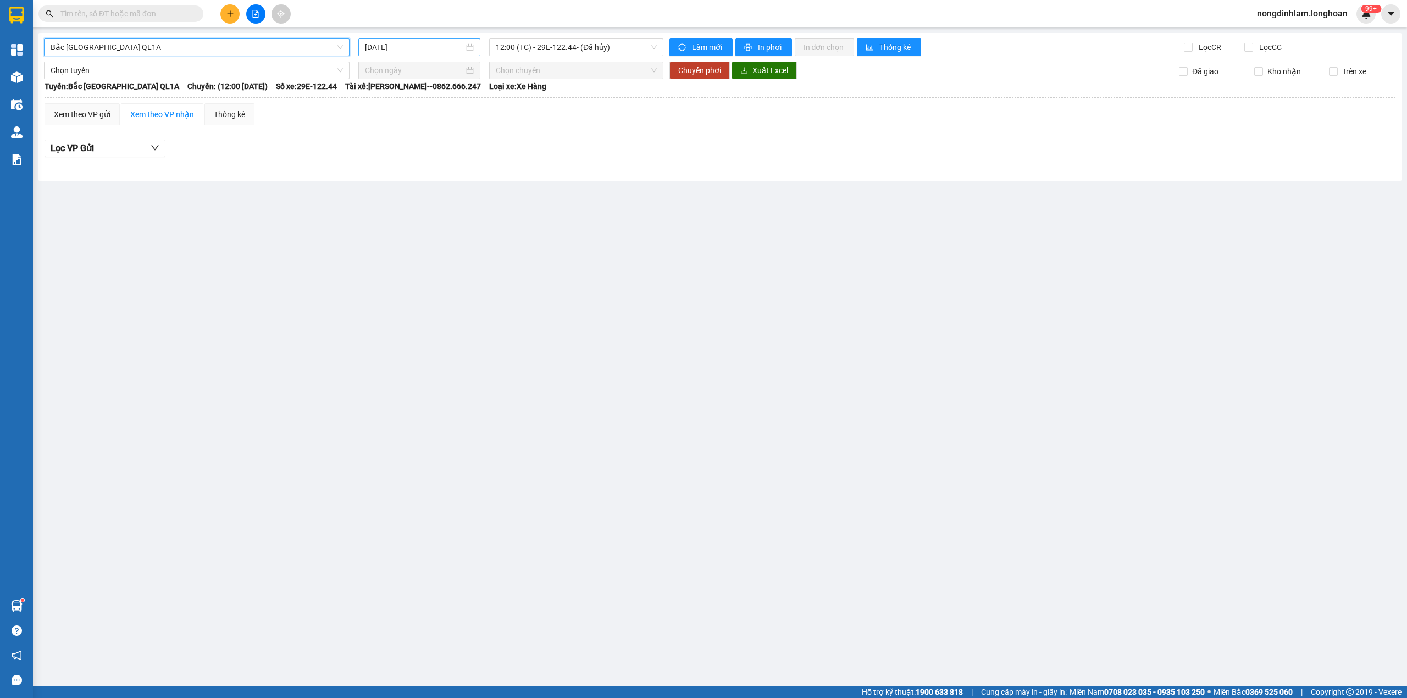
click at [432, 47] on input "[DATE]" at bounding box center [414, 47] width 99 height 12
click at [456, 128] on div "11" at bounding box center [453, 127] width 13 height 13
type input "[DATE]"
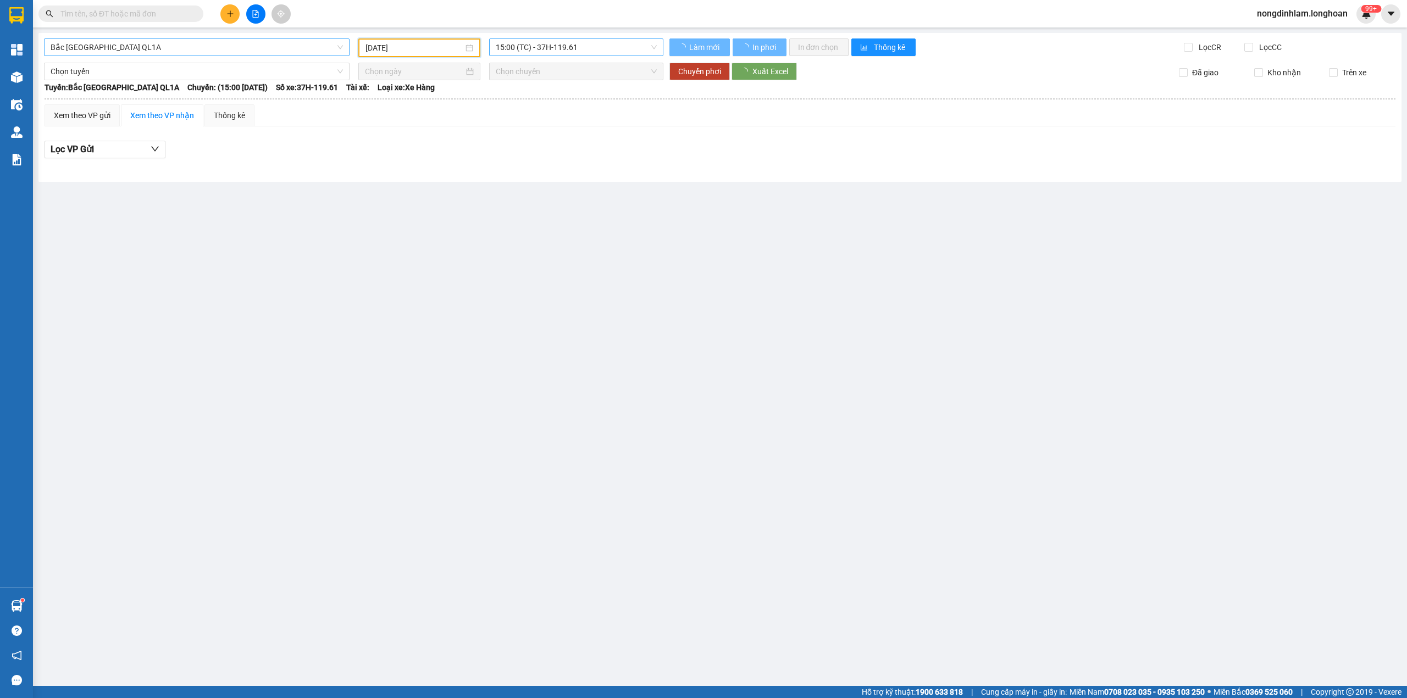
click at [616, 47] on span "15:00 (TC) - 37H-119.61" at bounding box center [577, 47] width 162 height 16
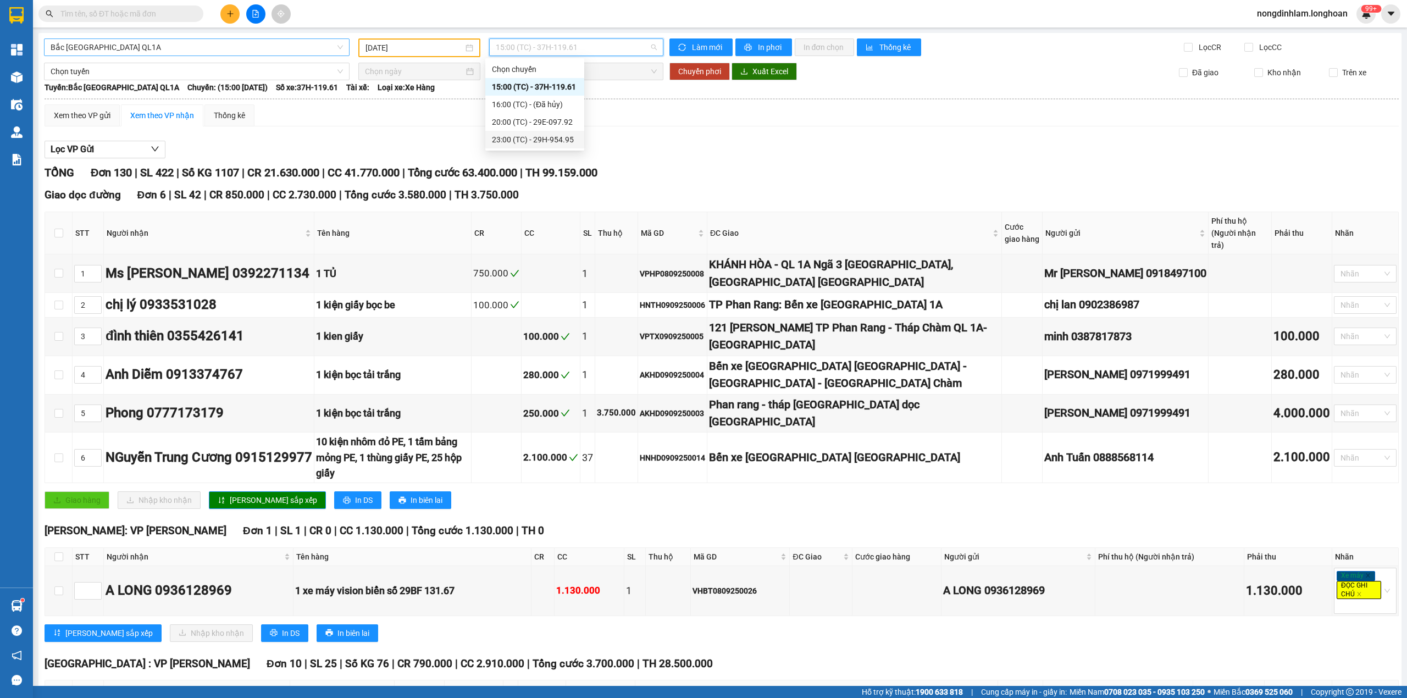
click at [554, 141] on div "23:00 (TC) - 29H-954.95" at bounding box center [535, 140] width 86 height 12
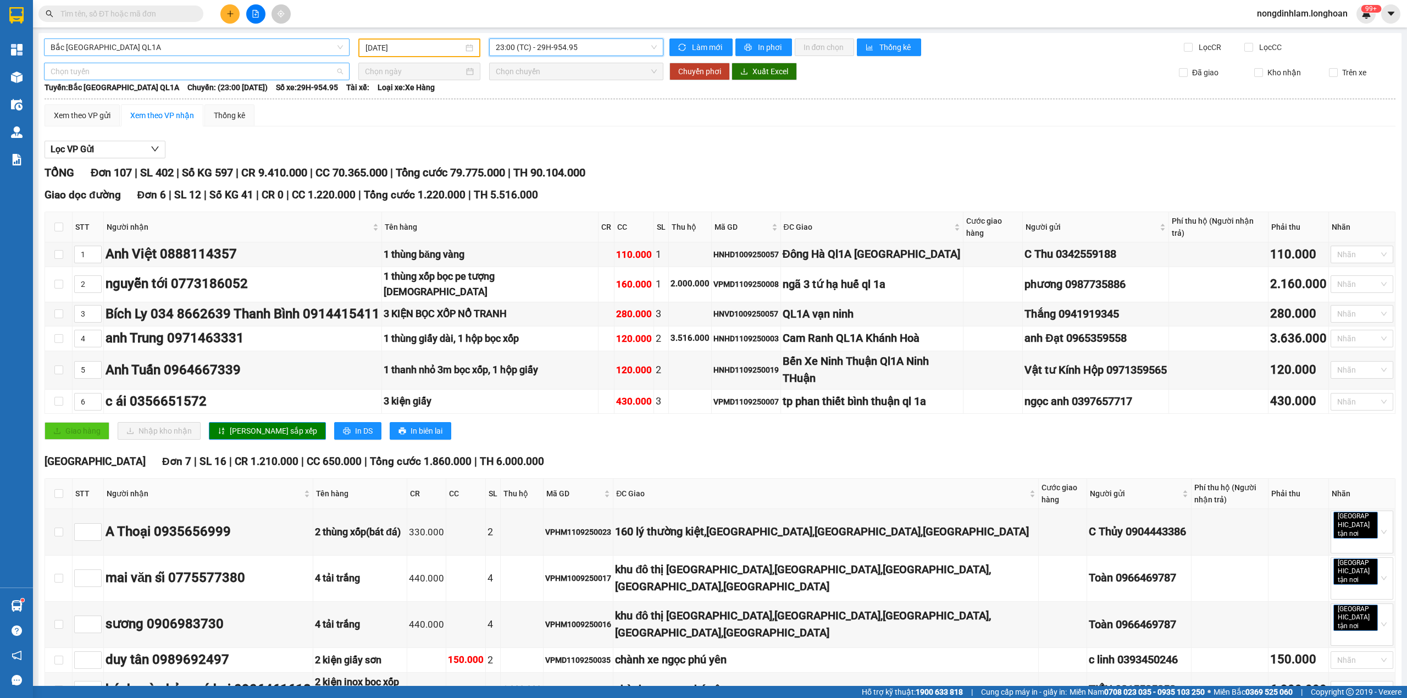
click at [176, 73] on span "Chọn tuyến" at bounding box center [197, 71] width 292 height 16
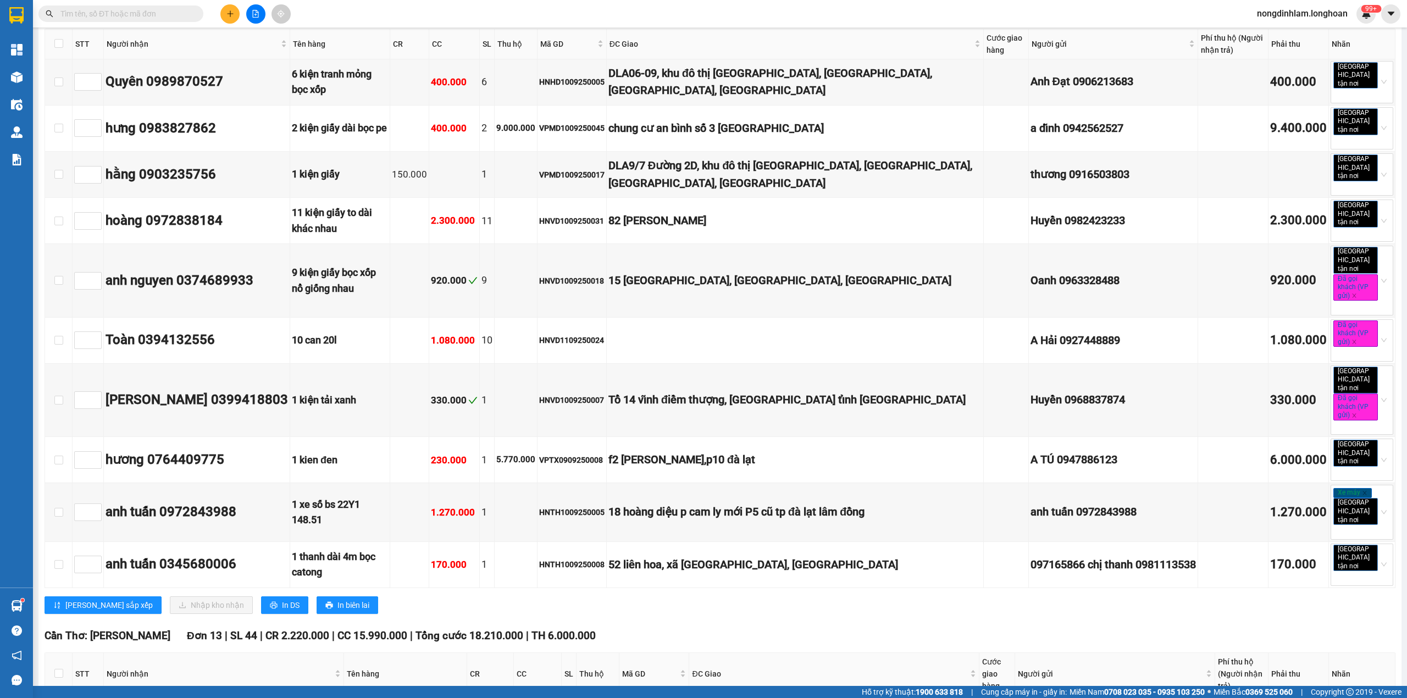
scroll to position [3712, 0]
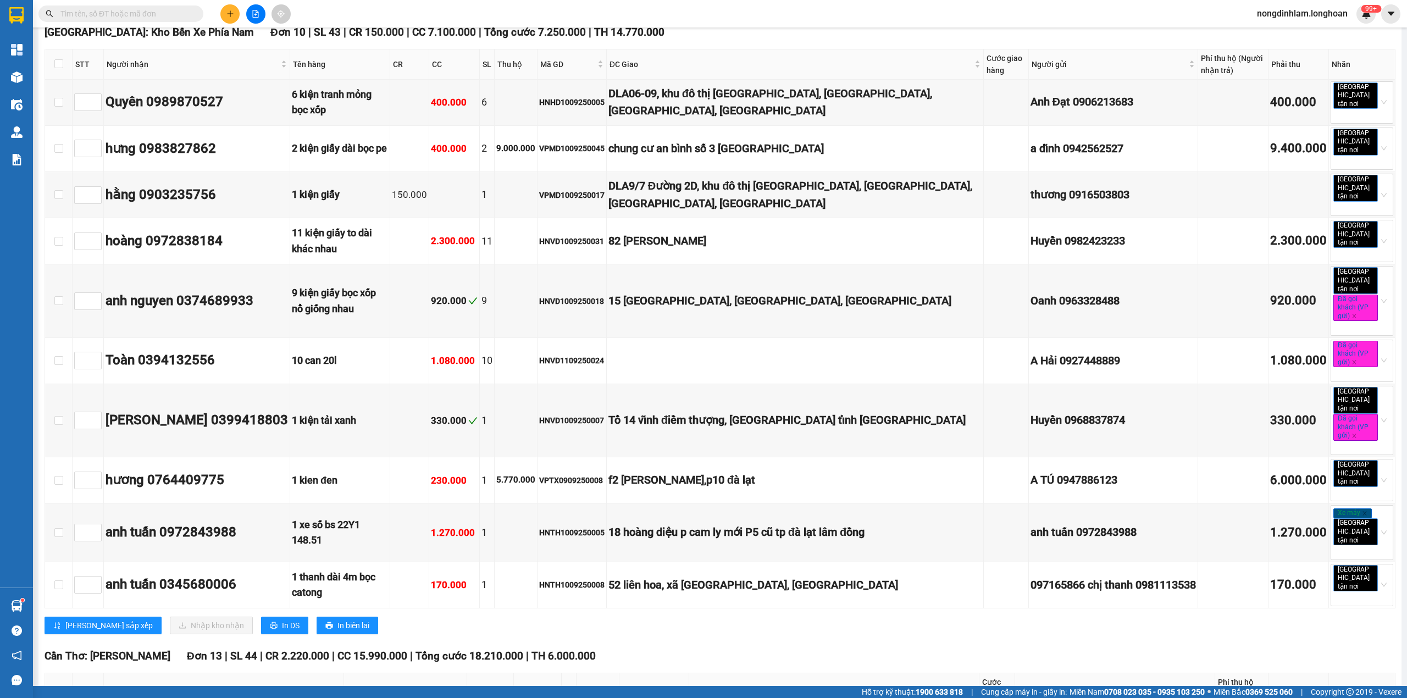
click at [58, 689] on input "checkbox" at bounding box center [58, 693] width 9 height 9
checkbox input "true"
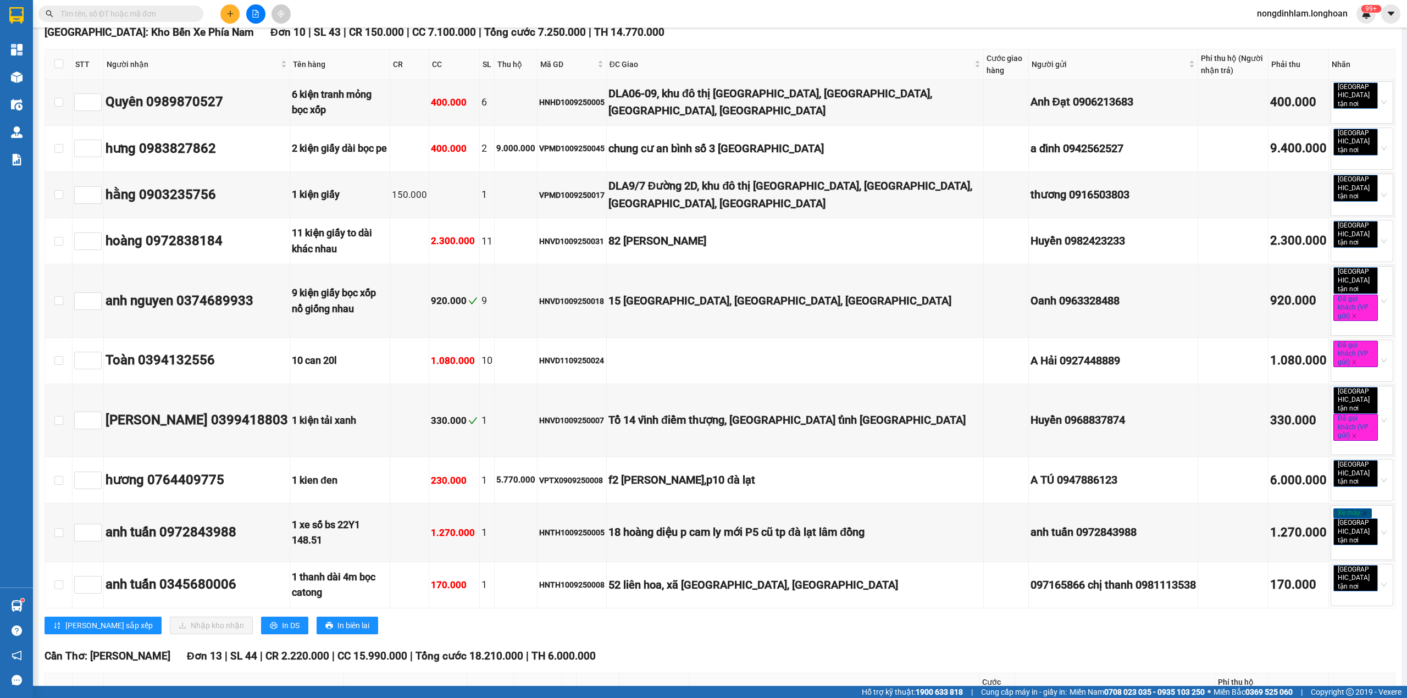
checkbox input "true"
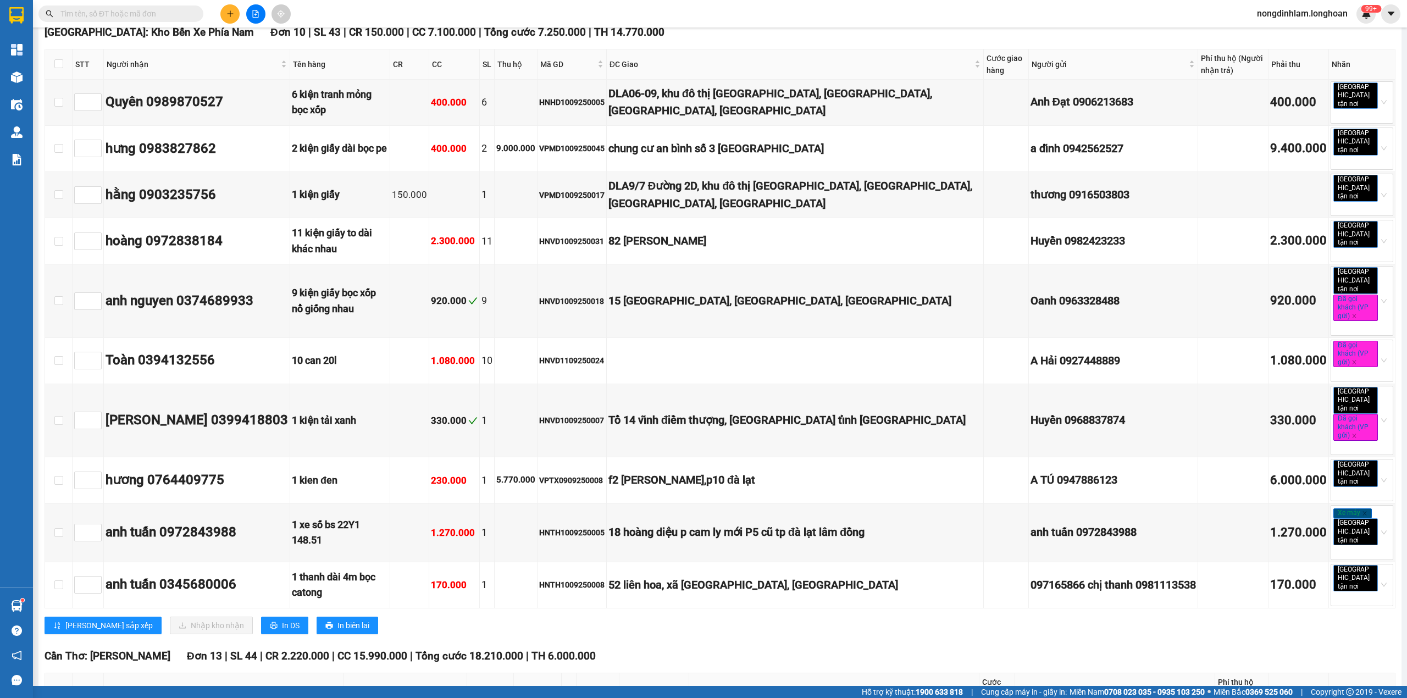
checkbox input "true"
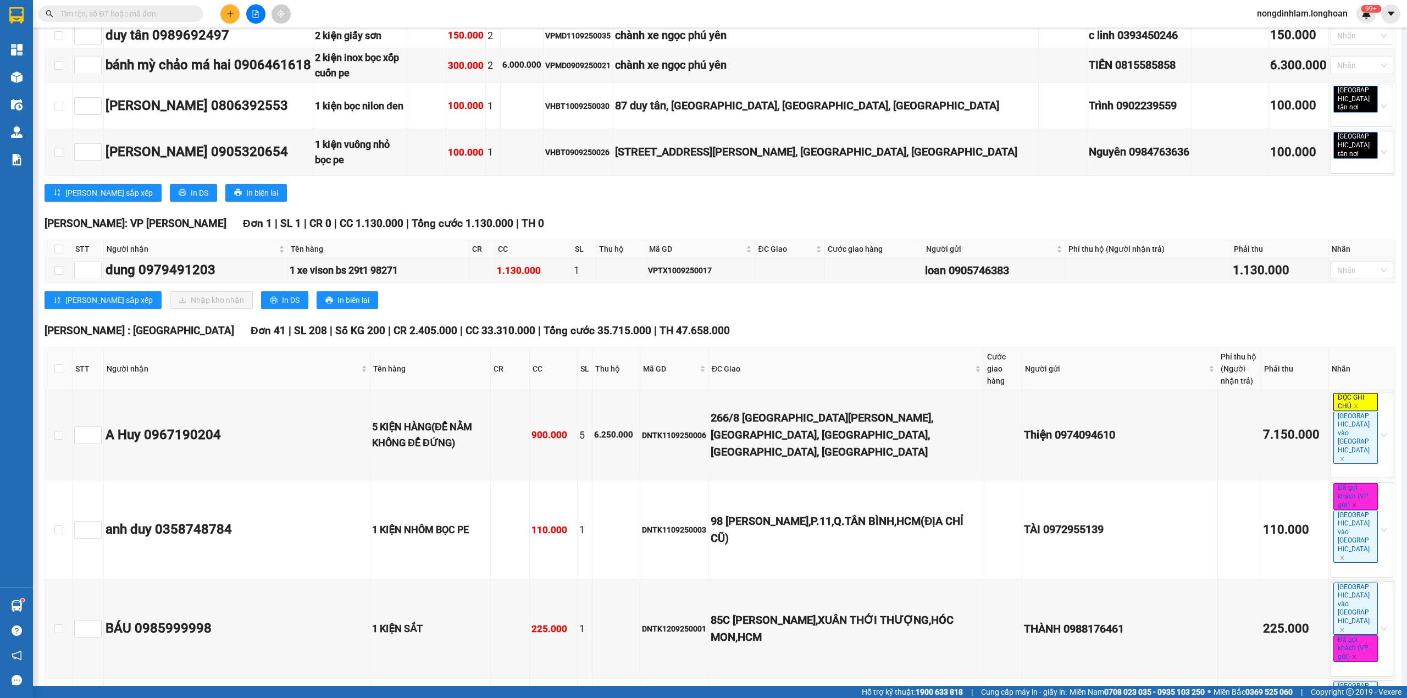
scroll to position [0, 0]
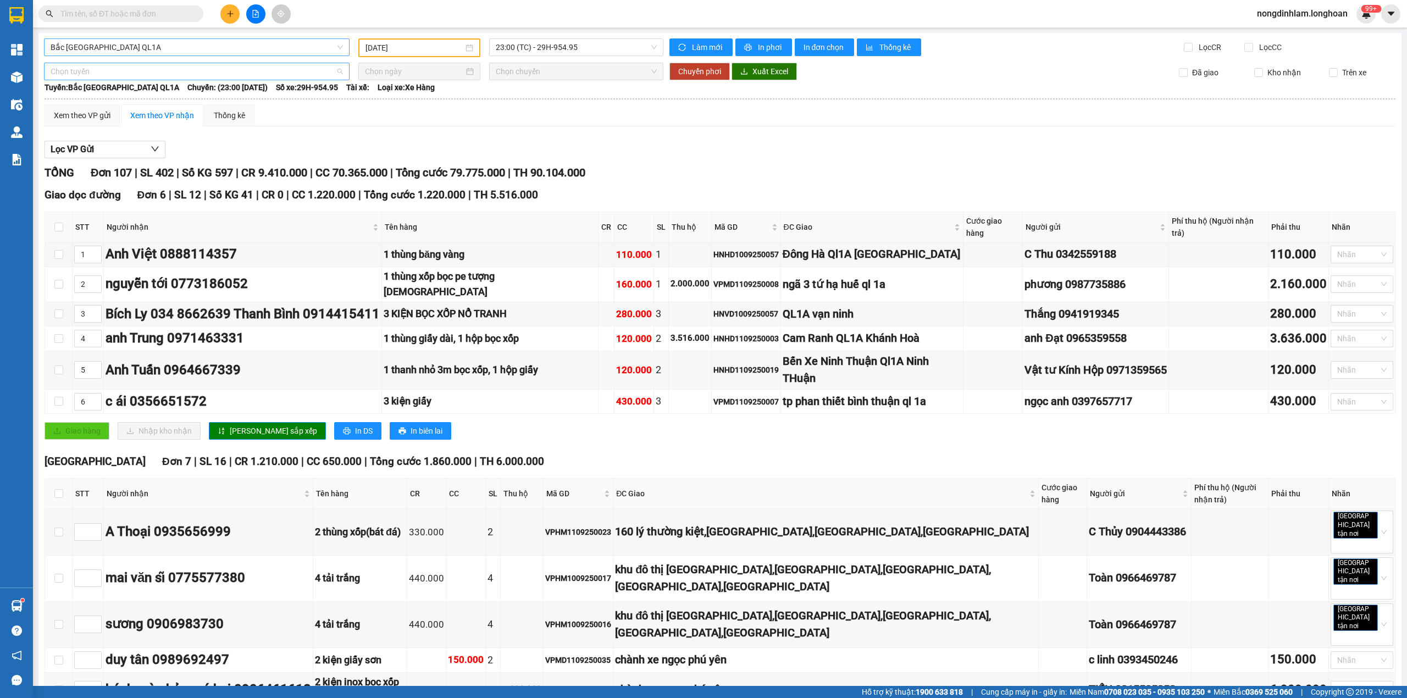
click at [223, 73] on span "Chọn tuyến" at bounding box center [197, 71] width 292 height 16
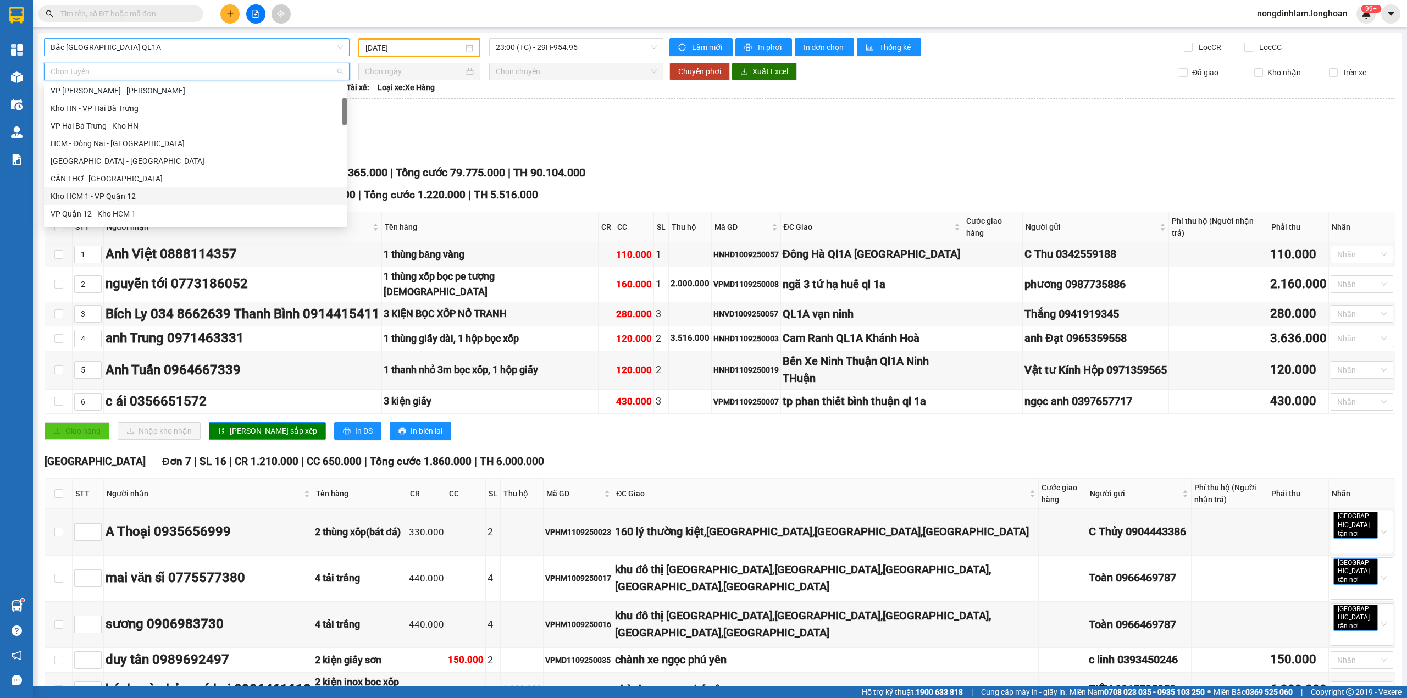
scroll to position [121, 0]
drag, startPoint x: 125, startPoint y: 184, endPoint x: 365, endPoint y: 104, distance: 252.6
click at [125, 185] on div "Kho HCM - Kho Cần Thơ" at bounding box center [196, 183] width 290 height 12
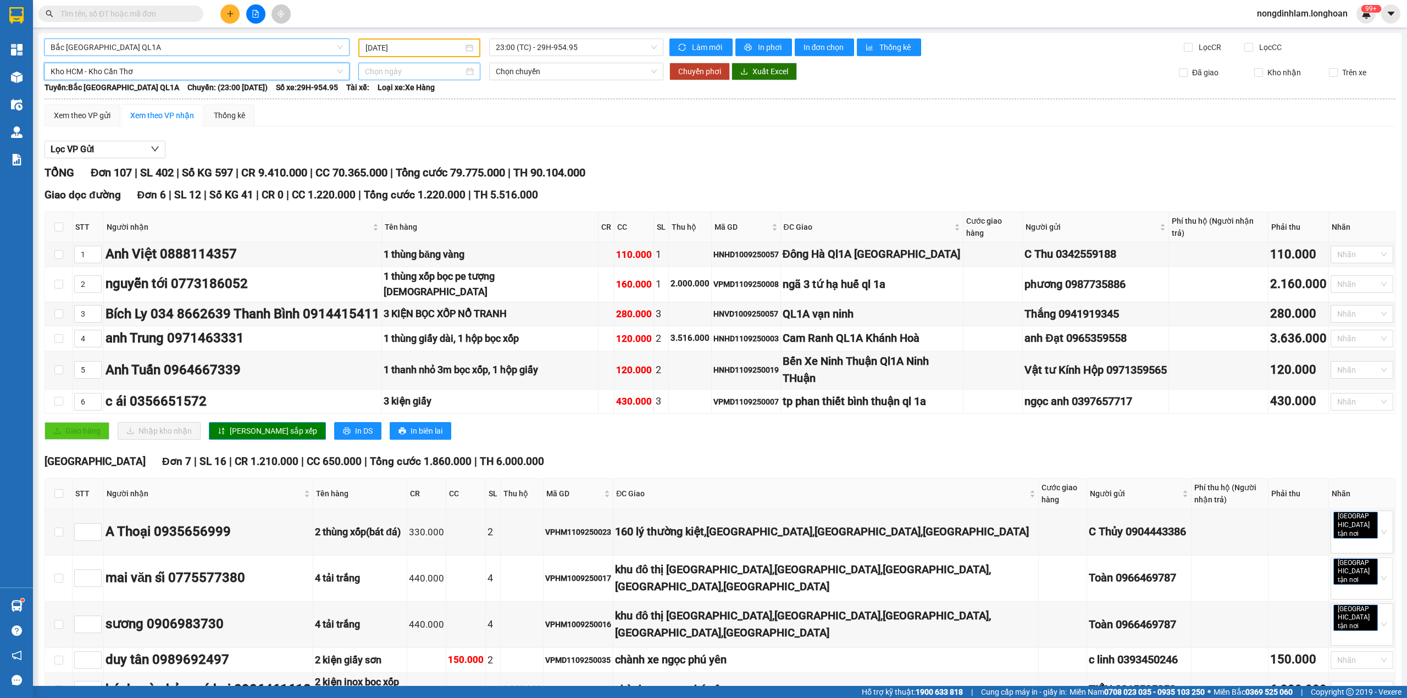
click at [418, 71] on input at bounding box center [414, 71] width 99 height 12
type input "[DATE]"
drag, startPoint x: 490, startPoint y: 152, endPoint x: 548, endPoint y: 97, distance: 80.1
click at [490, 152] on div "13" at bounding box center [490, 151] width 13 height 13
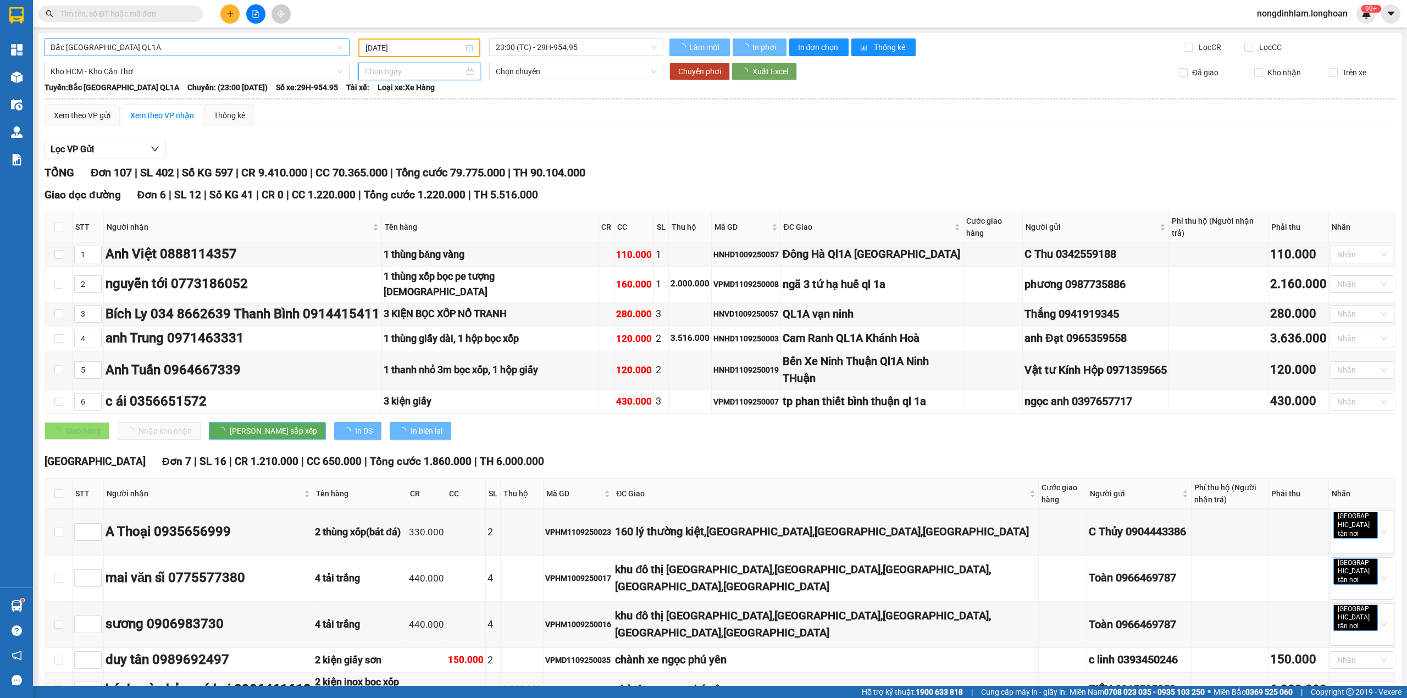
type input "[DATE]"
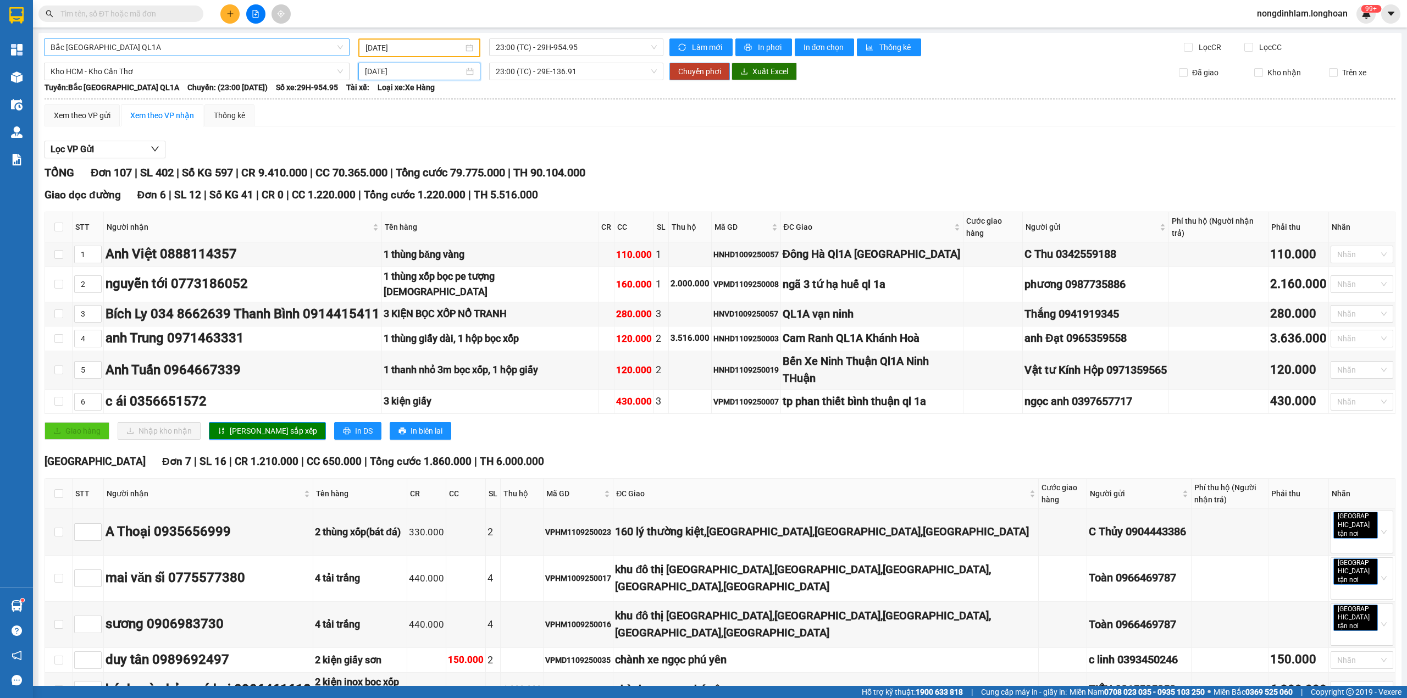
click at [705, 71] on span "Chuyển phơi" at bounding box center [699, 71] width 43 height 12
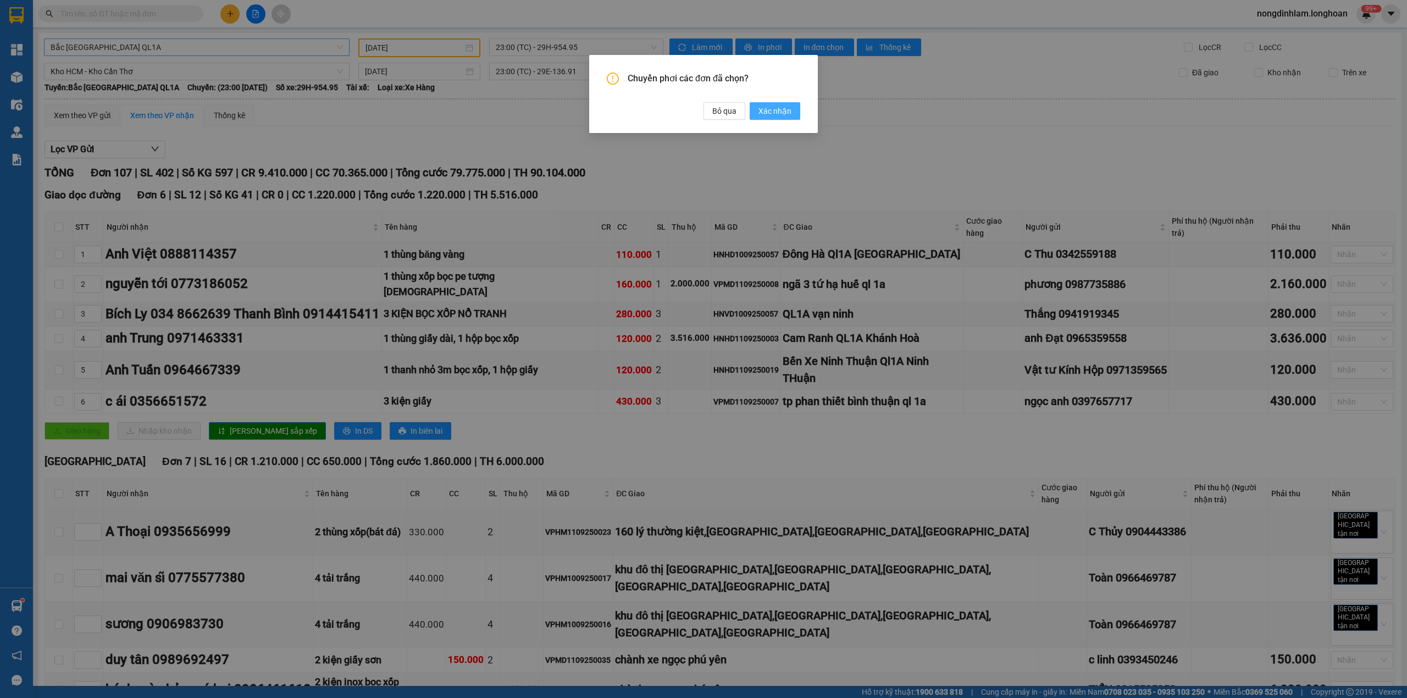
click at [776, 112] on span "Xác nhận" at bounding box center [775, 111] width 33 height 12
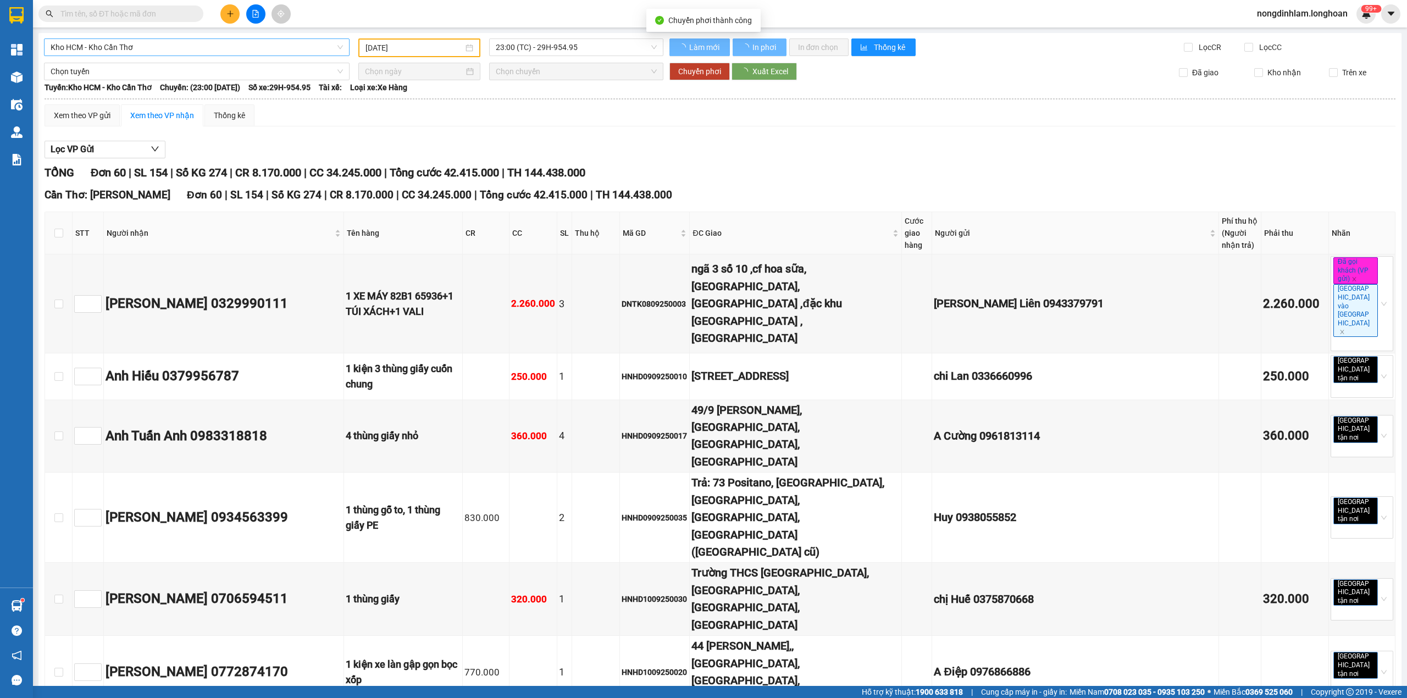
type input "[DATE]"
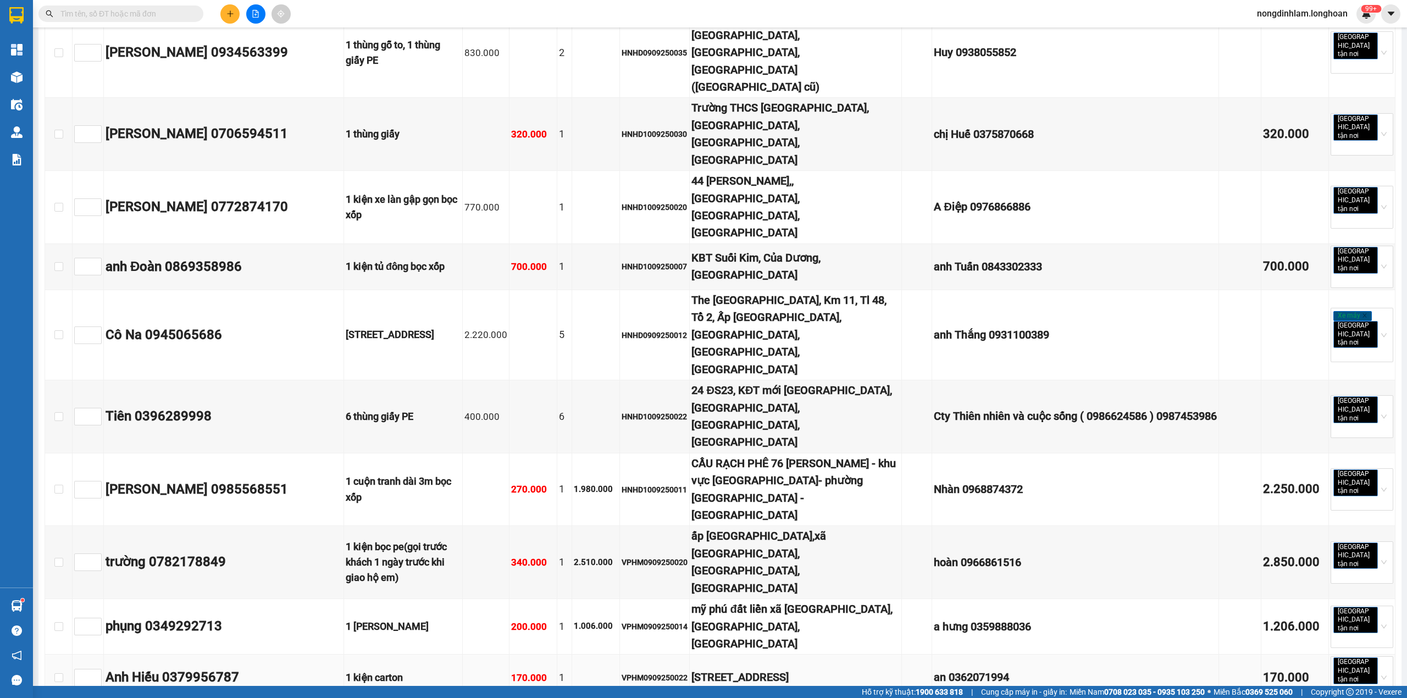
scroll to position [489, 0]
